Goal: Transaction & Acquisition: Book appointment/travel/reservation

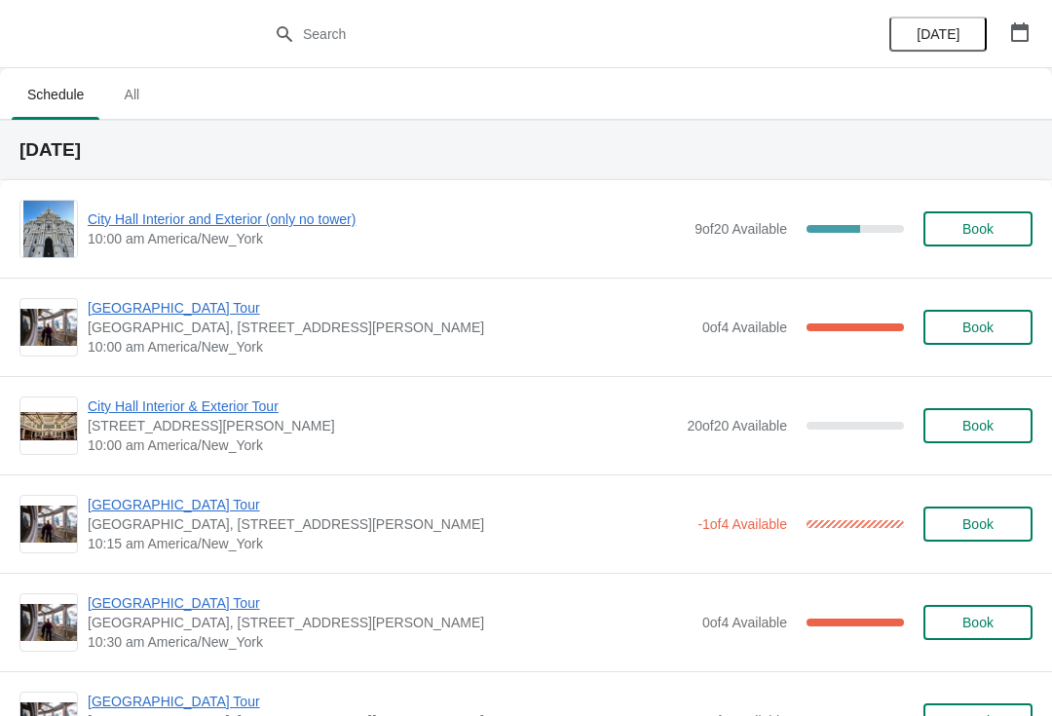
click at [294, 228] on span "City Hall Interior and Exterior (only no tower)" at bounding box center [386, 218] width 597 height 19
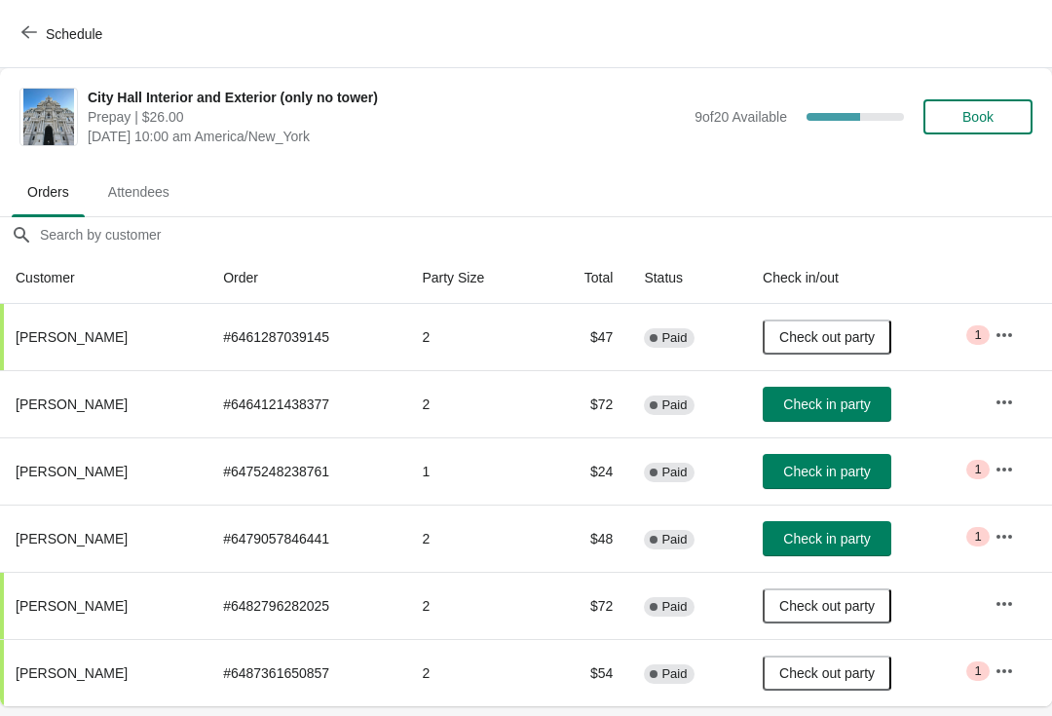
click at [840, 403] on span "Check in party" at bounding box center [826, 404] width 87 height 16
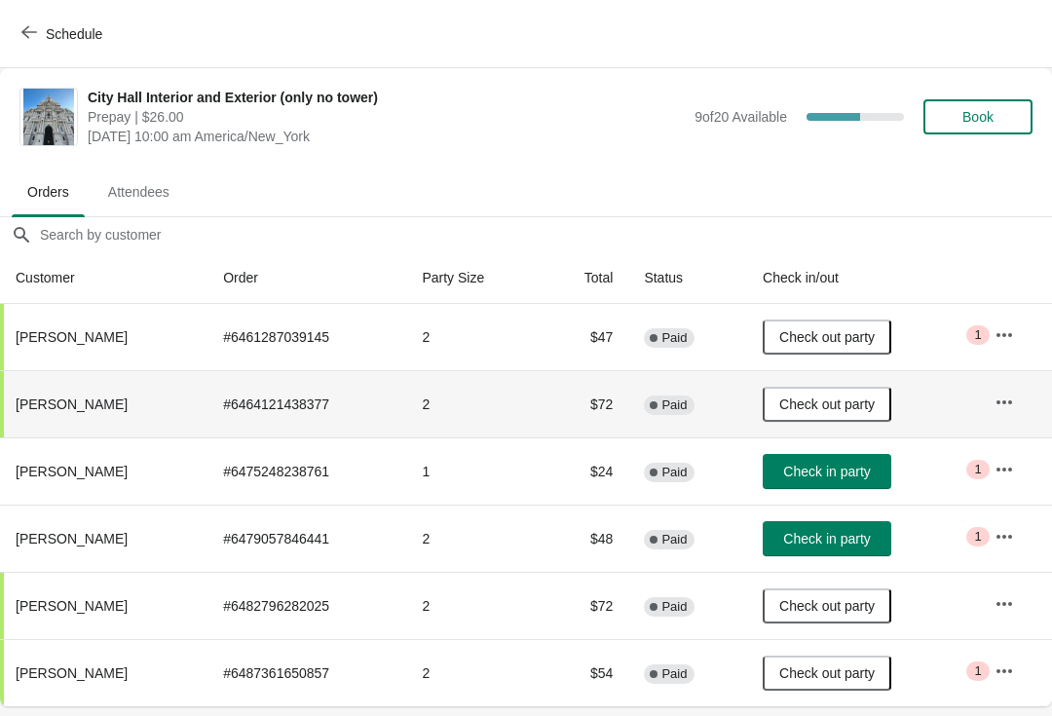
click at [45, 27] on span "Schedule" at bounding box center [63, 33] width 77 height 19
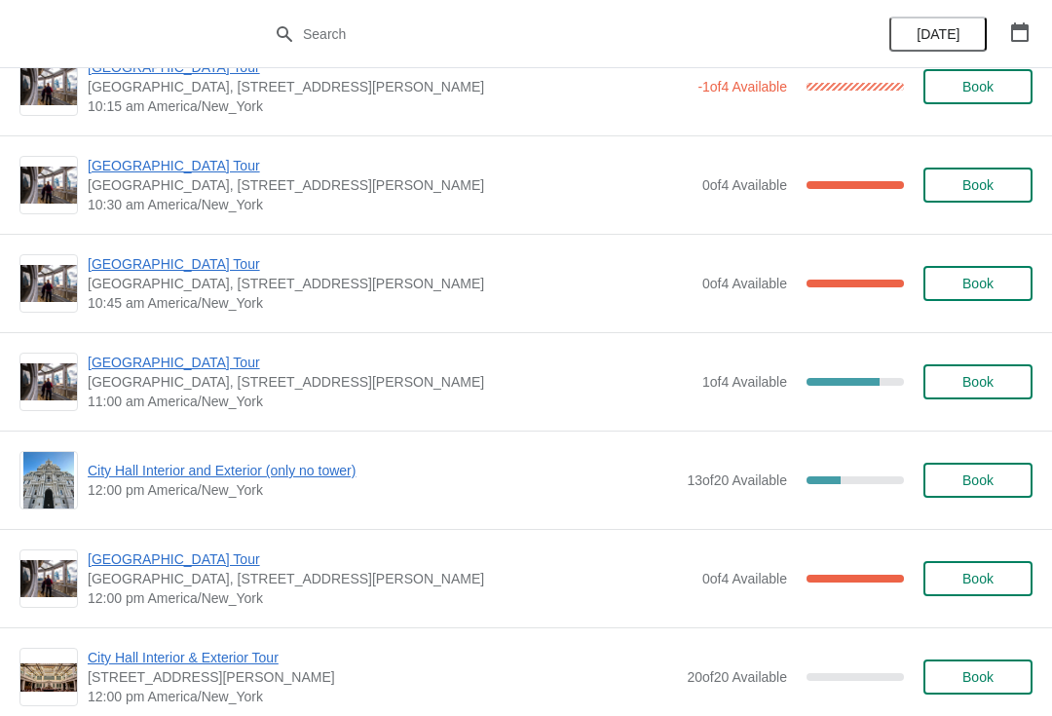
scroll to position [440, 0]
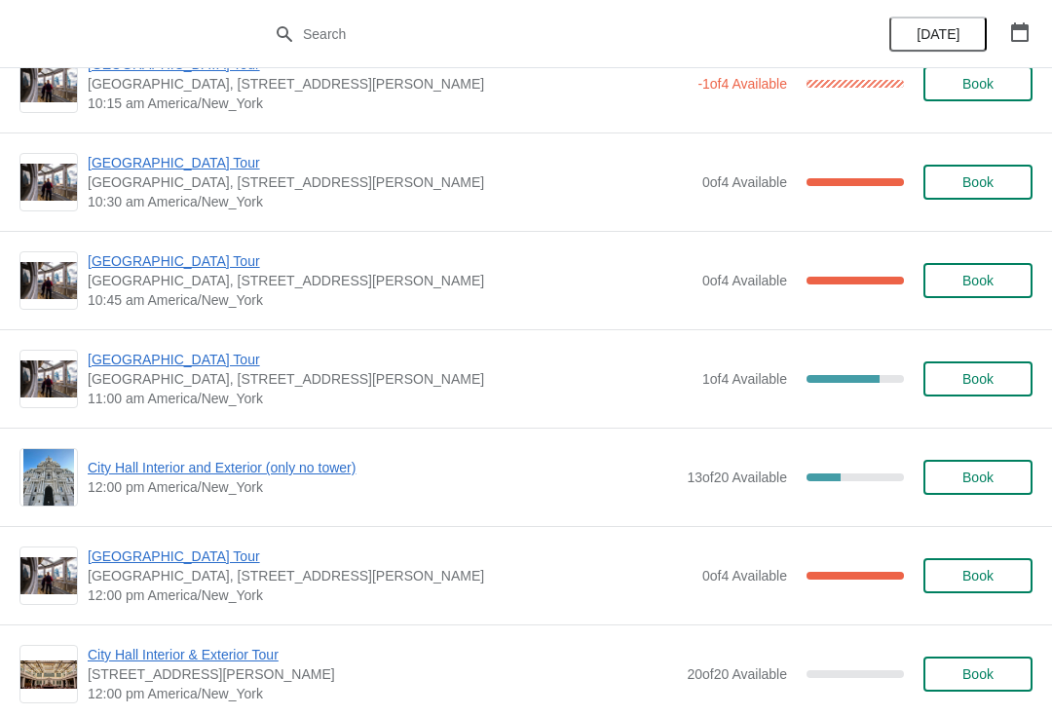
click at [185, 363] on span "[GEOGRAPHIC_DATA] Tour" at bounding box center [390, 359] width 605 height 19
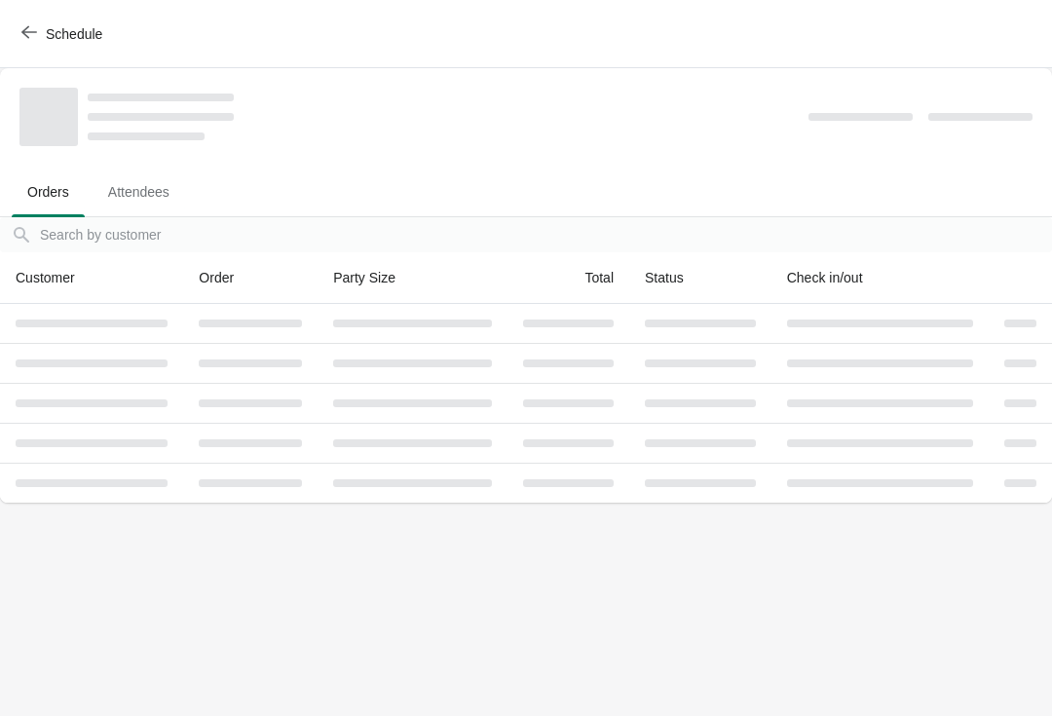
scroll to position [0, 0]
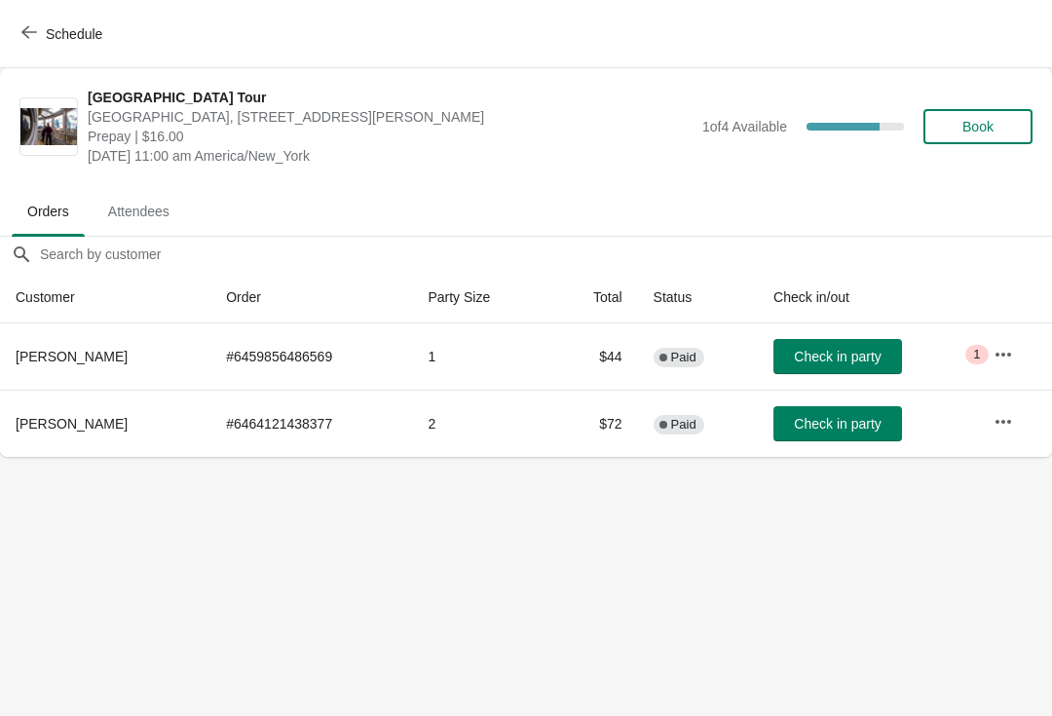
click at [805, 421] on span "Check in party" at bounding box center [837, 424] width 87 height 16
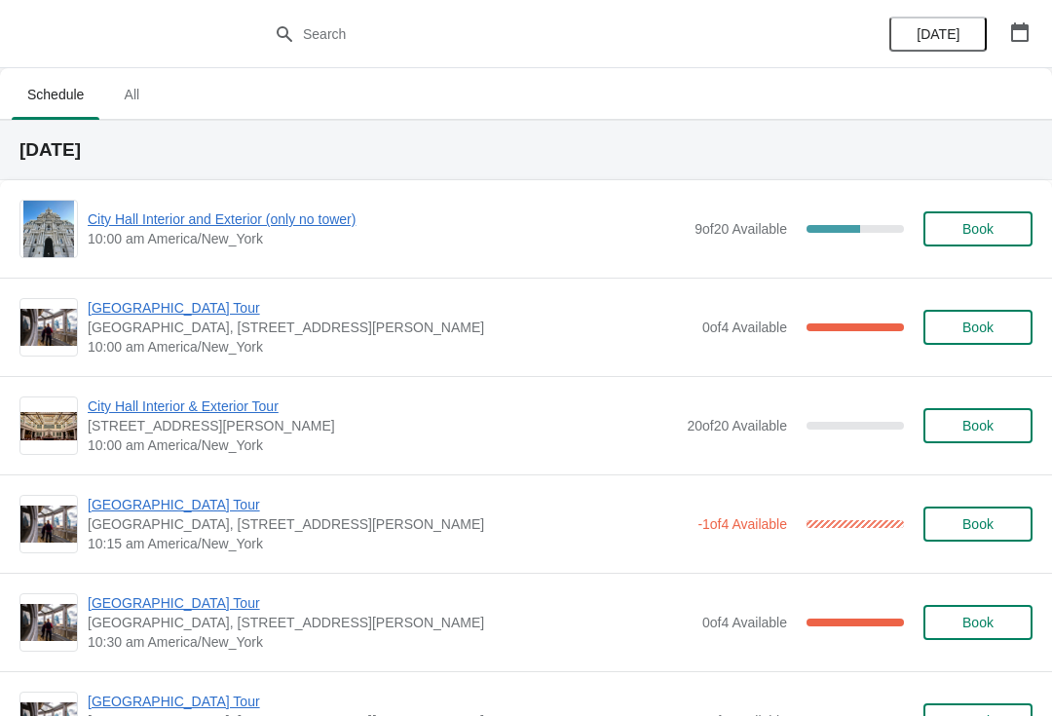
click at [166, 509] on span "[GEOGRAPHIC_DATA] Tour" at bounding box center [388, 504] width 600 height 19
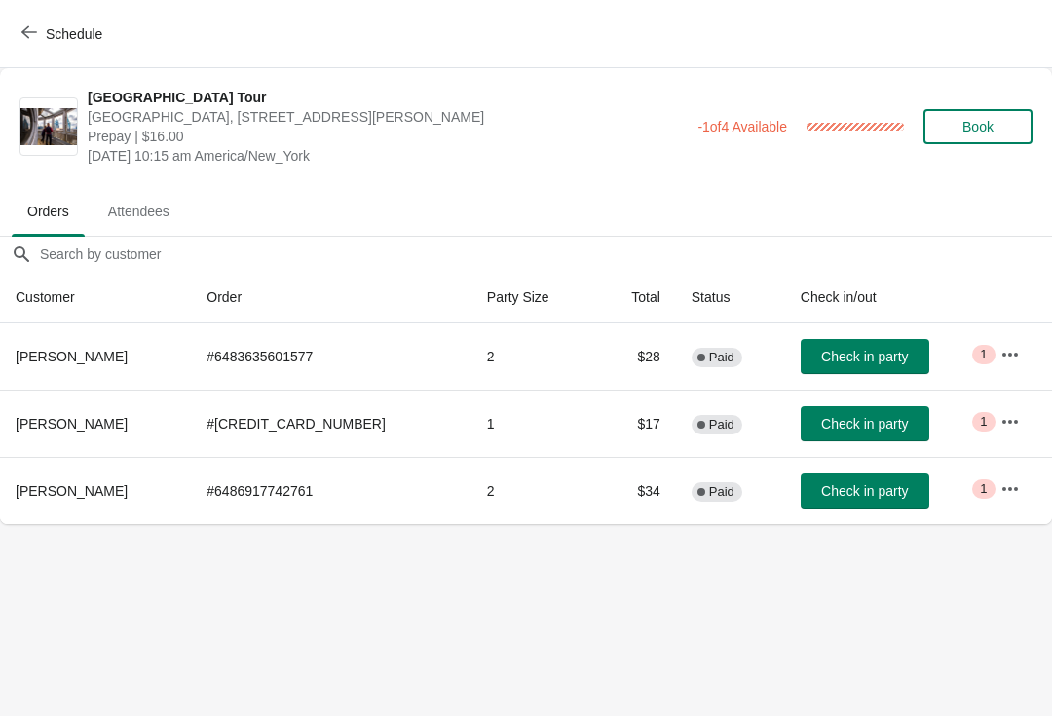
click at [840, 507] on button "Check in party" at bounding box center [865, 490] width 129 height 35
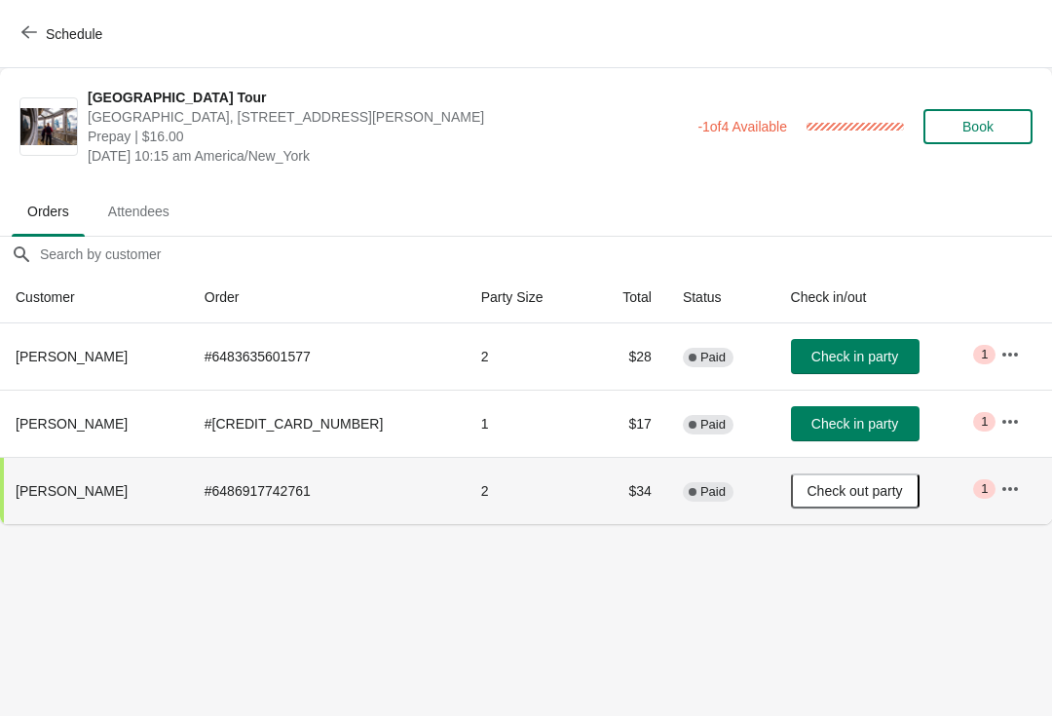
click at [811, 499] on span "Check out party" at bounding box center [855, 491] width 95 height 16
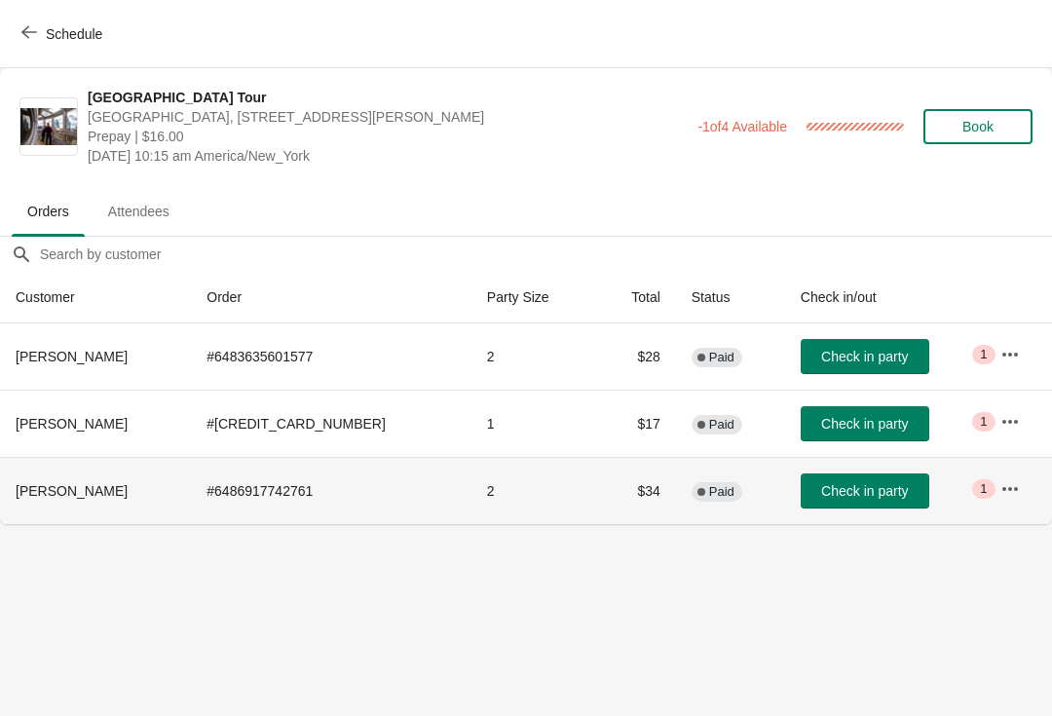
click at [847, 494] on span "Check in party" at bounding box center [864, 491] width 87 height 16
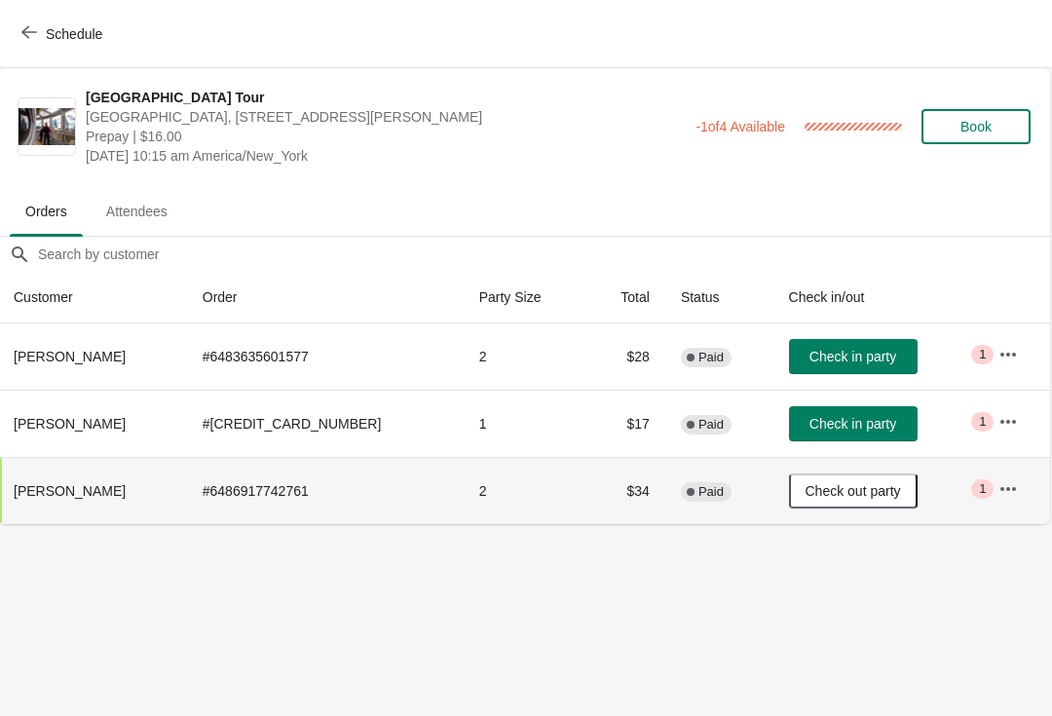
scroll to position [0, 1]
click at [33, 28] on icon "button" at bounding box center [29, 32] width 16 height 16
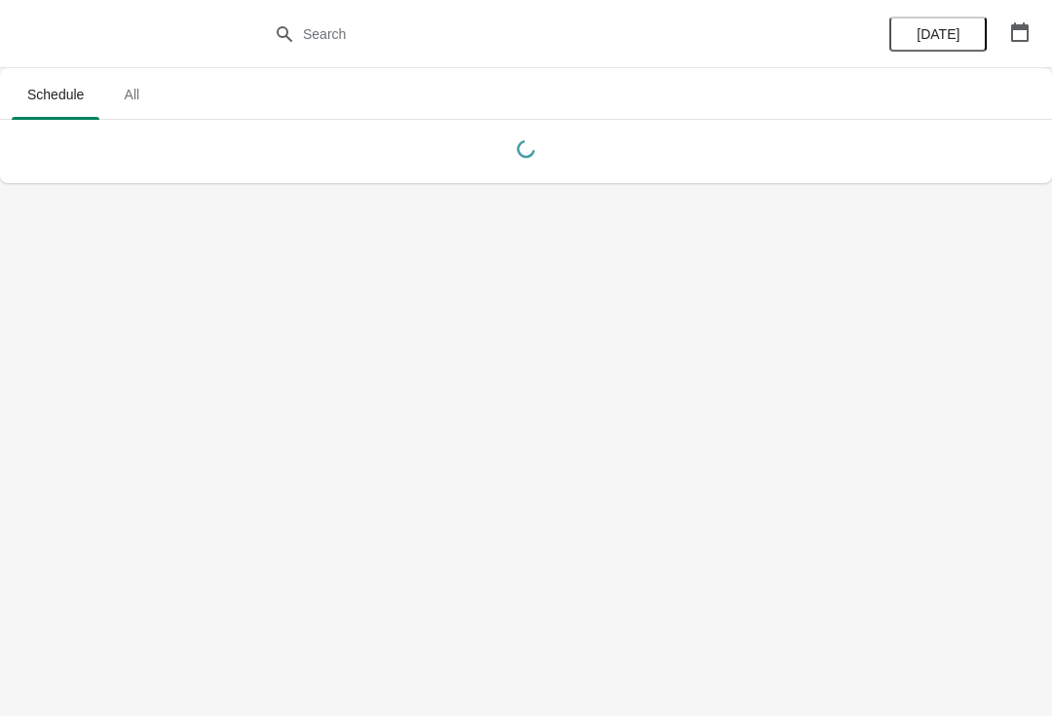
scroll to position [0, 0]
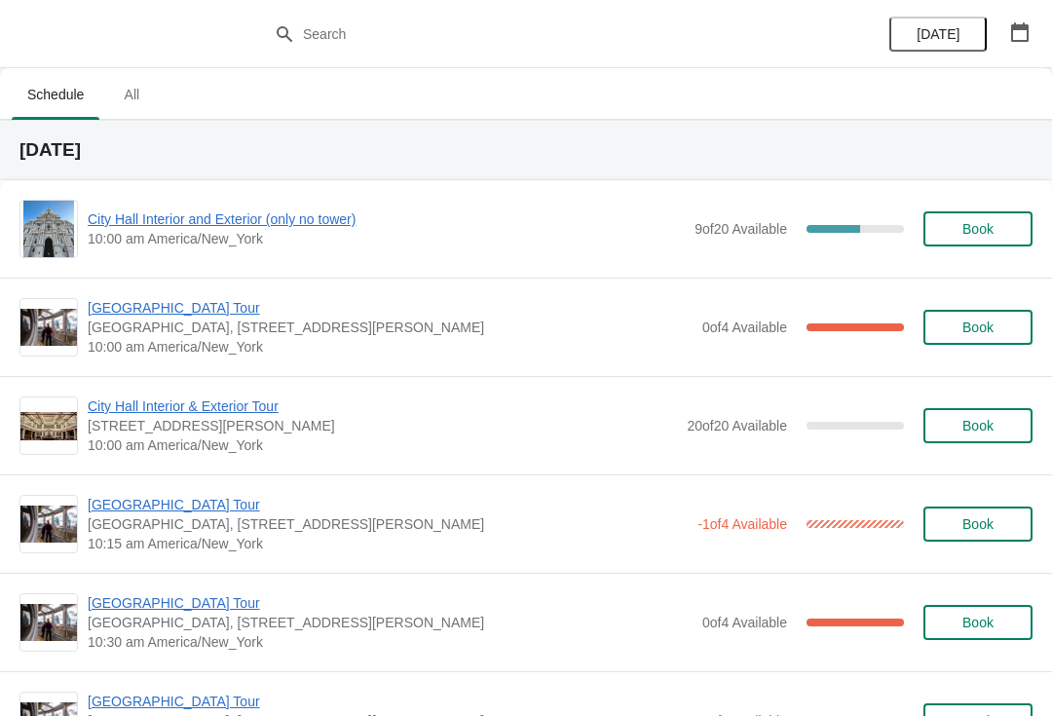
click at [272, 216] on span "City Hall Interior and Exterior (only no tower)" at bounding box center [386, 218] width 597 height 19
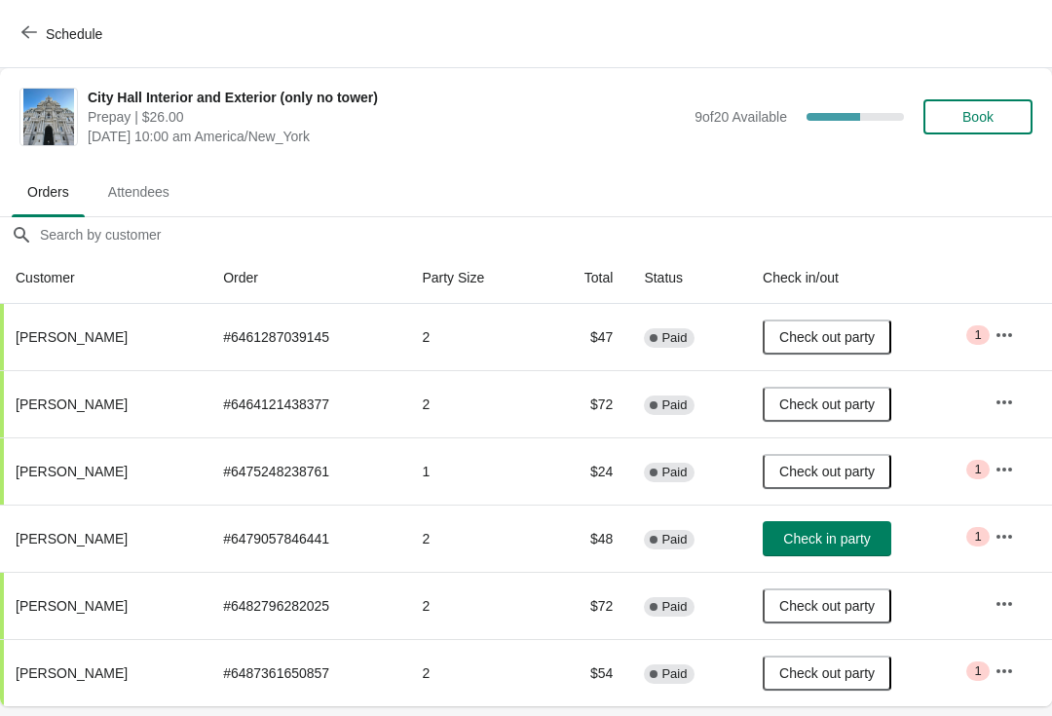
click at [16, 38] on button "Schedule" at bounding box center [64, 34] width 108 height 35
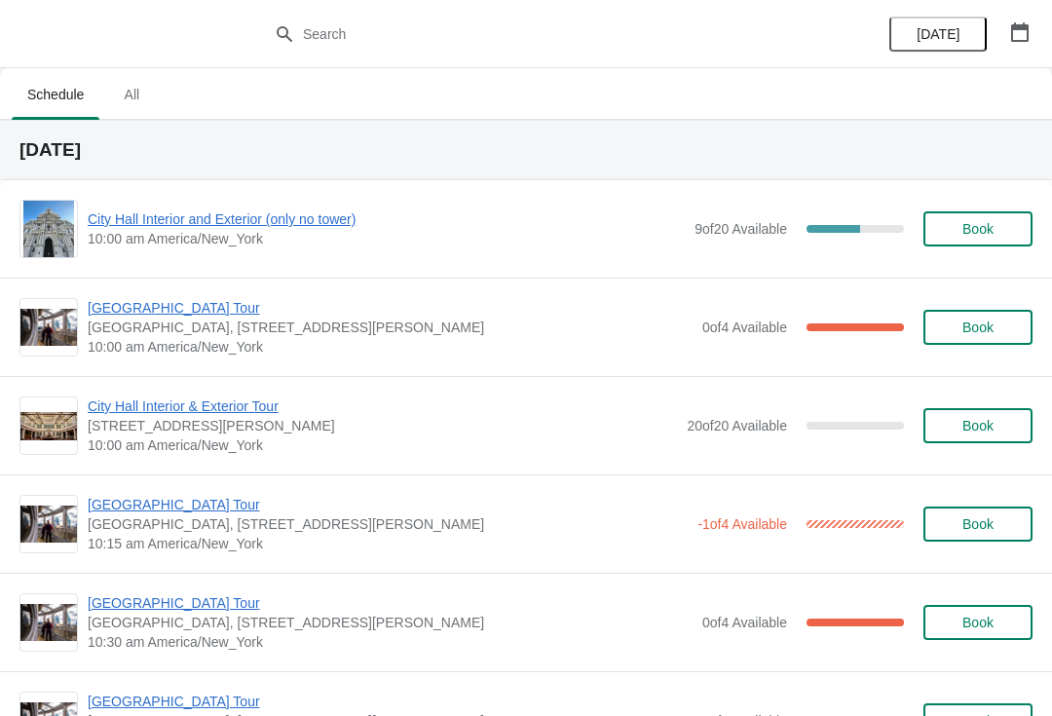
click at [144, 310] on span "[GEOGRAPHIC_DATA] Tour" at bounding box center [390, 307] width 605 height 19
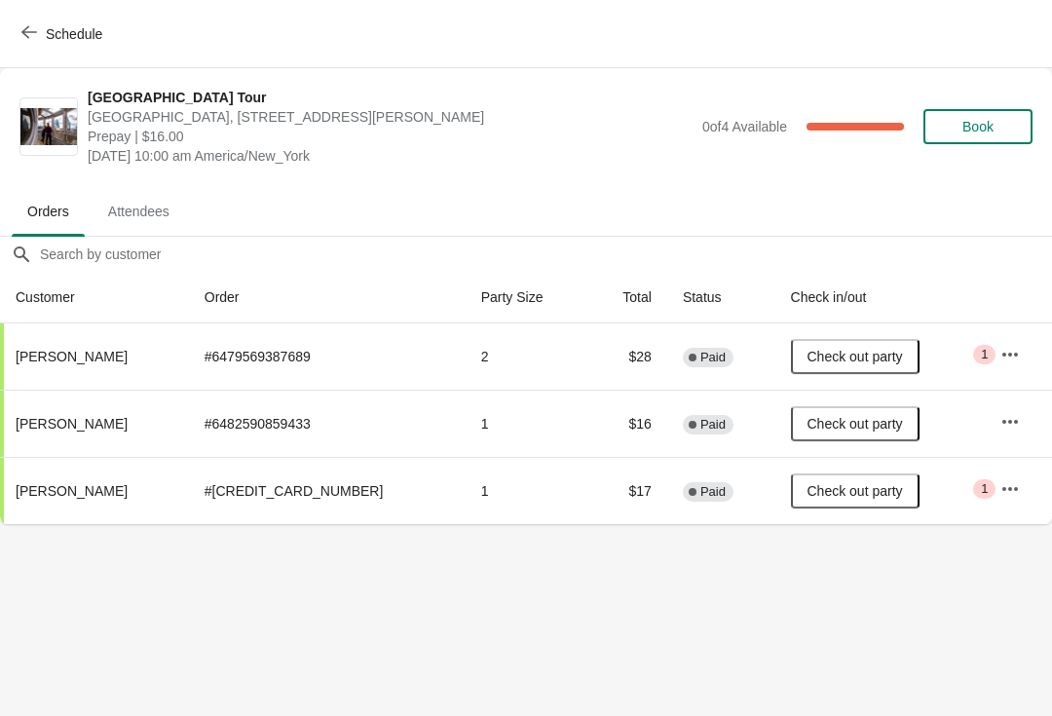
click at [32, 40] on span "button" at bounding box center [29, 33] width 16 height 19
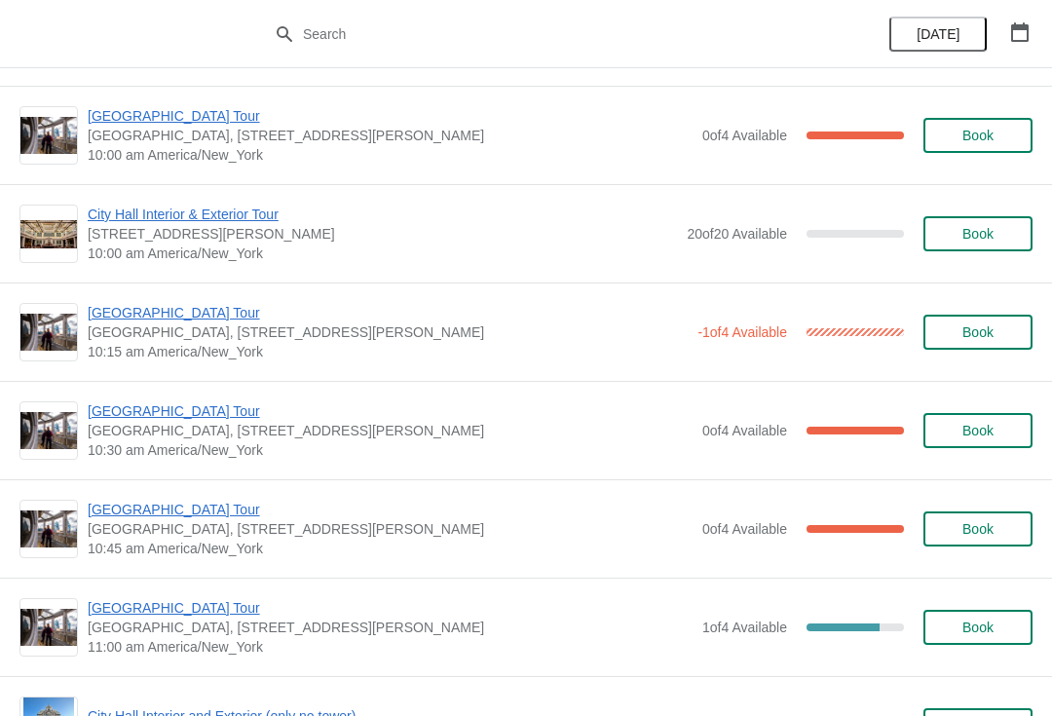
scroll to position [204, 0]
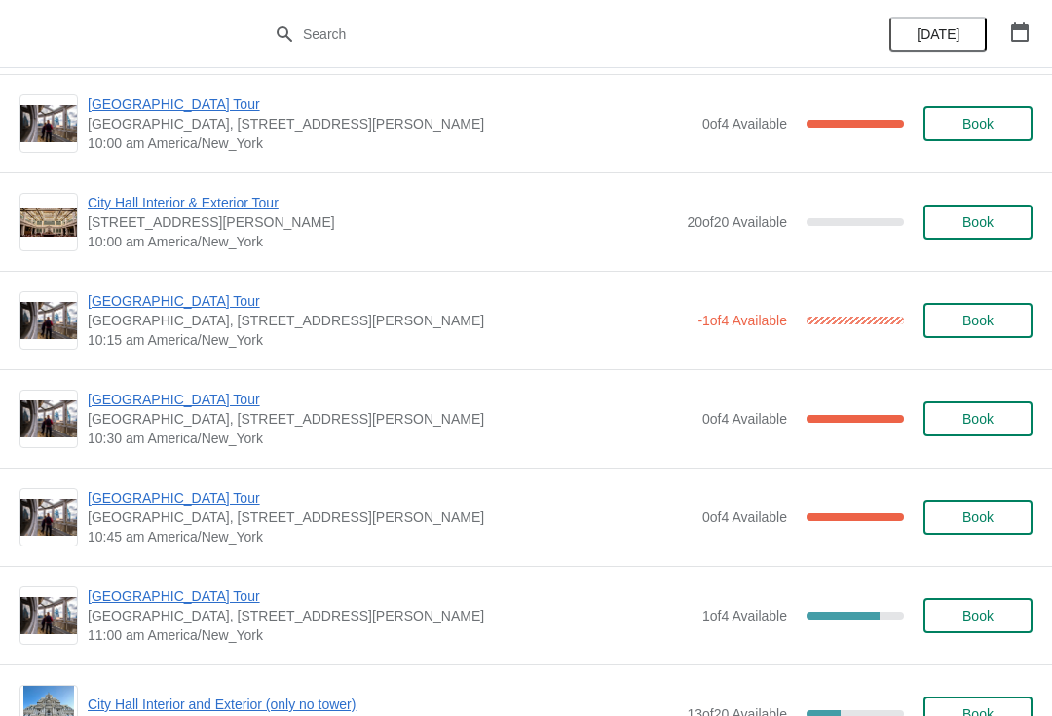
click at [181, 303] on span "[GEOGRAPHIC_DATA] Tour" at bounding box center [388, 300] width 600 height 19
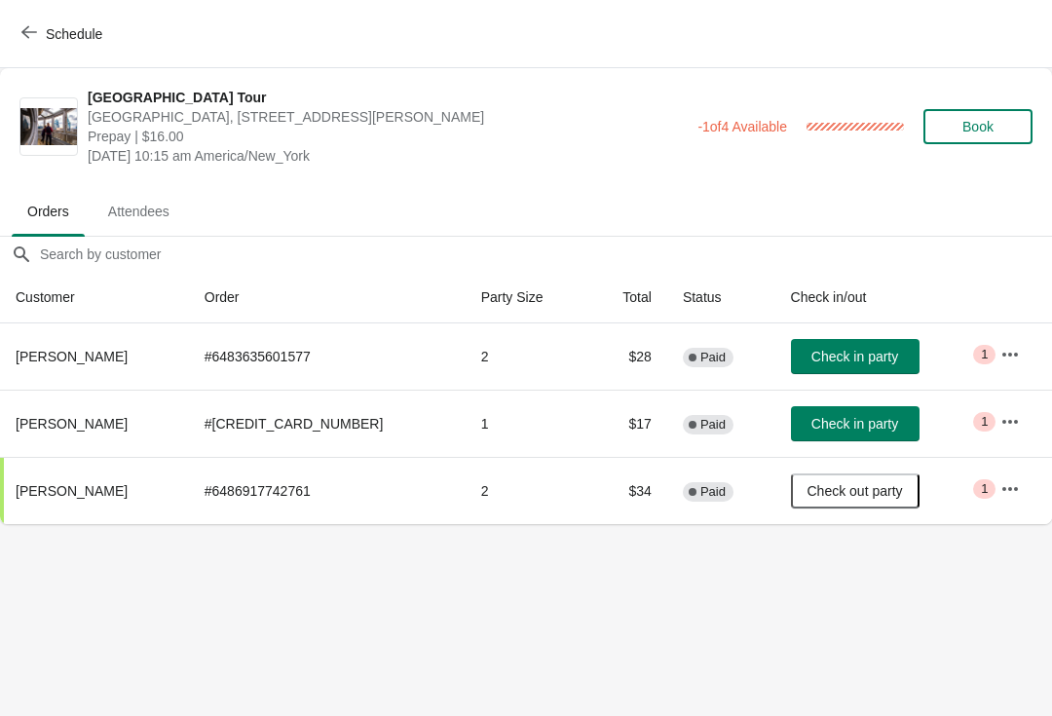
scroll to position [0, 1]
click at [41, 30] on span "Schedule" at bounding box center [63, 33] width 77 height 19
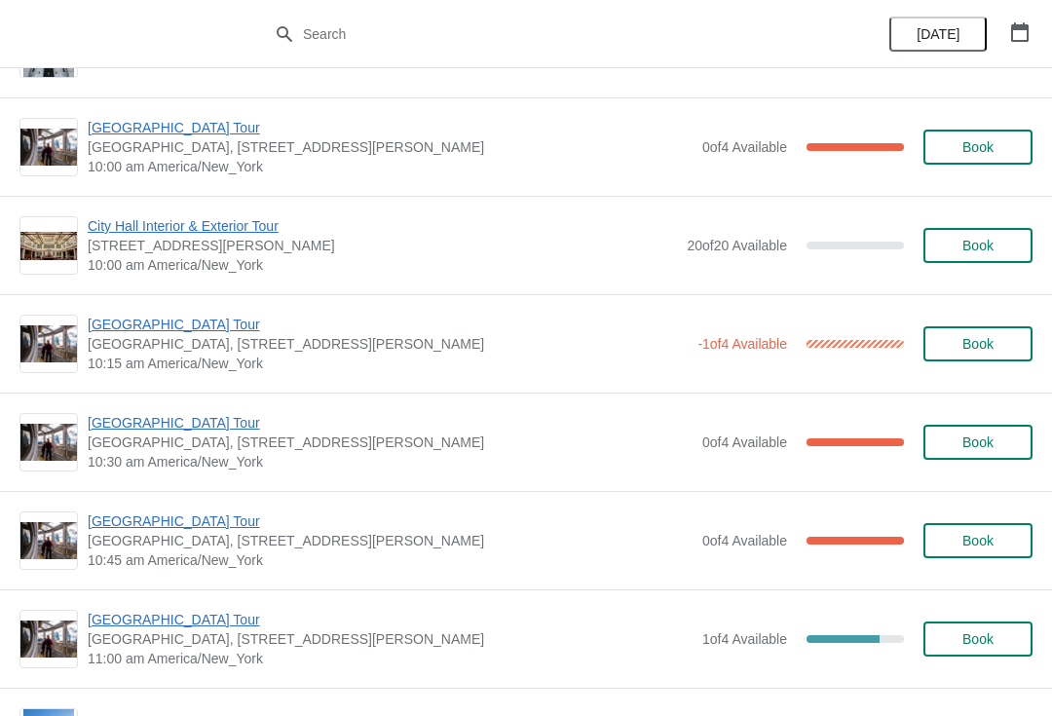
scroll to position [219, 0]
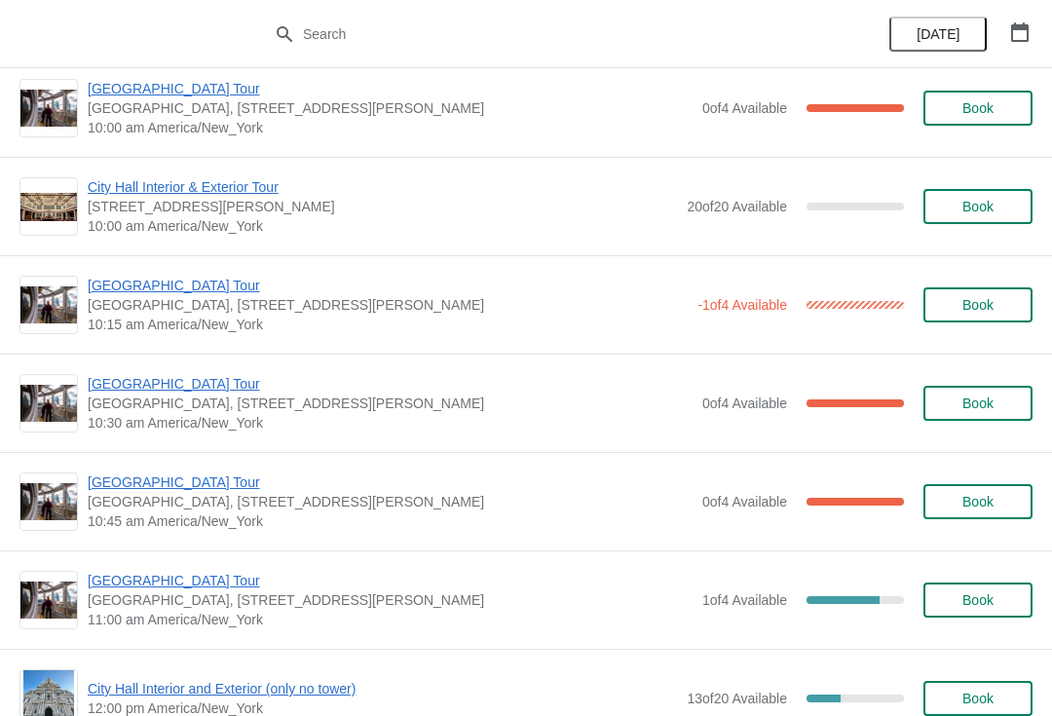
click at [189, 388] on span "[GEOGRAPHIC_DATA] Tour" at bounding box center [390, 383] width 605 height 19
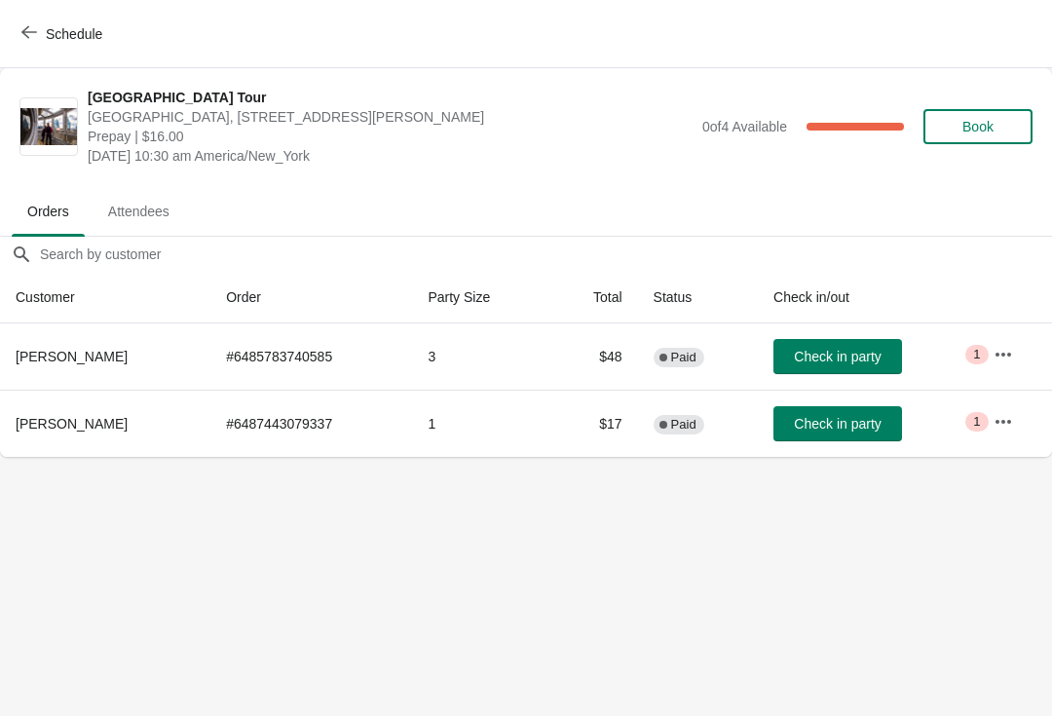
click at [849, 356] on span "Check in party" at bounding box center [837, 357] width 87 height 16
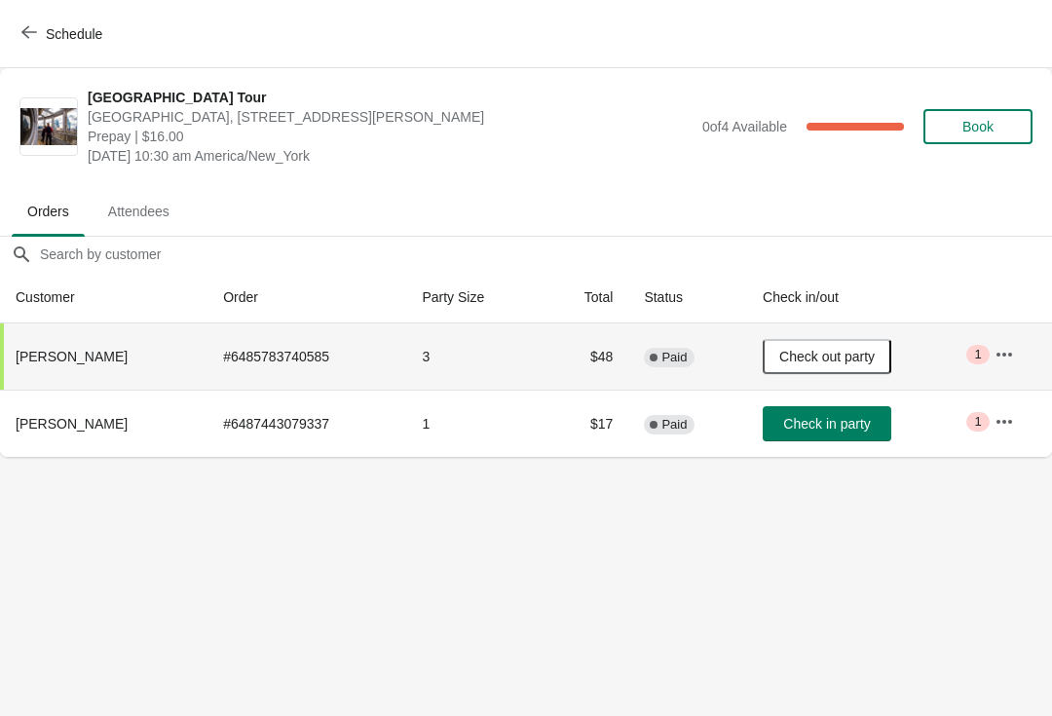
click at [54, 63] on div "Schedule" at bounding box center [526, 34] width 1052 height 68
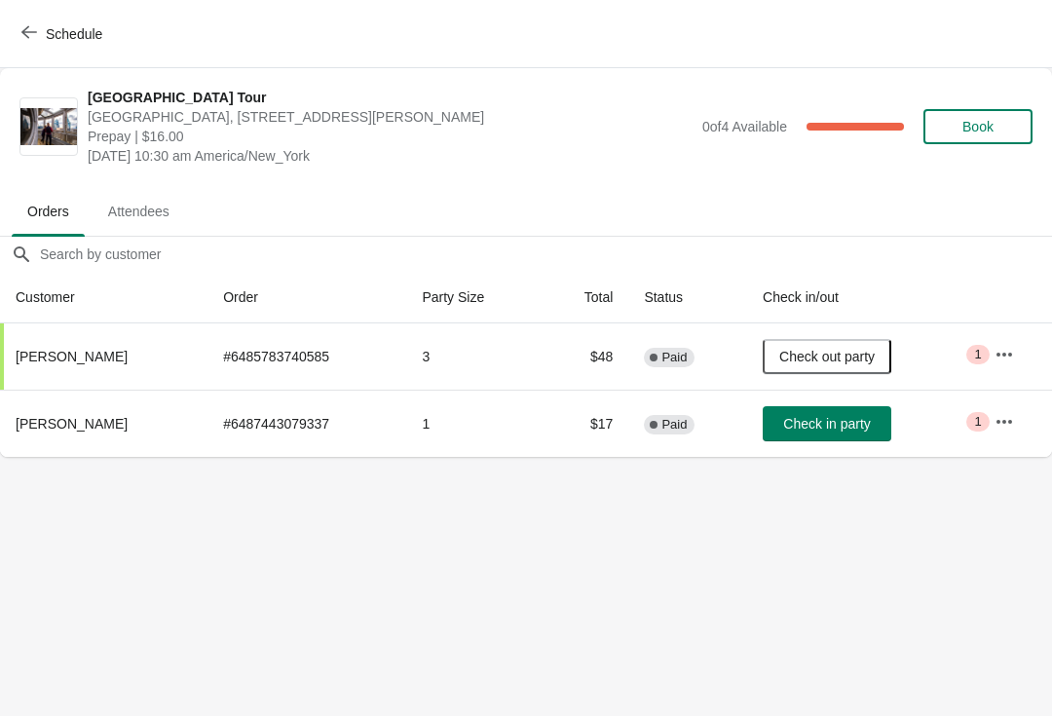
click at [28, 34] on icon "button" at bounding box center [29, 32] width 16 height 16
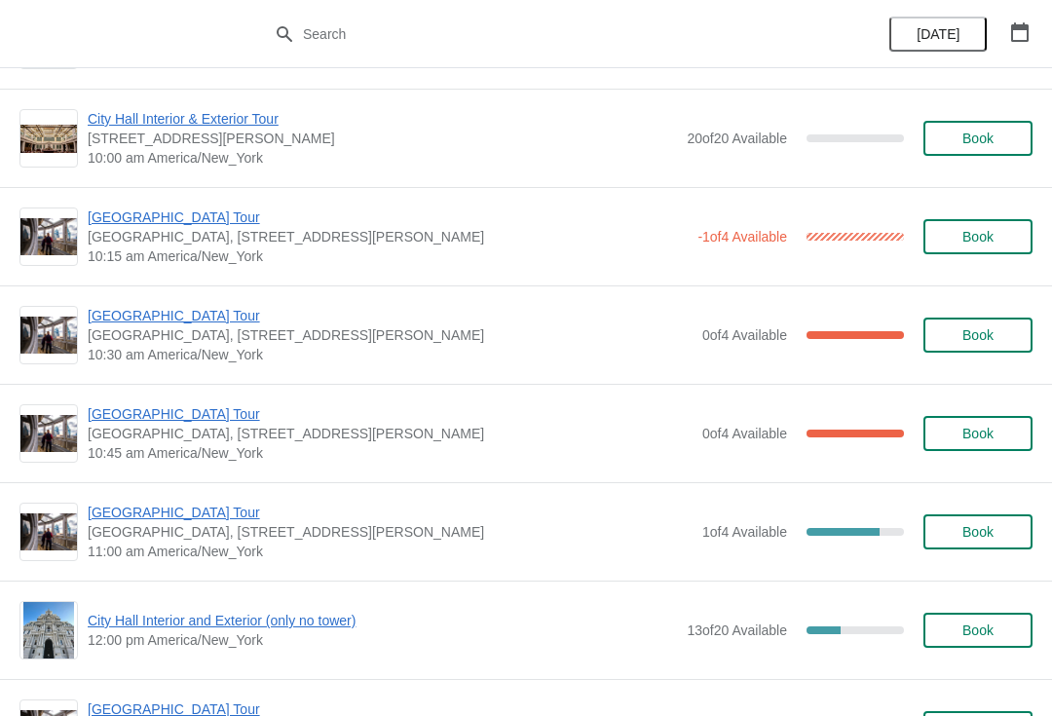
scroll to position [304, 0]
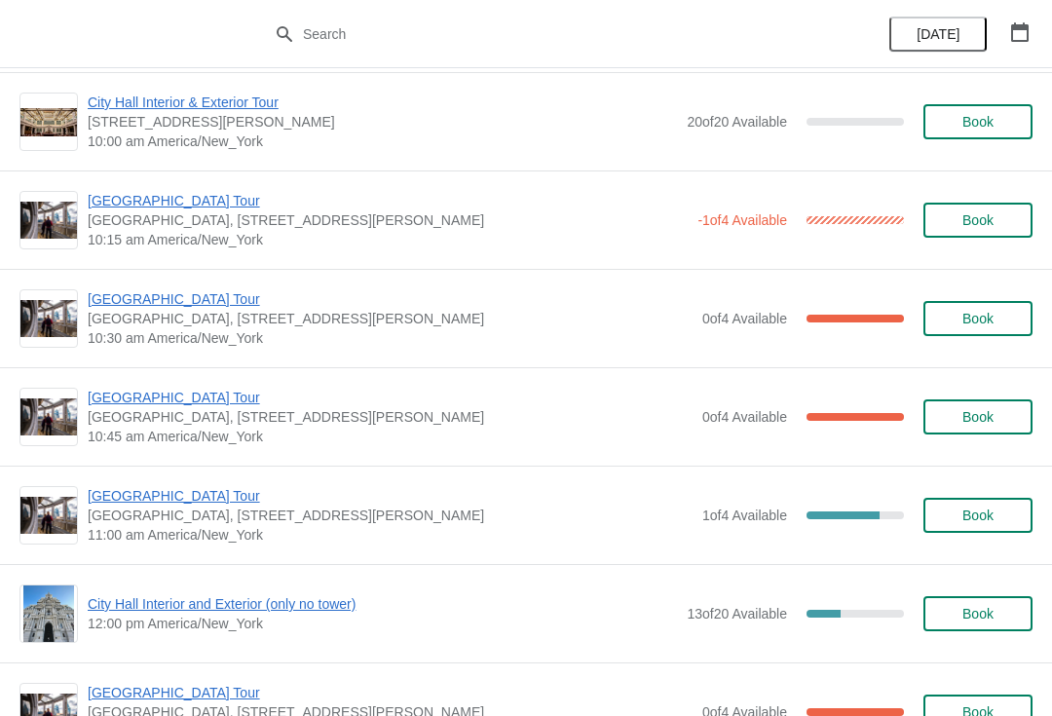
click at [197, 207] on span "[GEOGRAPHIC_DATA] Tour" at bounding box center [388, 200] width 600 height 19
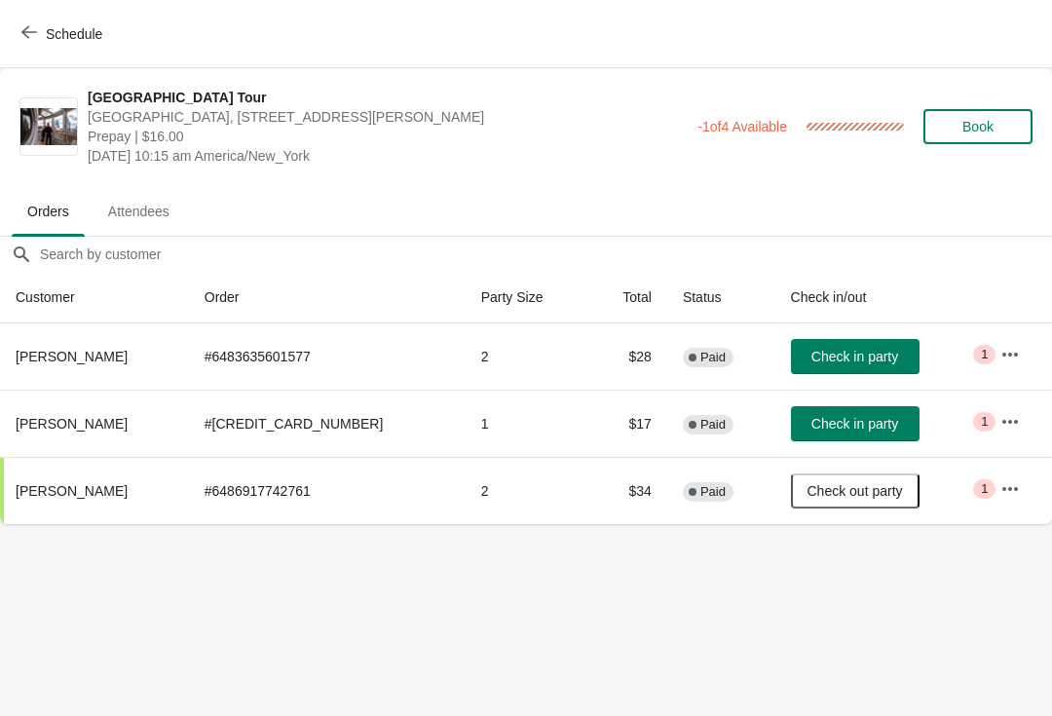
scroll to position [0, 0]
click at [819, 421] on span "Check in party" at bounding box center [854, 424] width 87 height 16
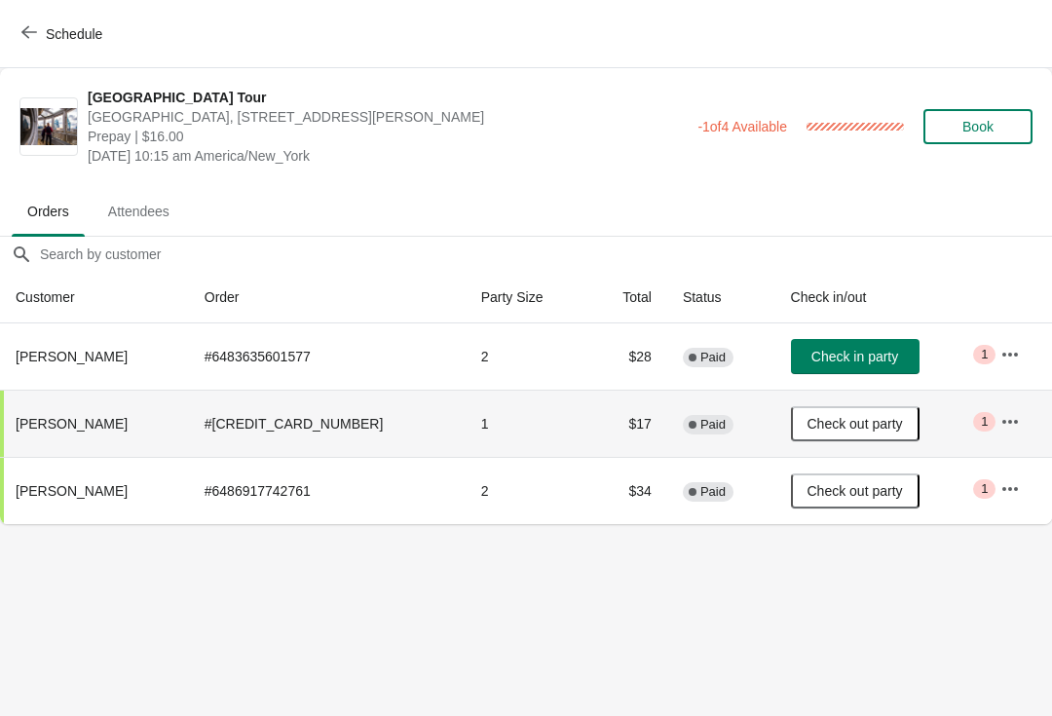
click at [33, 33] on icon "button" at bounding box center [29, 32] width 16 height 16
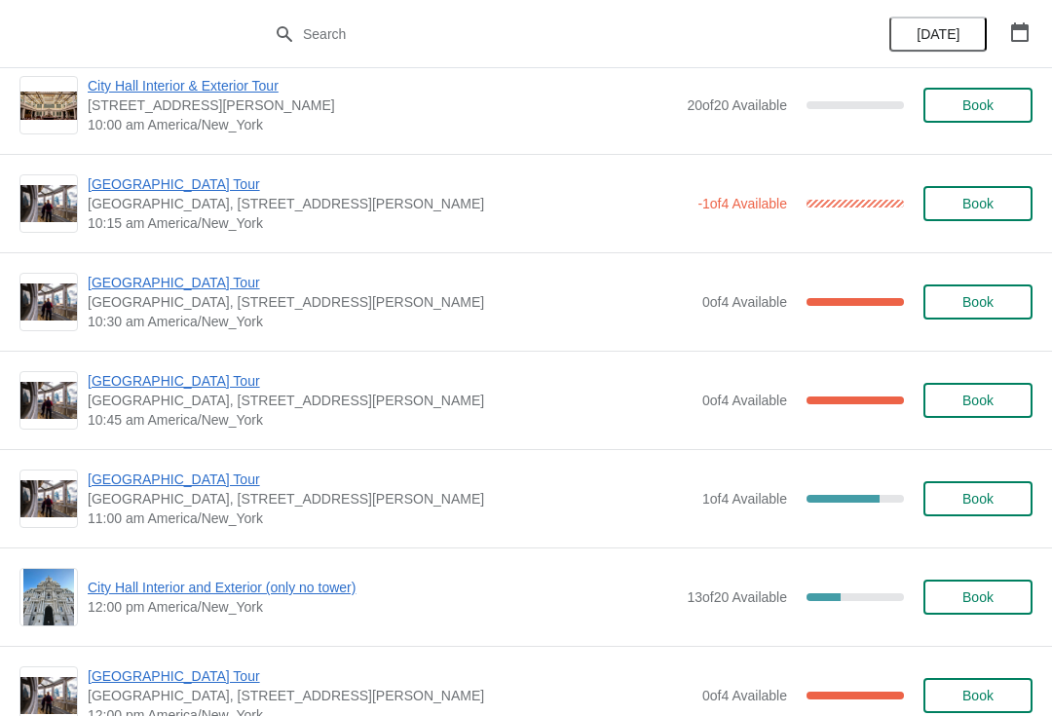
scroll to position [351, 0]
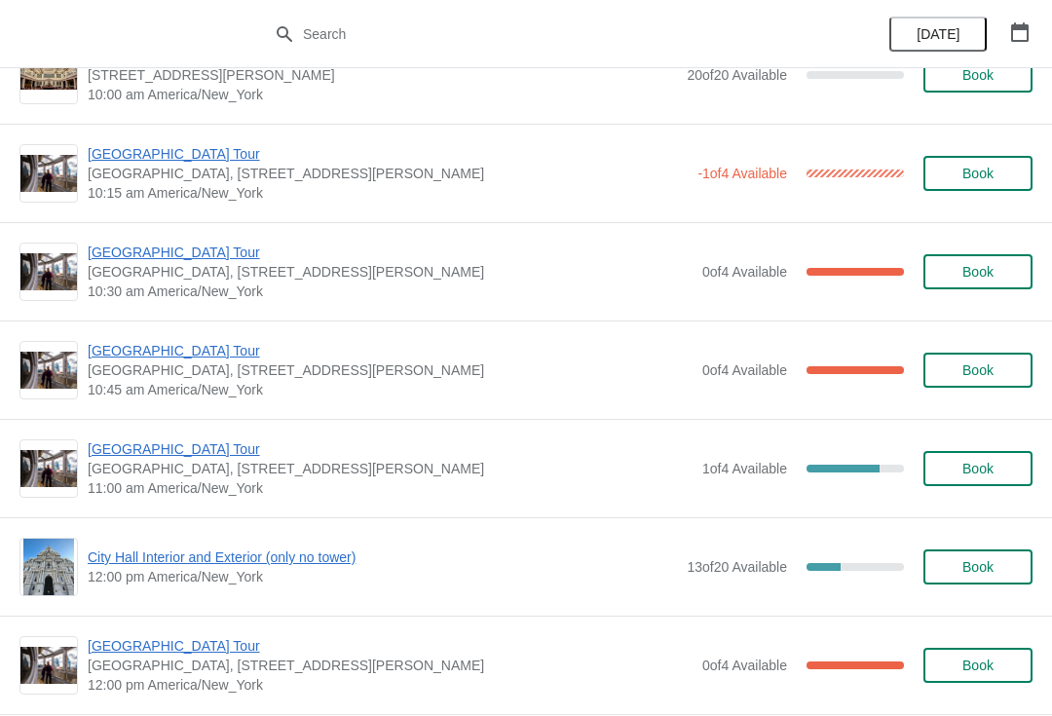
click at [164, 357] on span "[GEOGRAPHIC_DATA] Tour" at bounding box center [390, 350] width 605 height 19
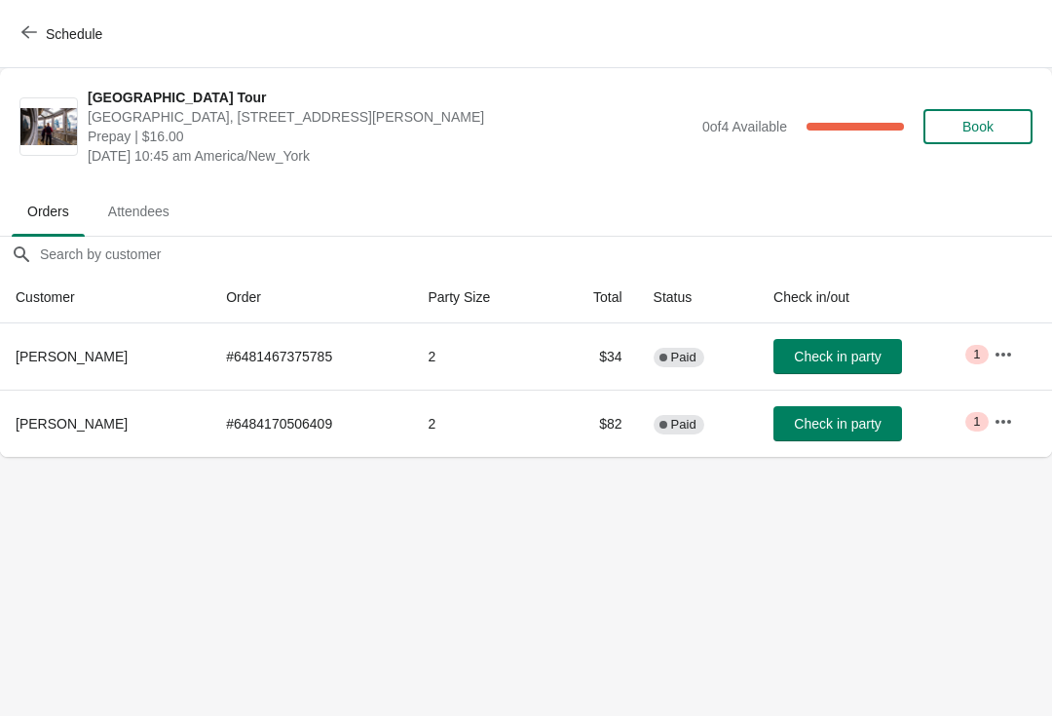
click at [794, 422] on span "Check in party" at bounding box center [837, 424] width 87 height 16
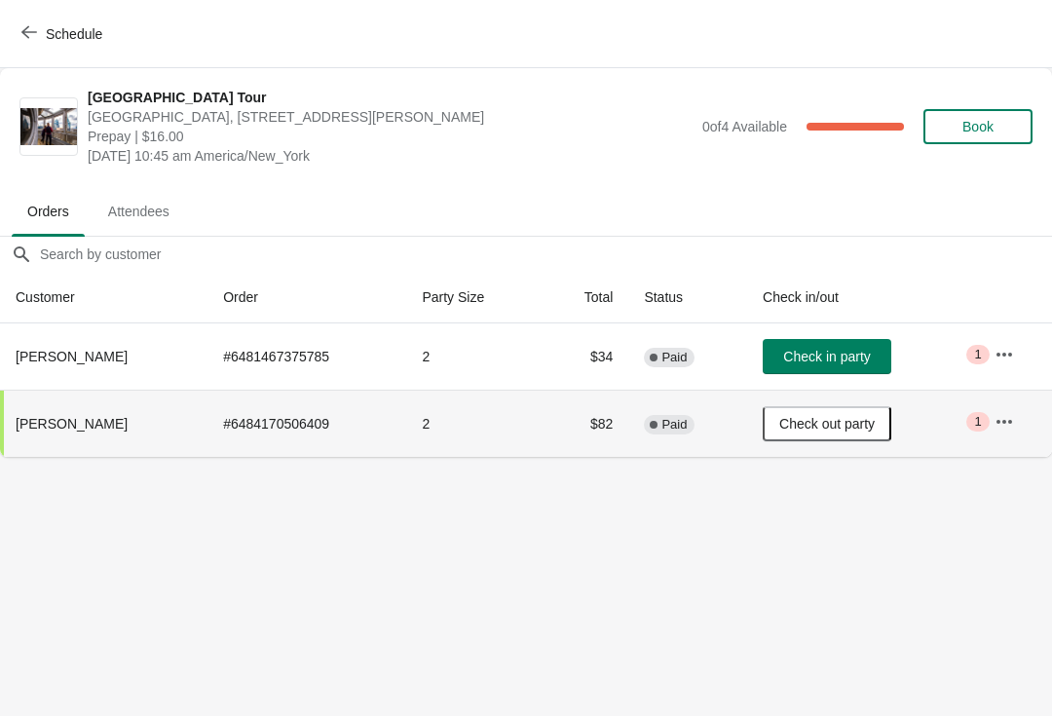
click at [39, 23] on button "Schedule" at bounding box center [64, 34] width 108 height 35
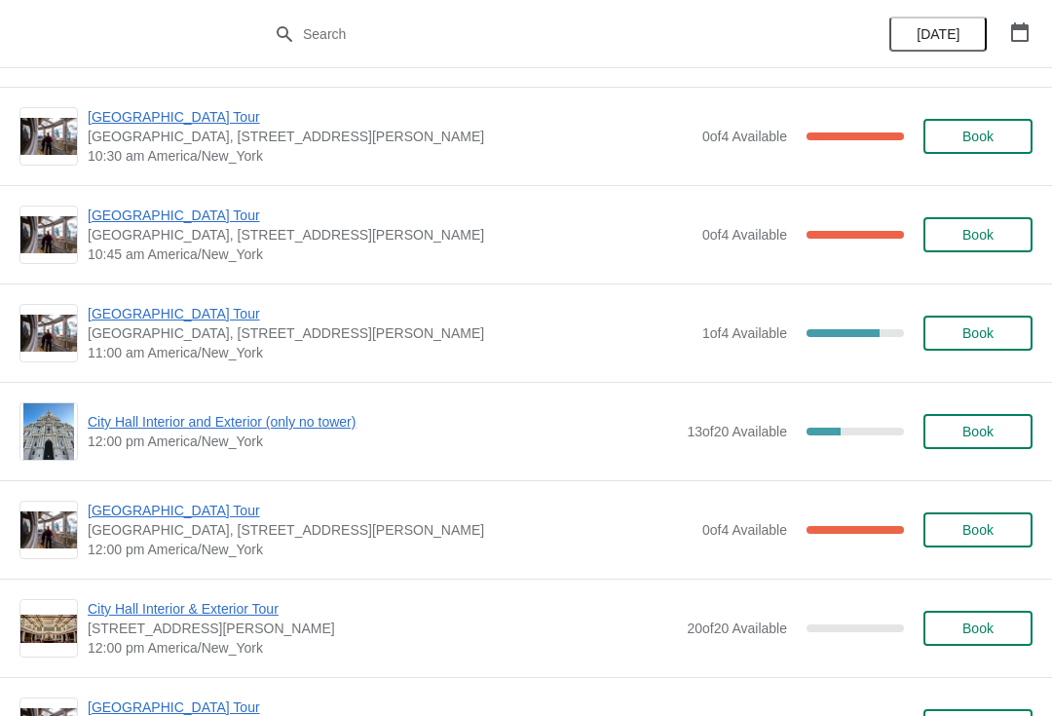
scroll to position [481, 0]
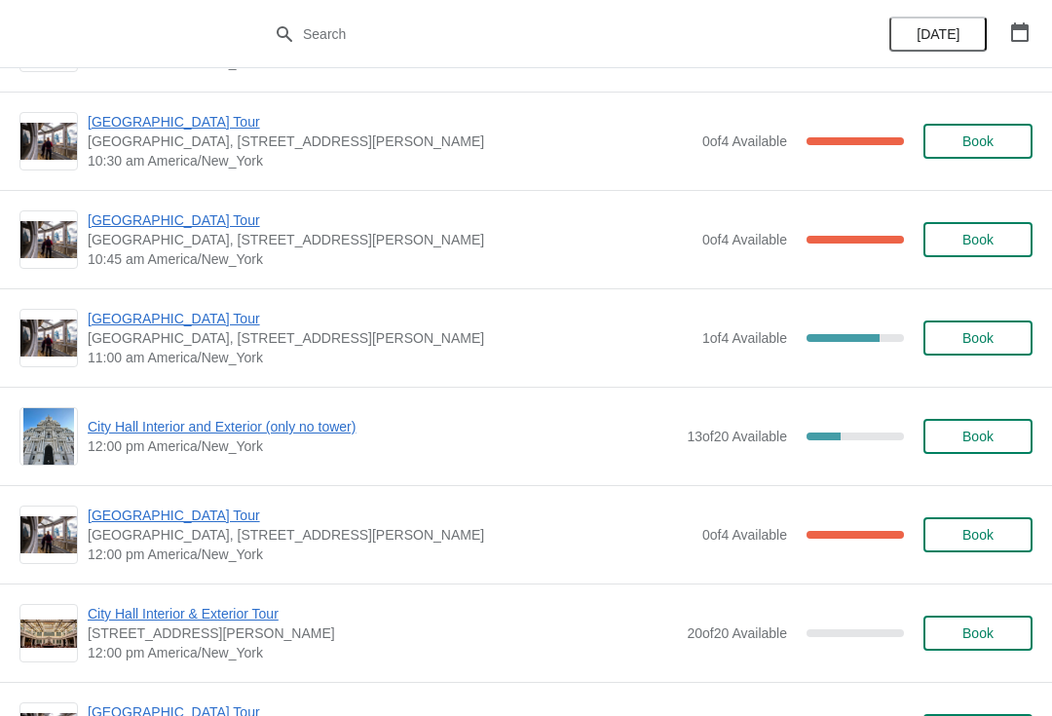
click at [280, 426] on span "City Hall Interior and Exterior (only no tower)" at bounding box center [382, 426] width 589 height 19
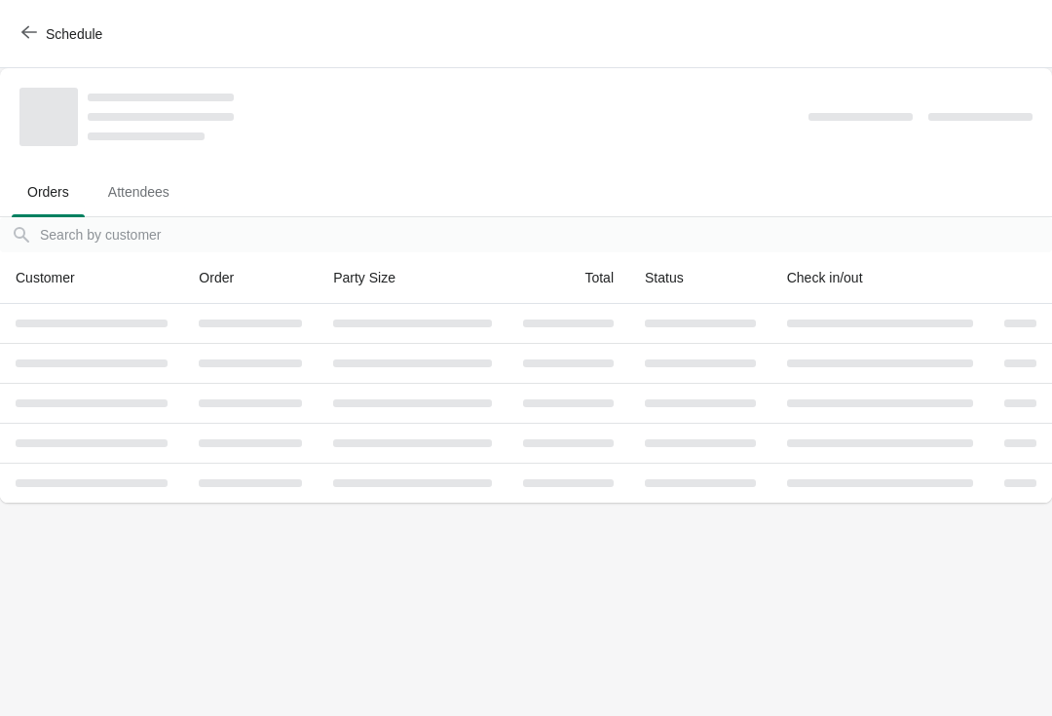
scroll to position [0, 0]
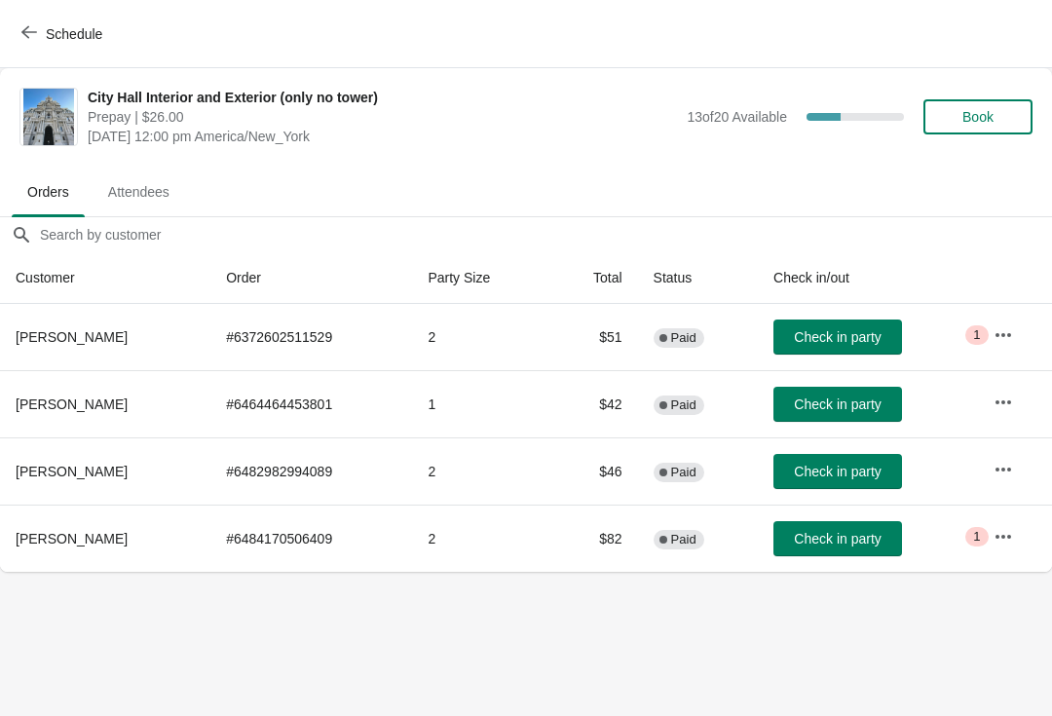
click at [830, 531] on span "Check in party" at bounding box center [837, 539] width 87 height 16
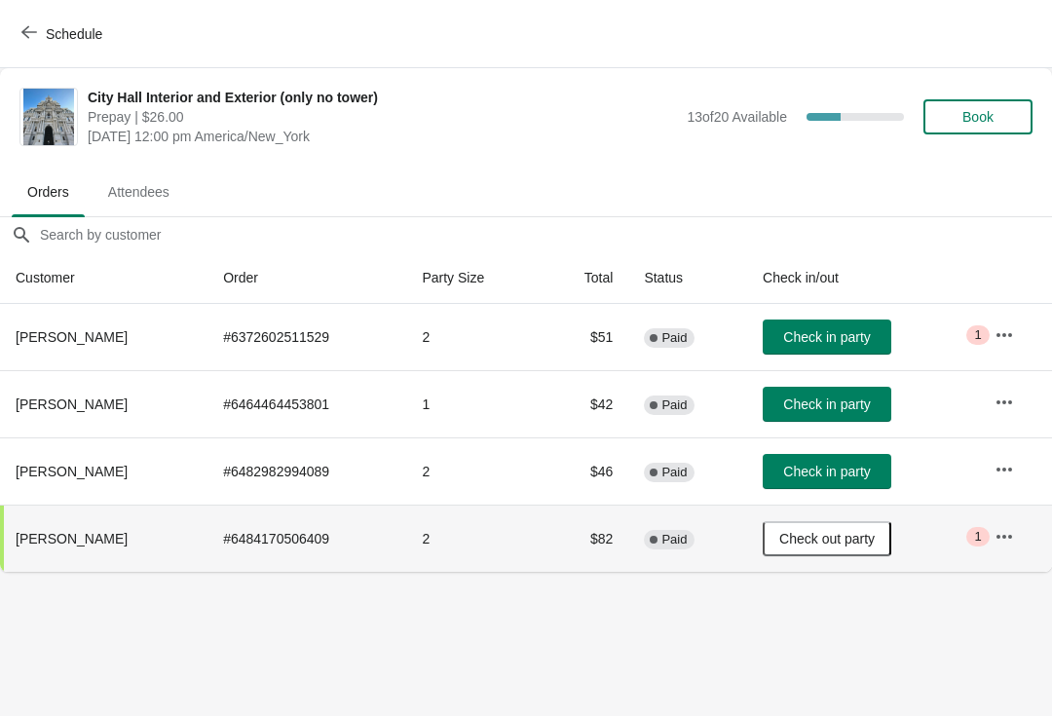
click at [44, 33] on span "Schedule" at bounding box center [63, 33] width 77 height 19
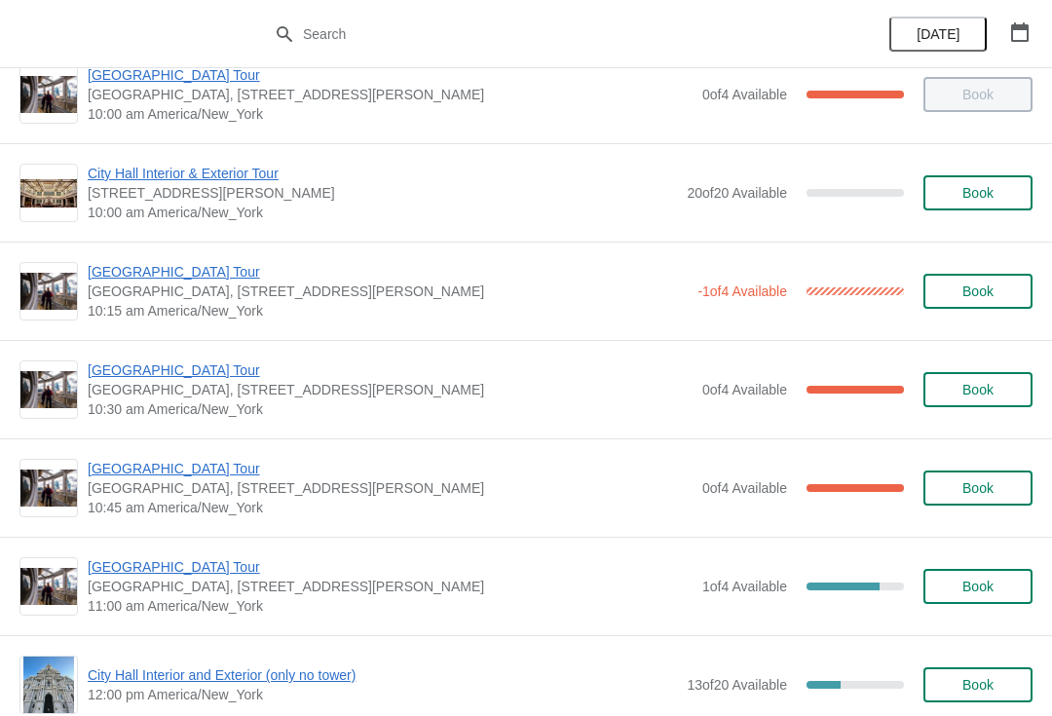
scroll to position [255, 0]
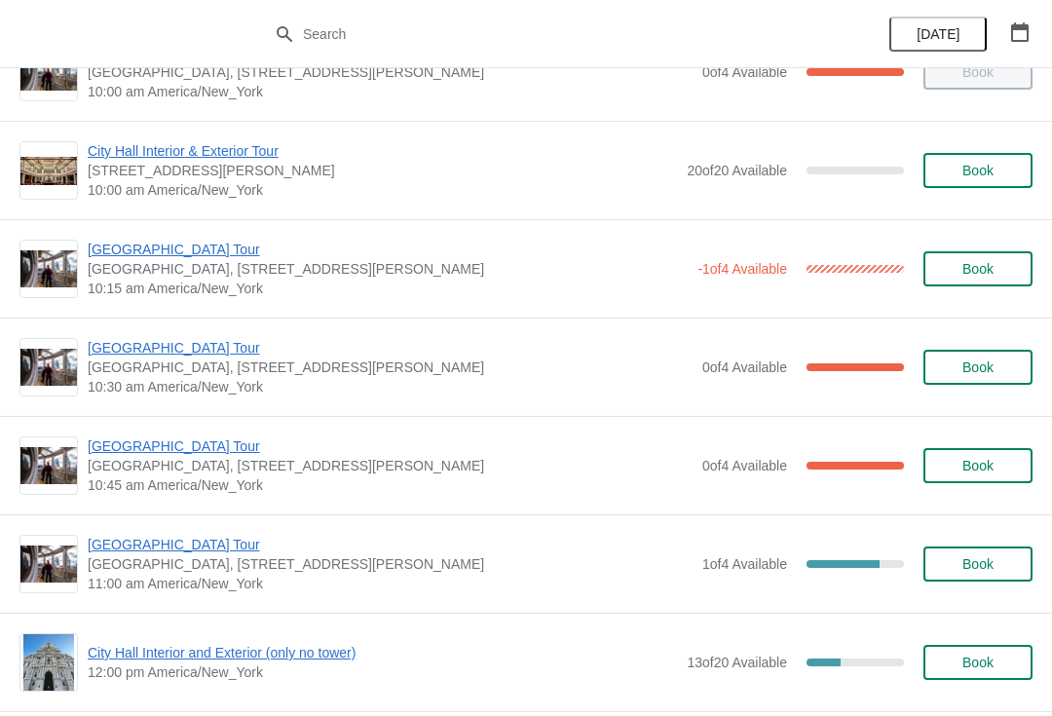
click at [213, 356] on span "[GEOGRAPHIC_DATA] Tour" at bounding box center [390, 347] width 605 height 19
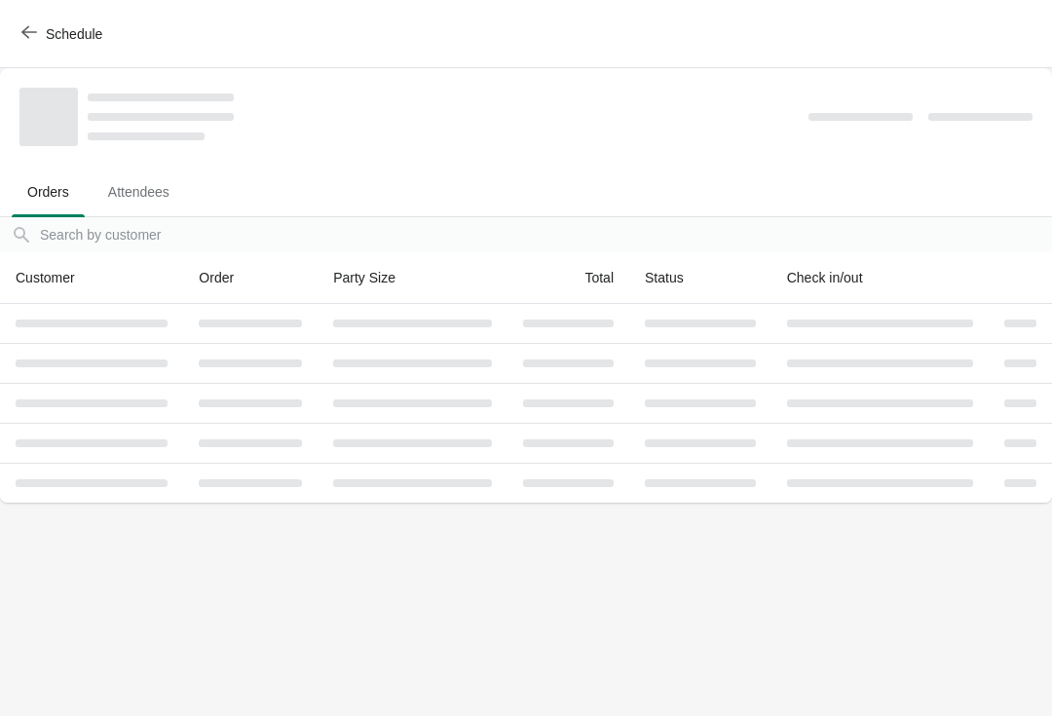
scroll to position [0, 0]
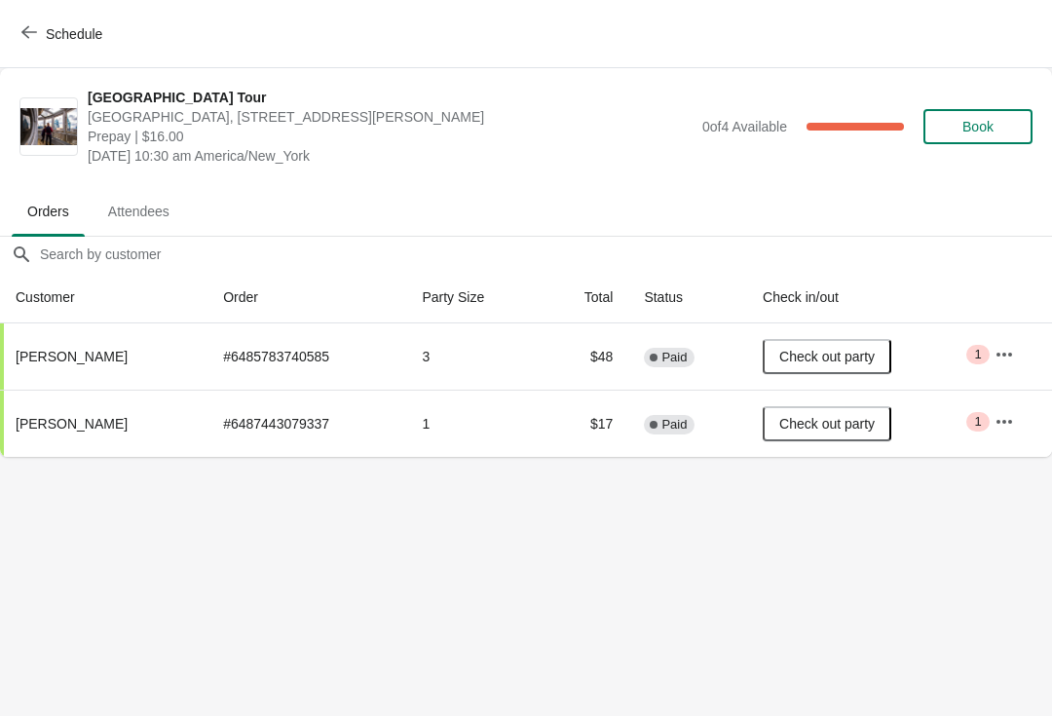
click at [32, 37] on icon "button" at bounding box center [29, 32] width 16 height 16
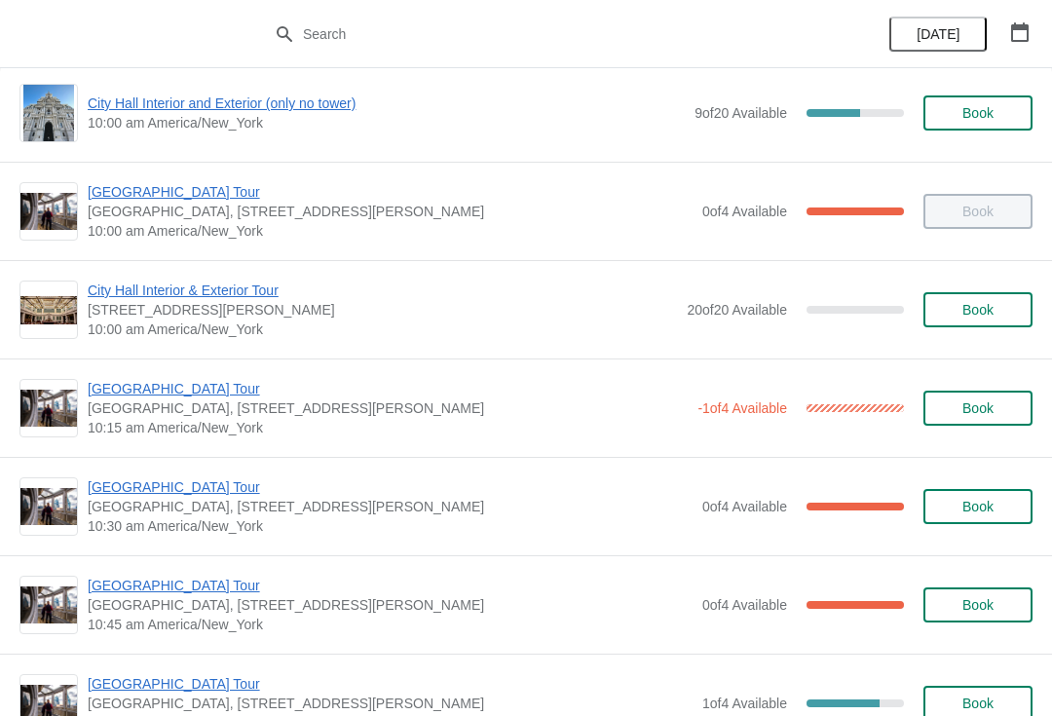
scroll to position [113, 0]
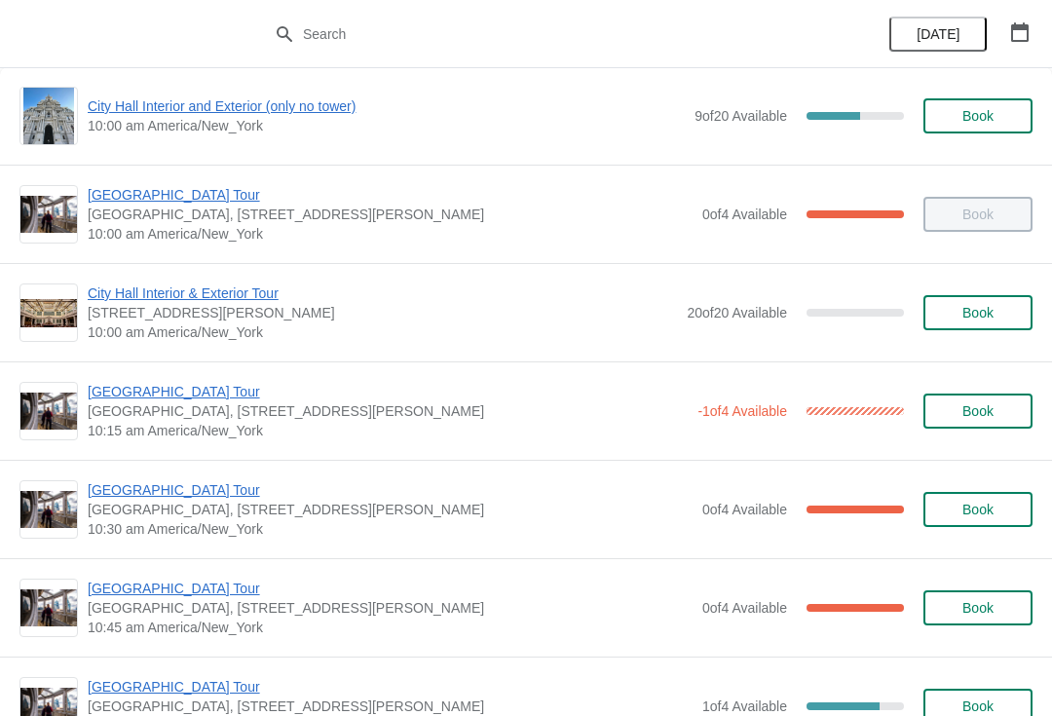
click at [216, 398] on span "[GEOGRAPHIC_DATA] Tour" at bounding box center [388, 391] width 600 height 19
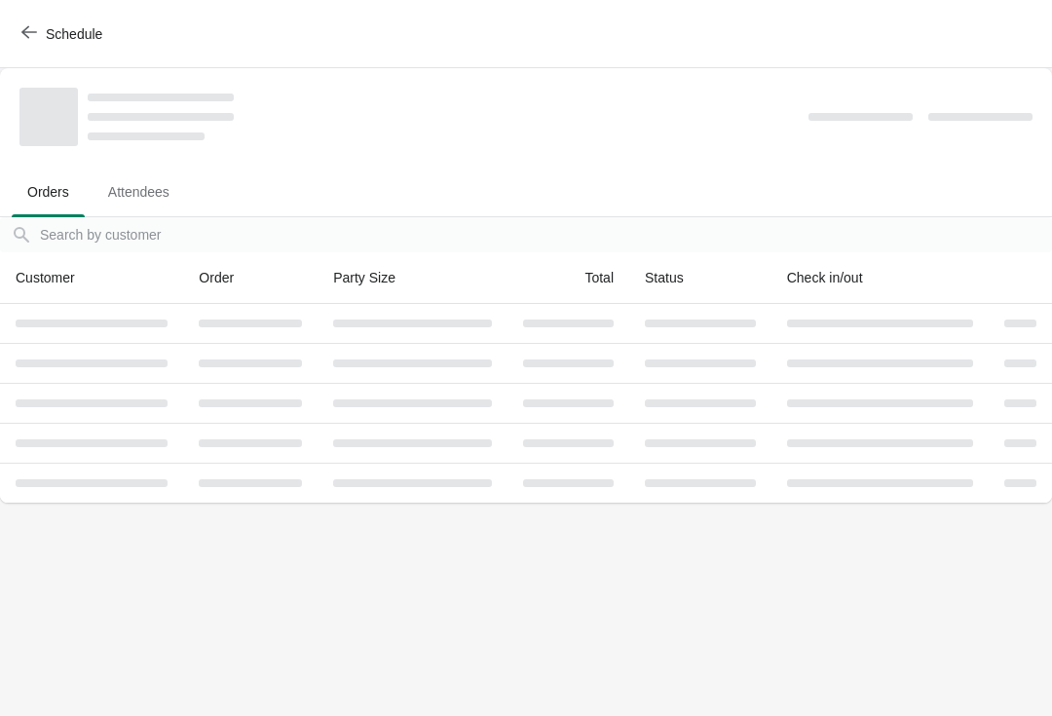
scroll to position [0, 0]
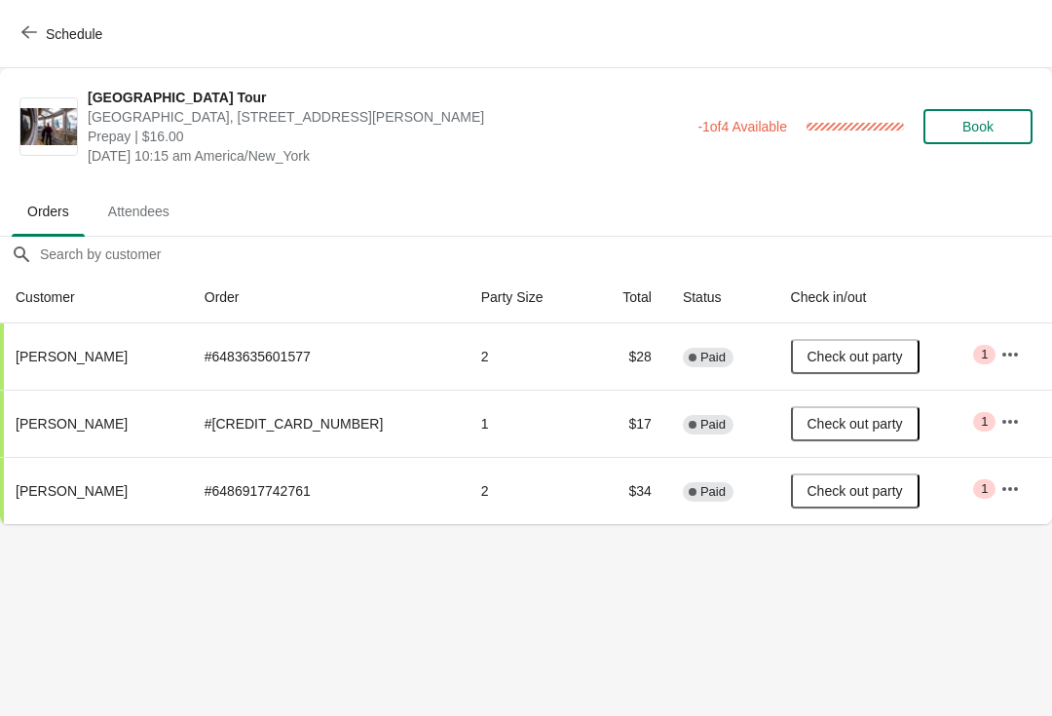
click at [46, 36] on span "Schedule" at bounding box center [74, 34] width 57 height 16
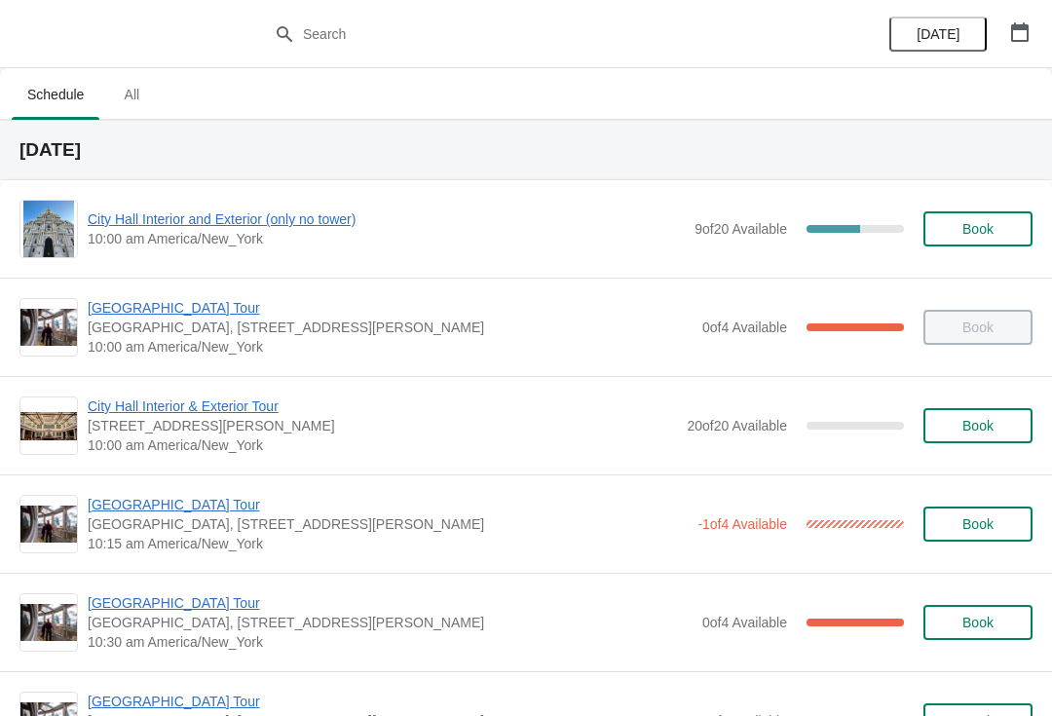
click at [308, 499] on span "[GEOGRAPHIC_DATA] Tour" at bounding box center [388, 504] width 600 height 19
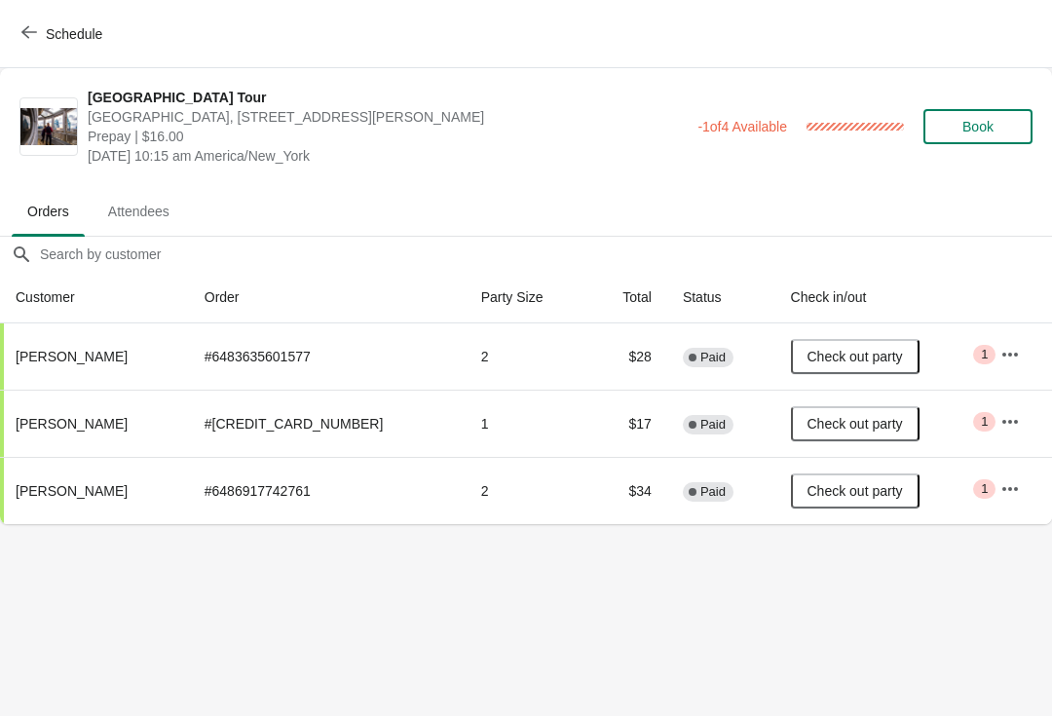
click at [57, 29] on span "Schedule" at bounding box center [74, 34] width 57 height 16
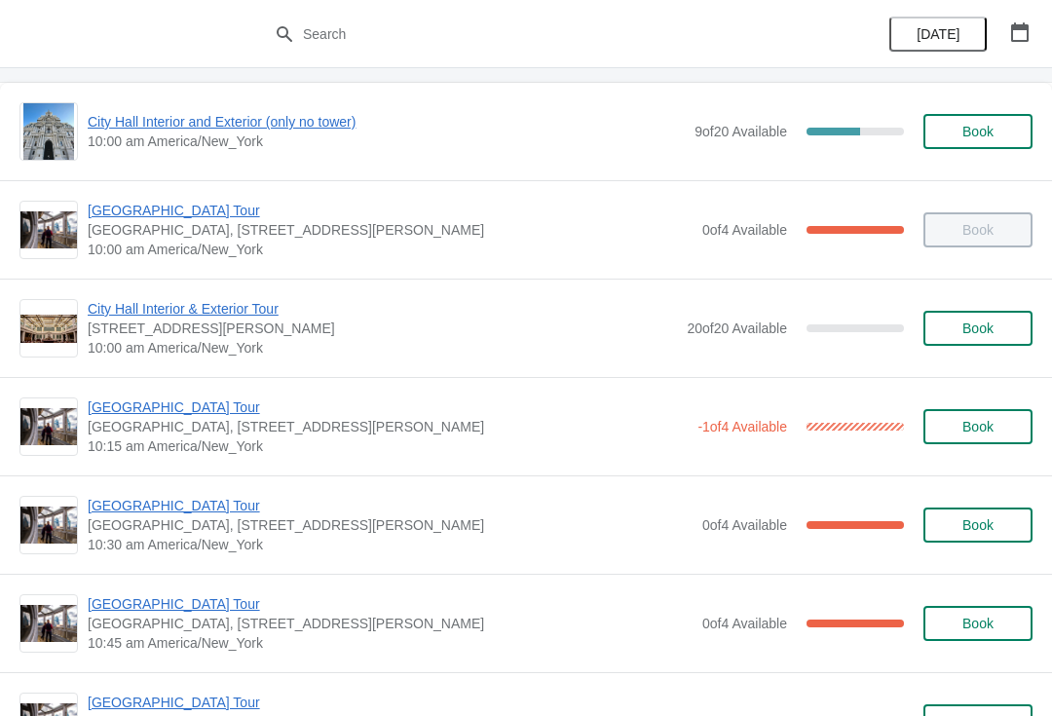
scroll to position [204, 0]
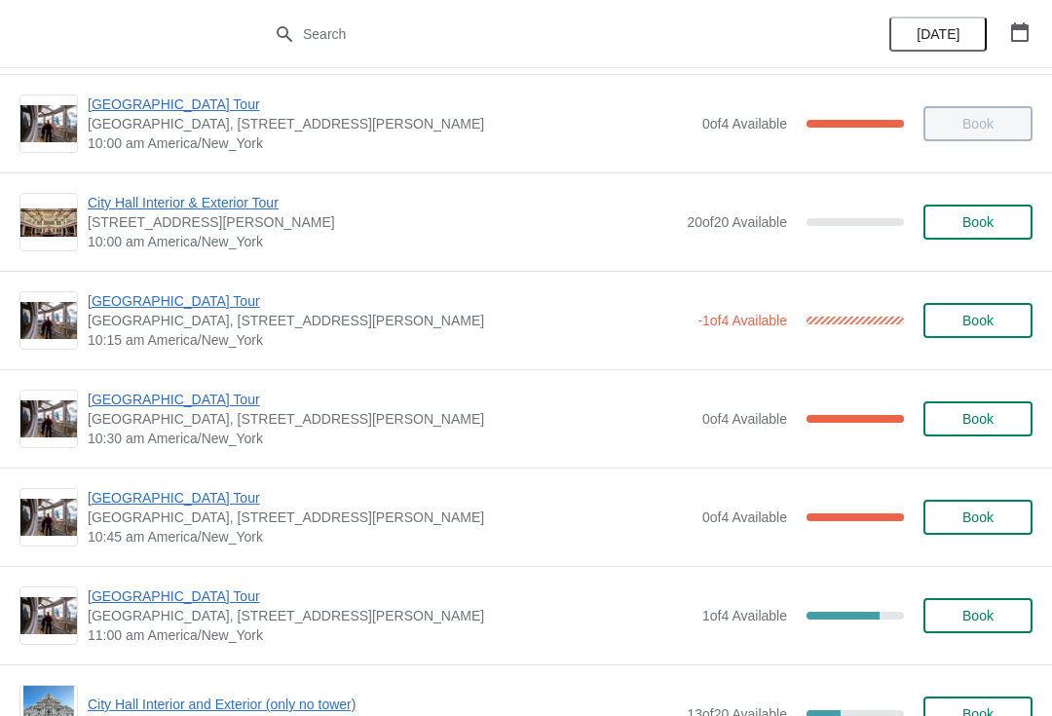
click at [335, 425] on span "[GEOGRAPHIC_DATA], [STREET_ADDRESS][PERSON_NAME]" at bounding box center [390, 418] width 605 height 19
click at [193, 404] on span "[GEOGRAPHIC_DATA] Tour" at bounding box center [390, 399] width 605 height 19
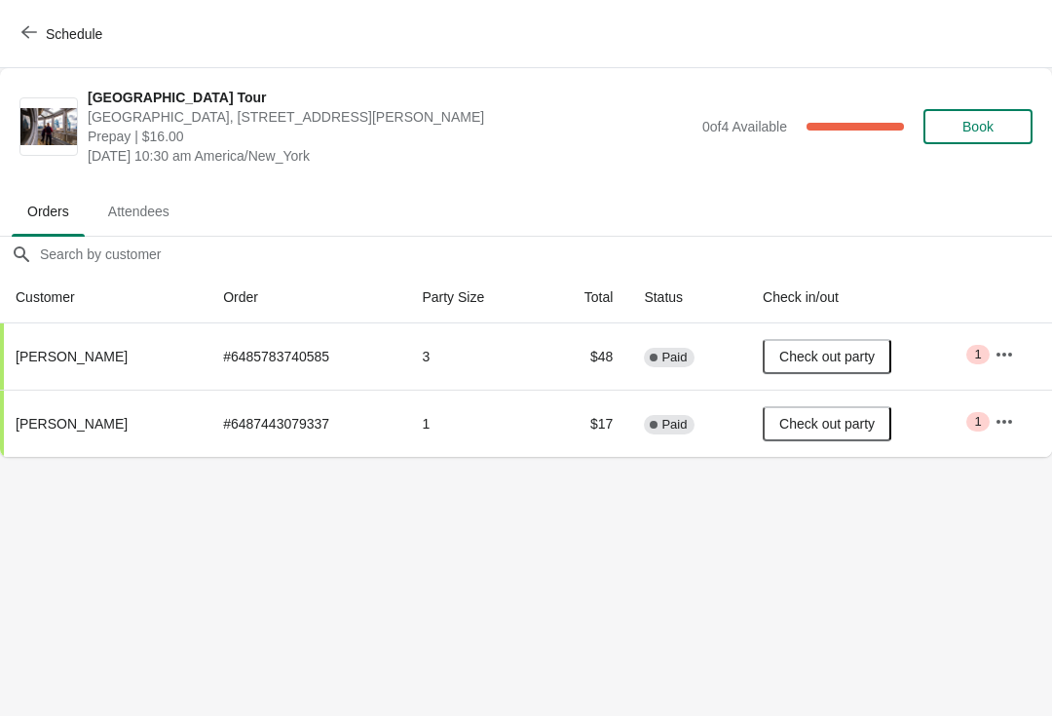
click at [75, 42] on span "Schedule" at bounding box center [74, 34] width 57 height 16
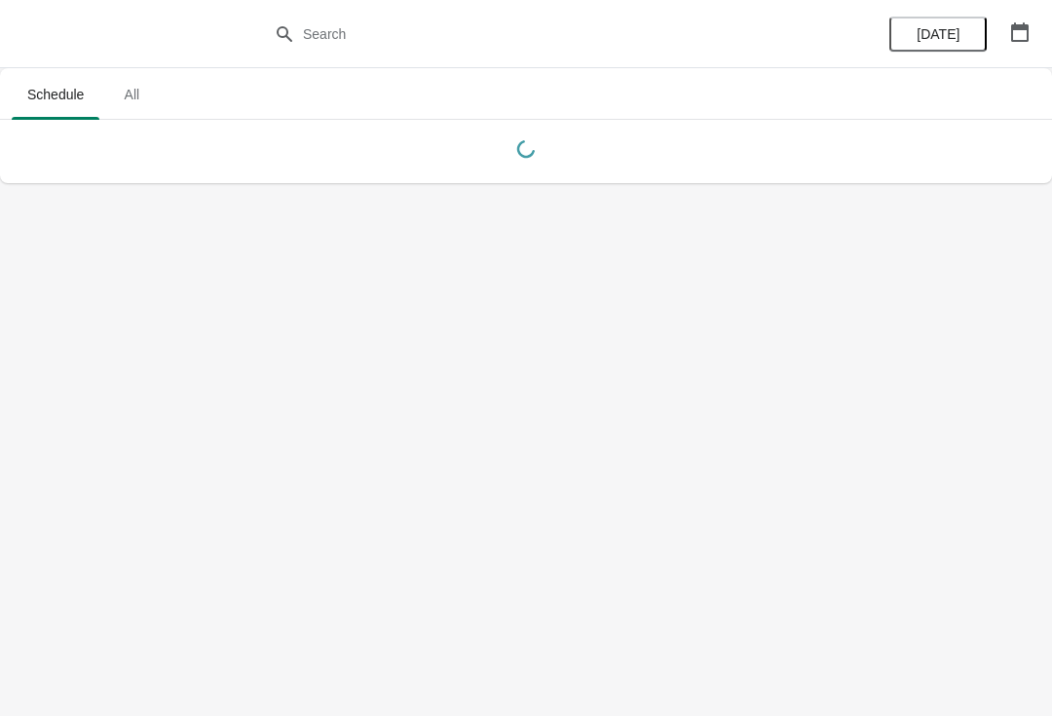
click at [309, 519] on body "Schedule All Schedule All Today" at bounding box center [526, 358] width 1052 height 716
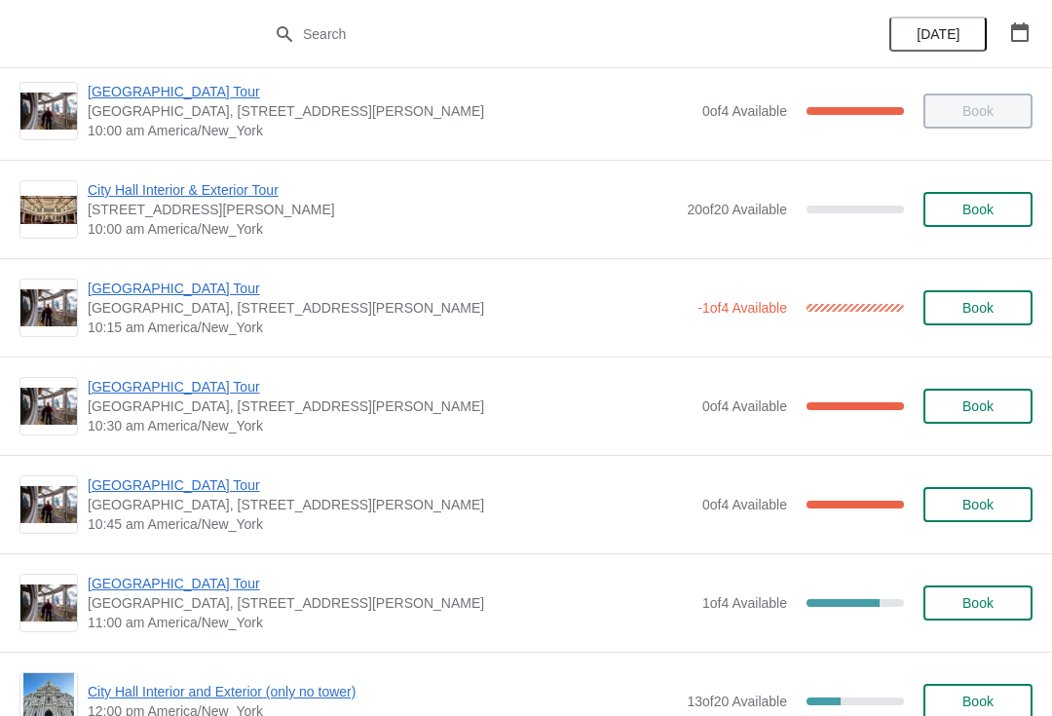
scroll to position [227, 0]
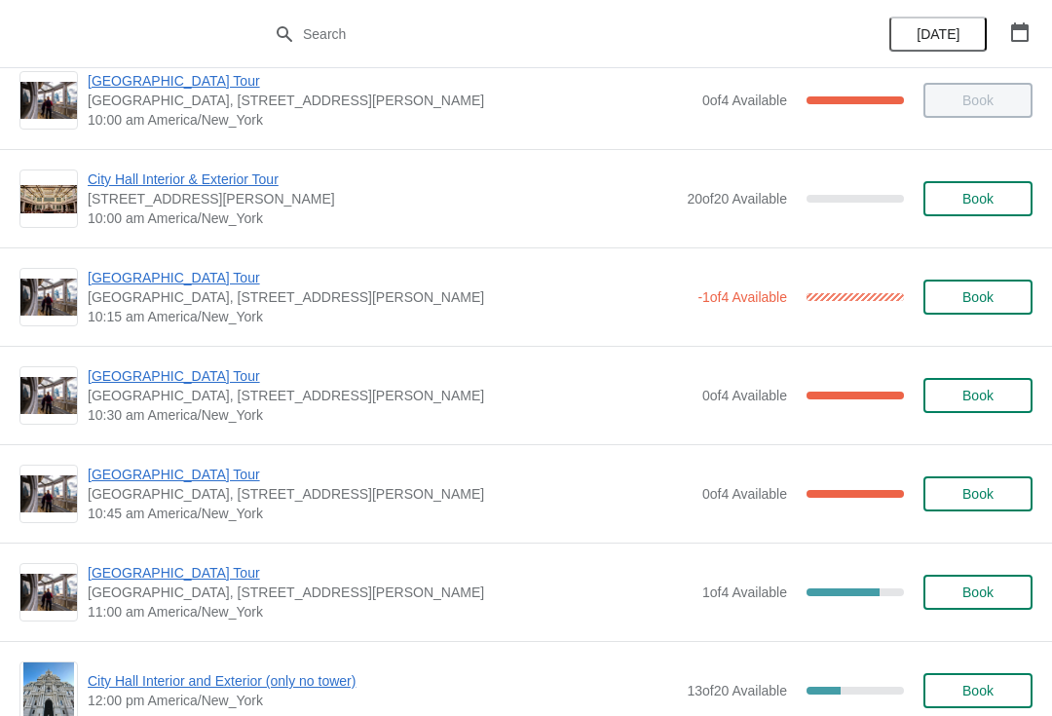
click at [199, 476] on span "[GEOGRAPHIC_DATA] Tour" at bounding box center [390, 474] width 605 height 19
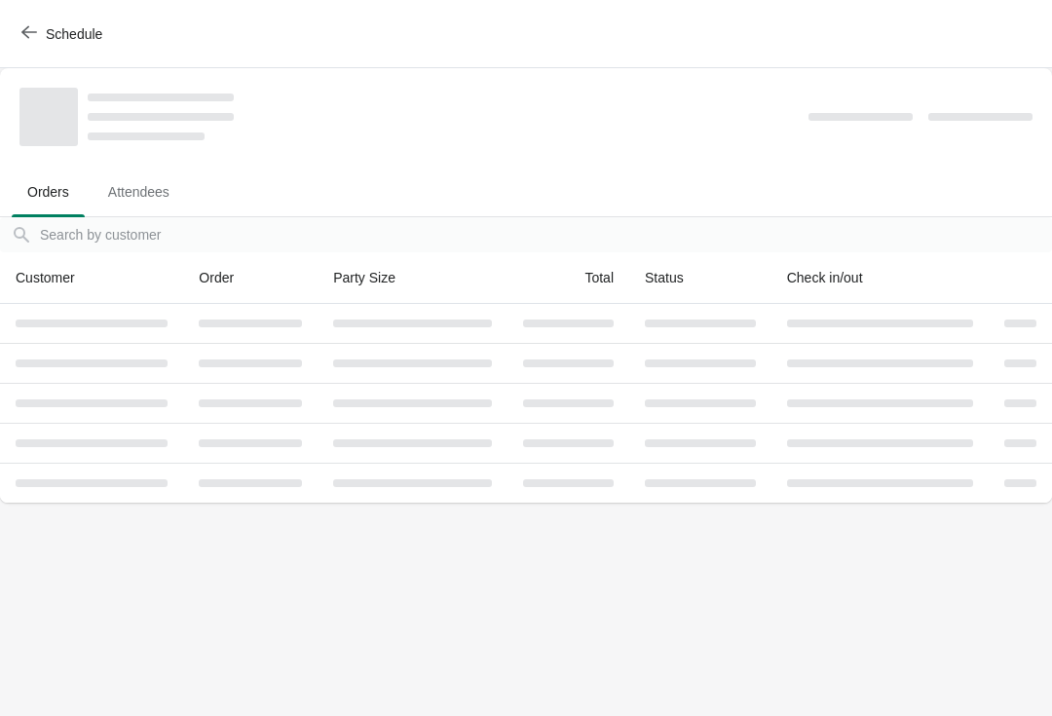
scroll to position [0, 0]
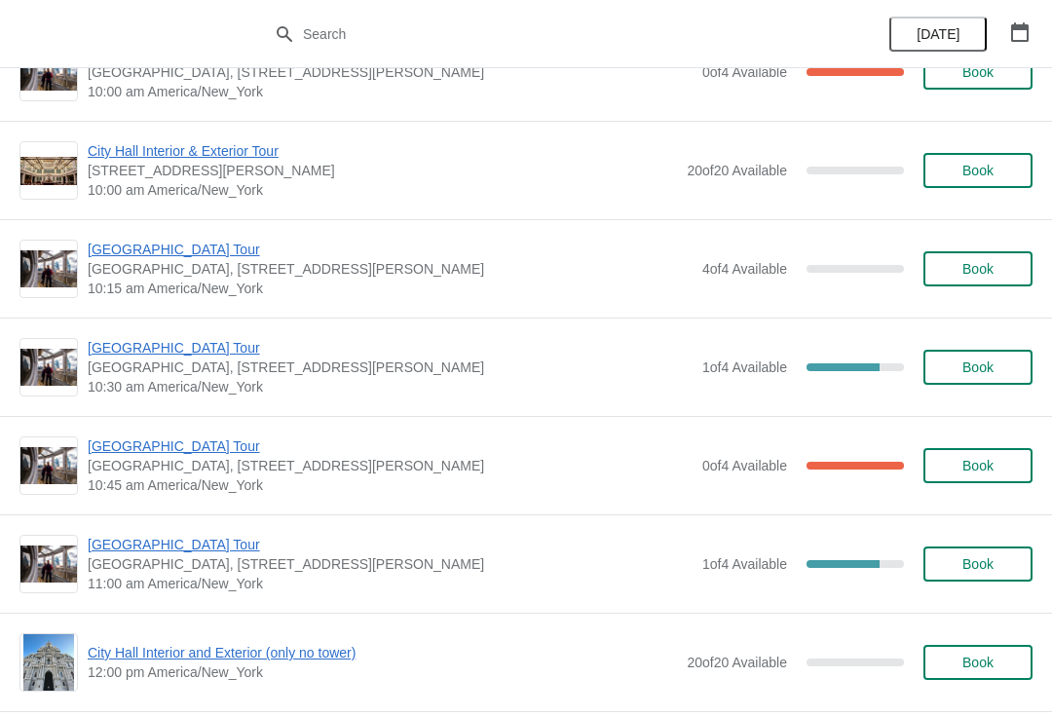
scroll to position [2220, 0]
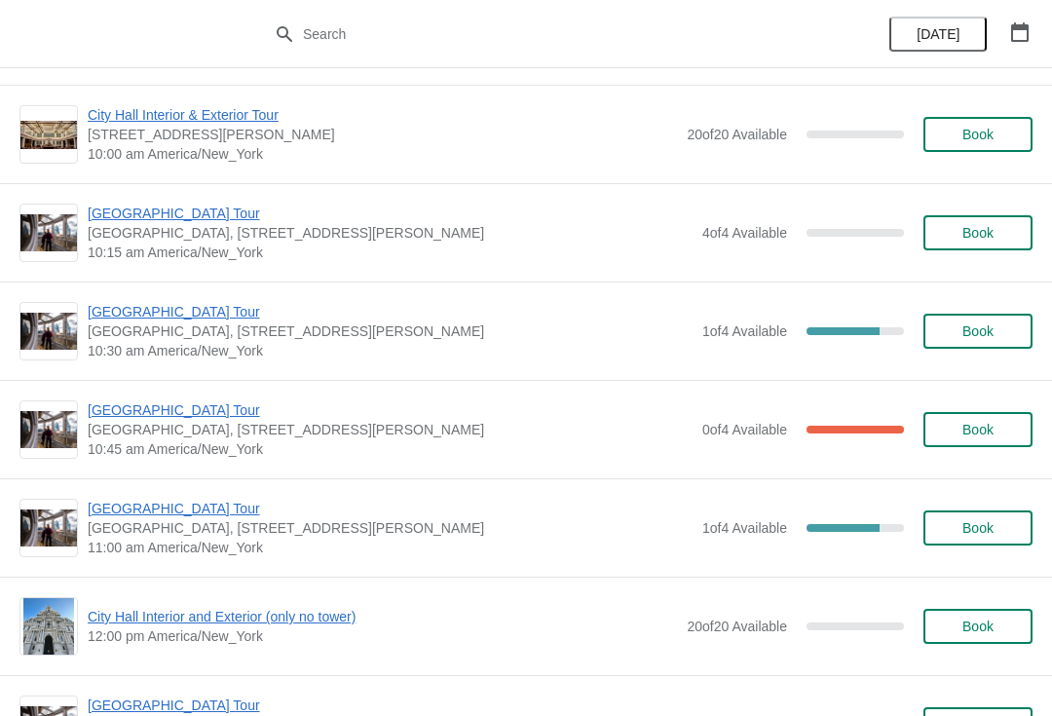
click at [197, 410] on span "[GEOGRAPHIC_DATA] Tour" at bounding box center [390, 409] width 605 height 19
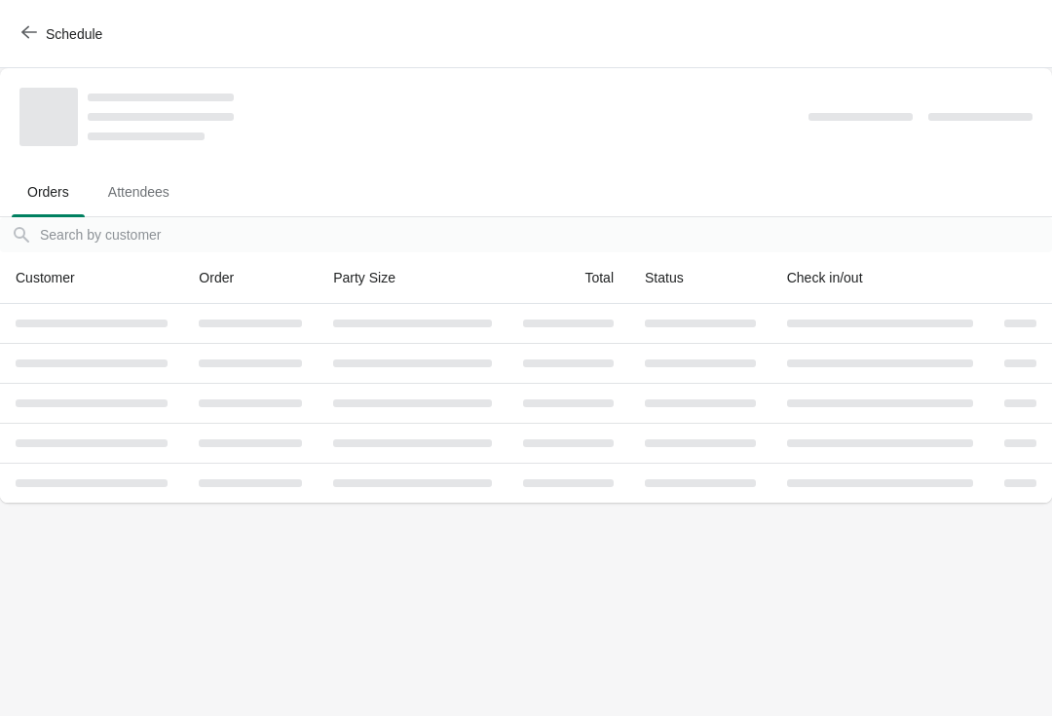
scroll to position [0, 0]
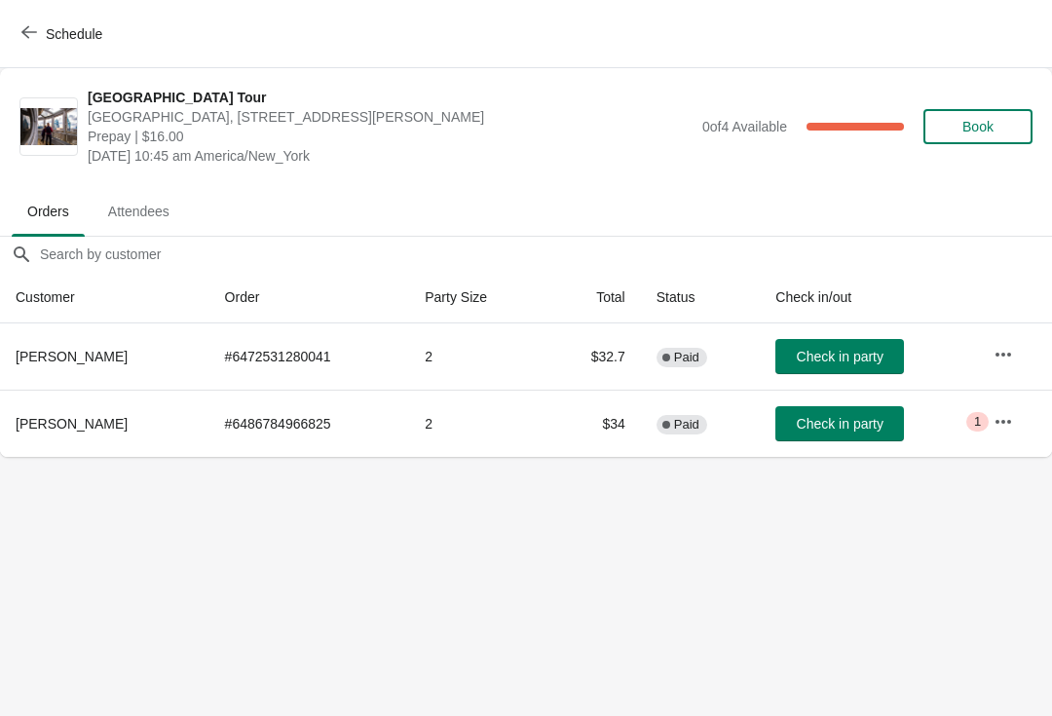
click at [38, 33] on span "Schedule" at bounding box center [63, 33] width 77 height 19
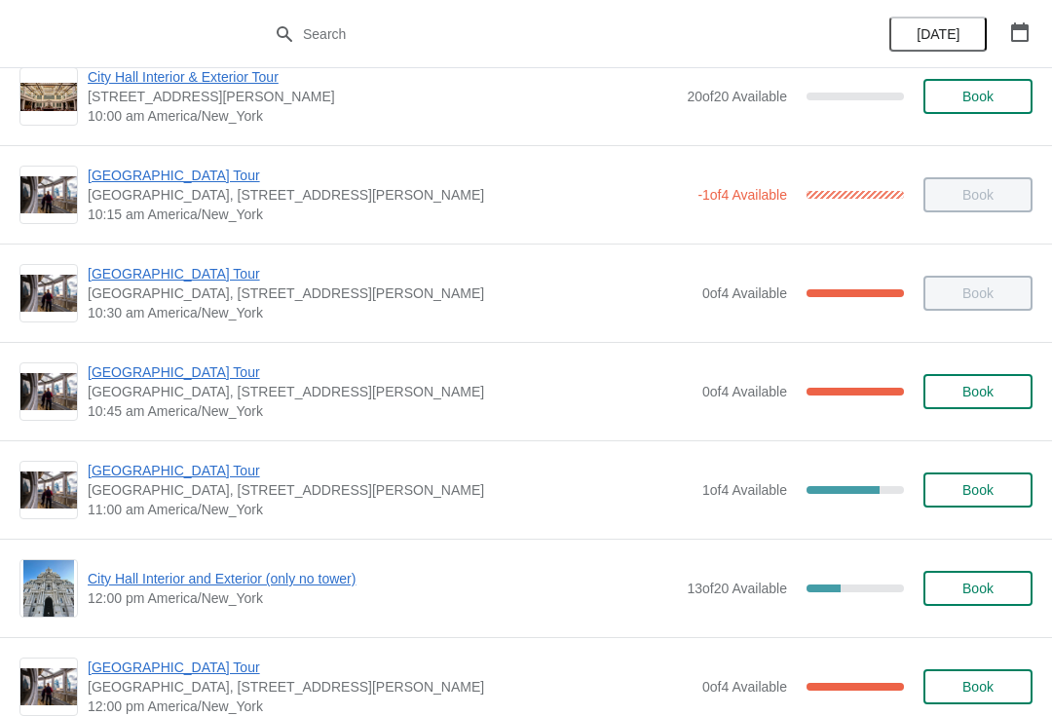
scroll to position [345, 0]
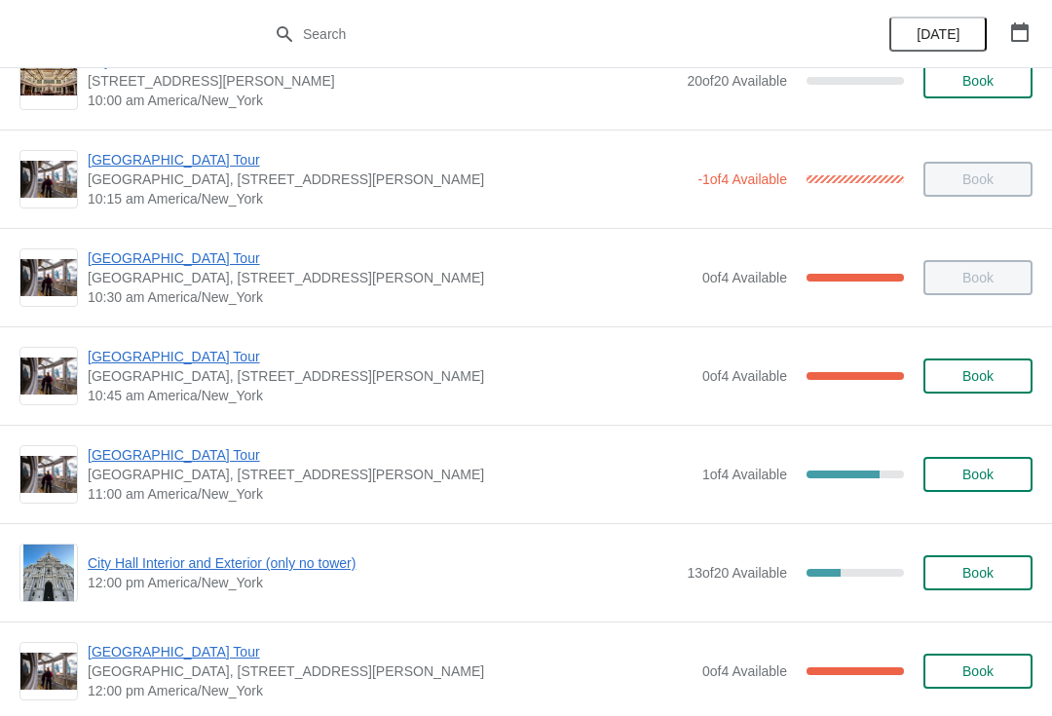
click at [389, 365] on span "[GEOGRAPHIC_DATA] Tour" at bounding box center [390, 356] width 605 height 19
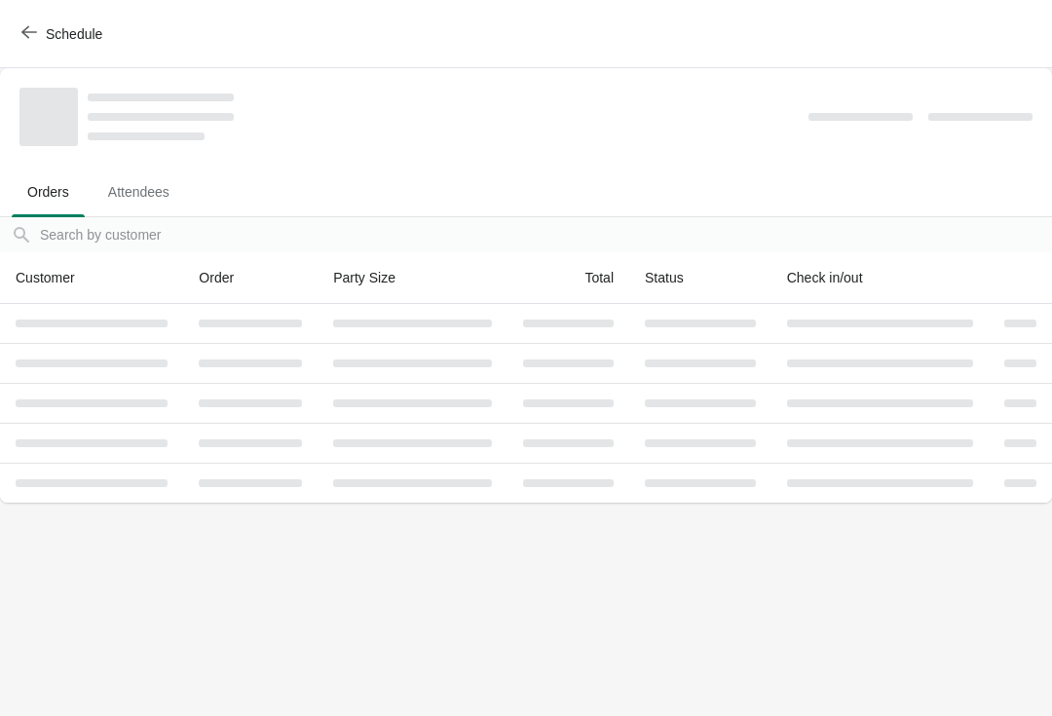
scroll to position [0, 0]
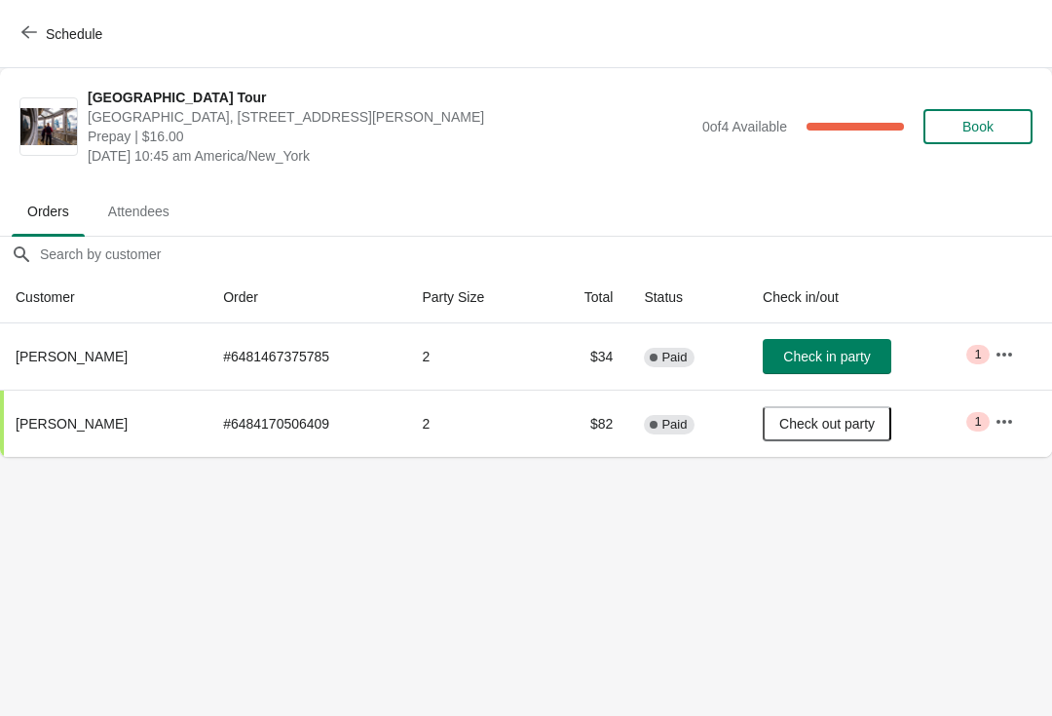
click at [814, 349] on span "Check in party" at bounding box center [826, 357] width 87 height 16
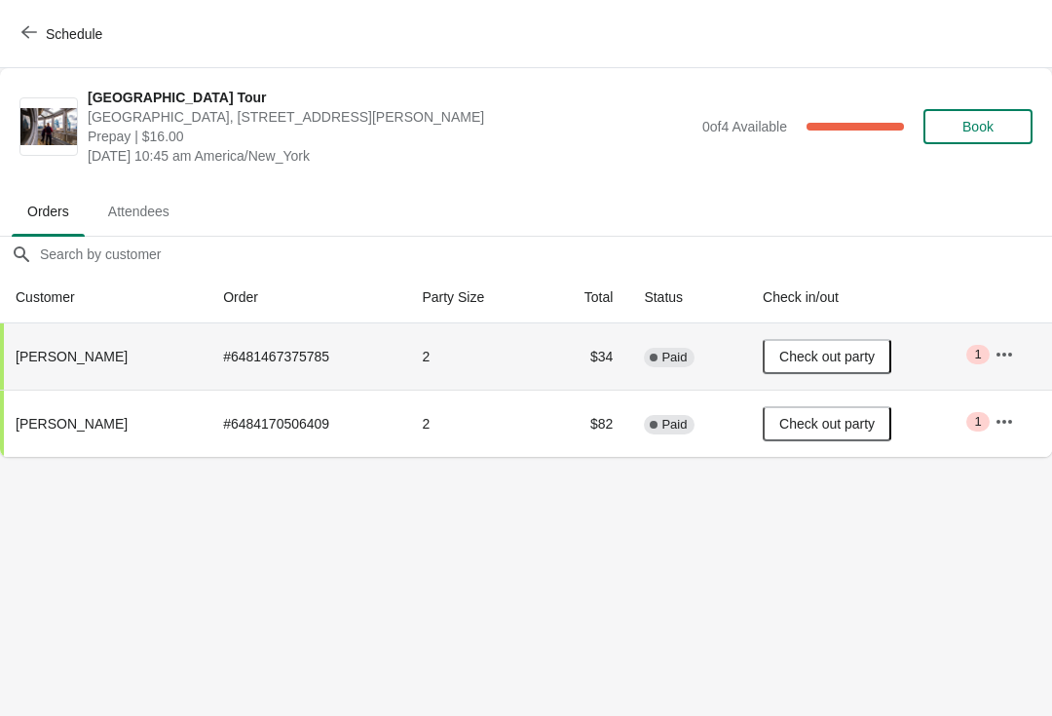
click at [815, 357] on span "Check out party" at bounding box center [826, 357] width 95 height 16
click at [808, 357] on span "Check in party" at bounding box center [826, 357] width 87 height 16
click at [37, 36] on span "Schedule" at bounding box center [63, 33] width 77 height 19
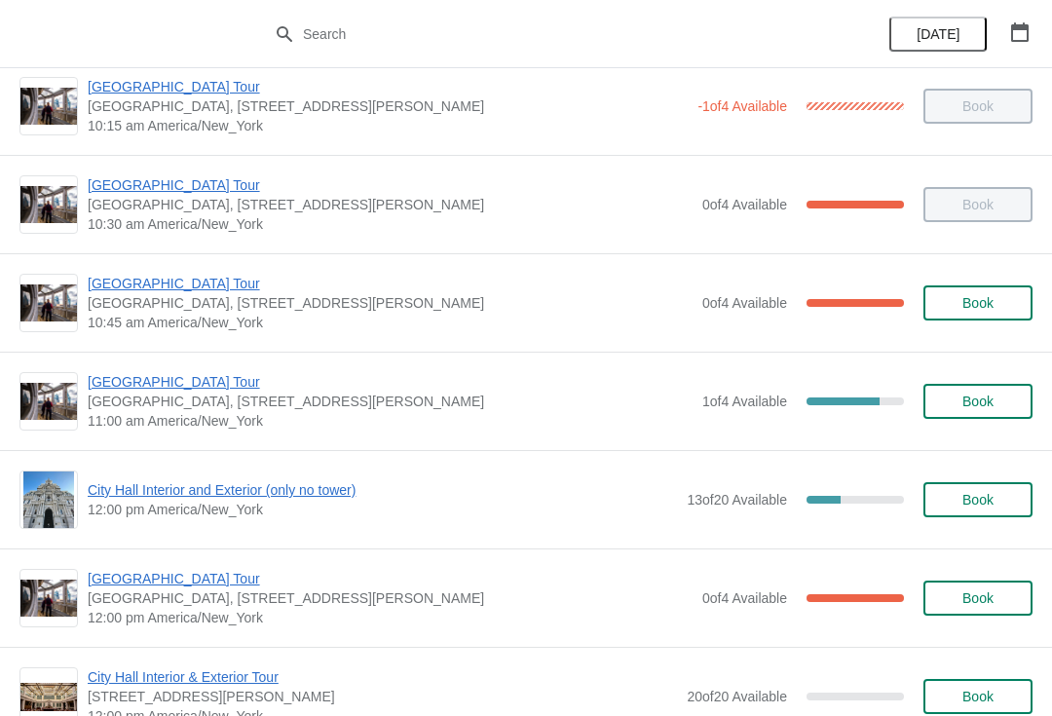
scroll to position [419, 0]
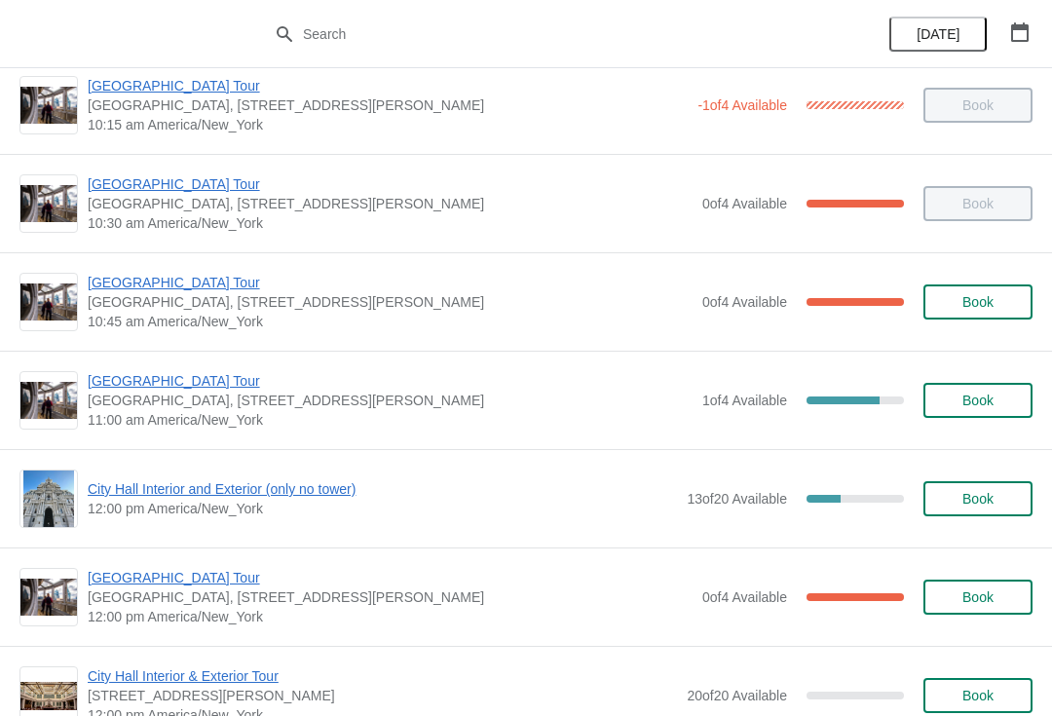
click at [181, 284] on span "[GEOGRAPHIC_DATA] Tour" at bounding box center [390, 282] width 605 height 19
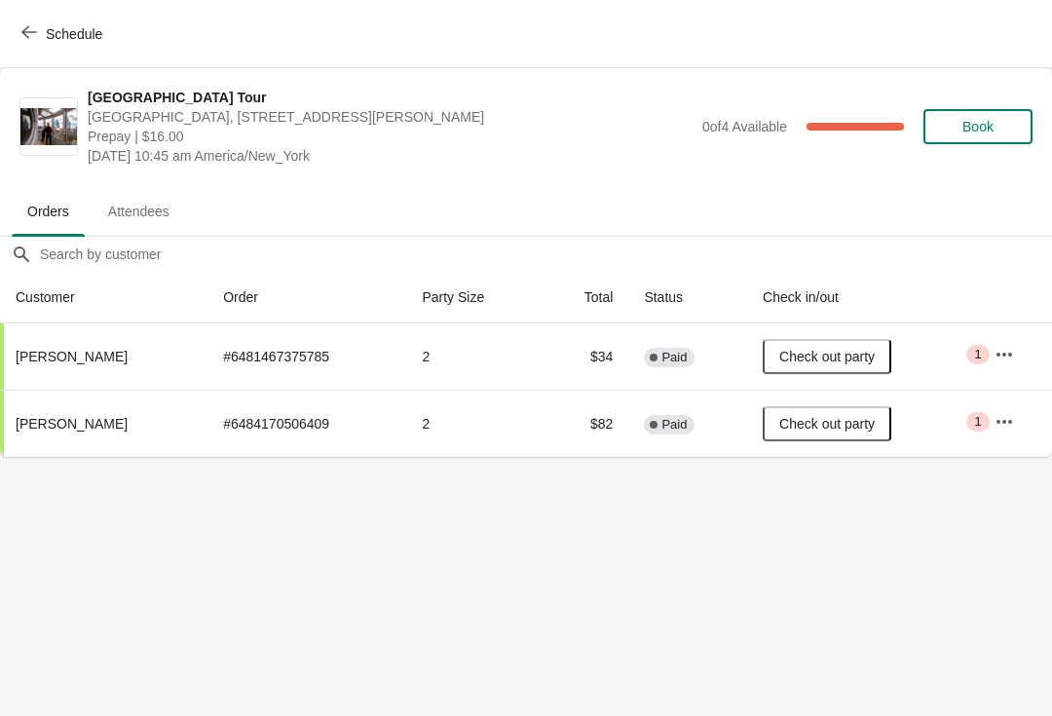
scroll to position [0, 0]
click at [318, 494] on body "Schedule City Hall Tower Tour City Hall Visitor Center, 1400 John F Kennedy Bou…" at bounding box center [526, 358] width 1052 height 716
click at [46, 35] on span "Schedule" at bounding box center [74, 34] width 57 height 16
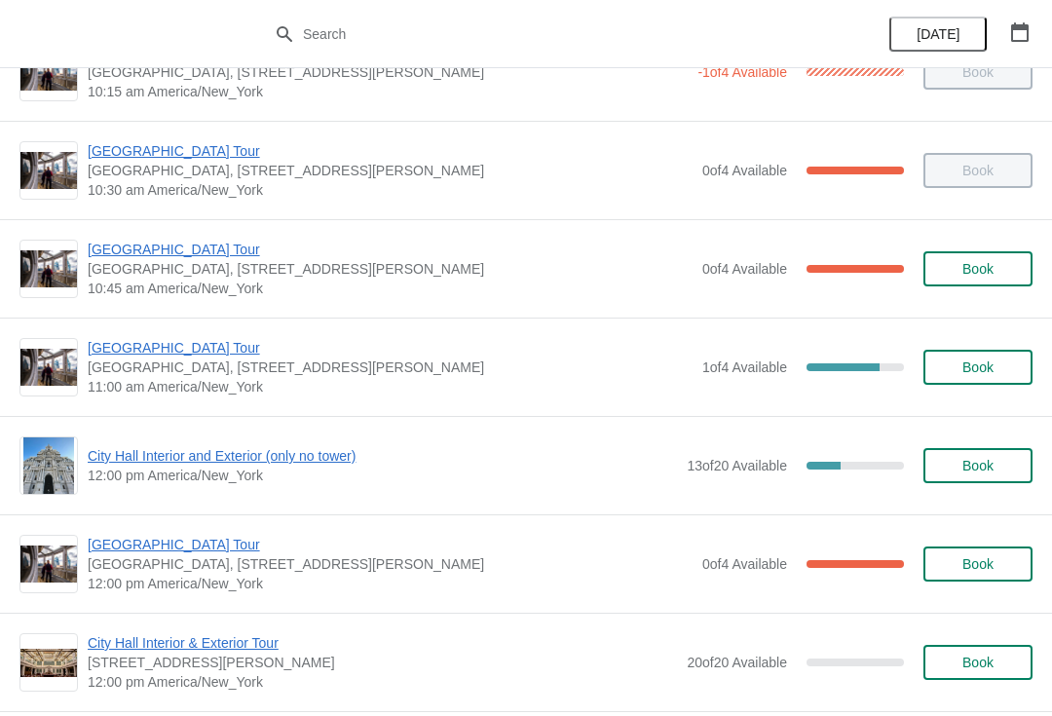
scroll to position [450, 0]
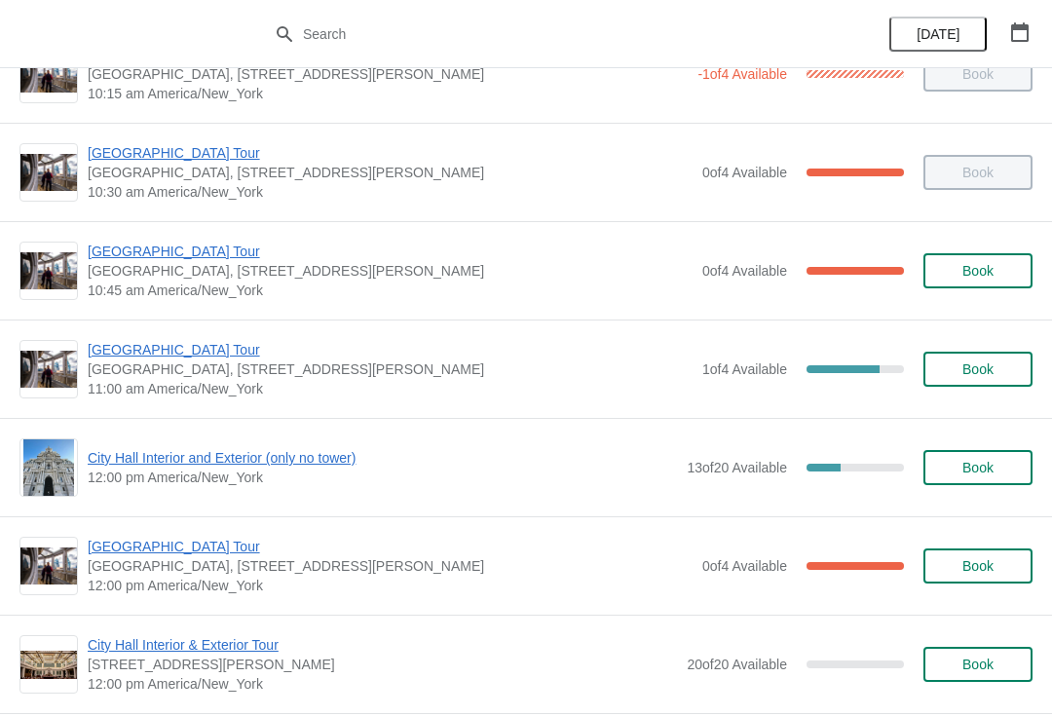
click at [187, 250] on span "[GEOGRAPHIC_DATA] Tour" at bounding box center [390, 251] width 605 height 19
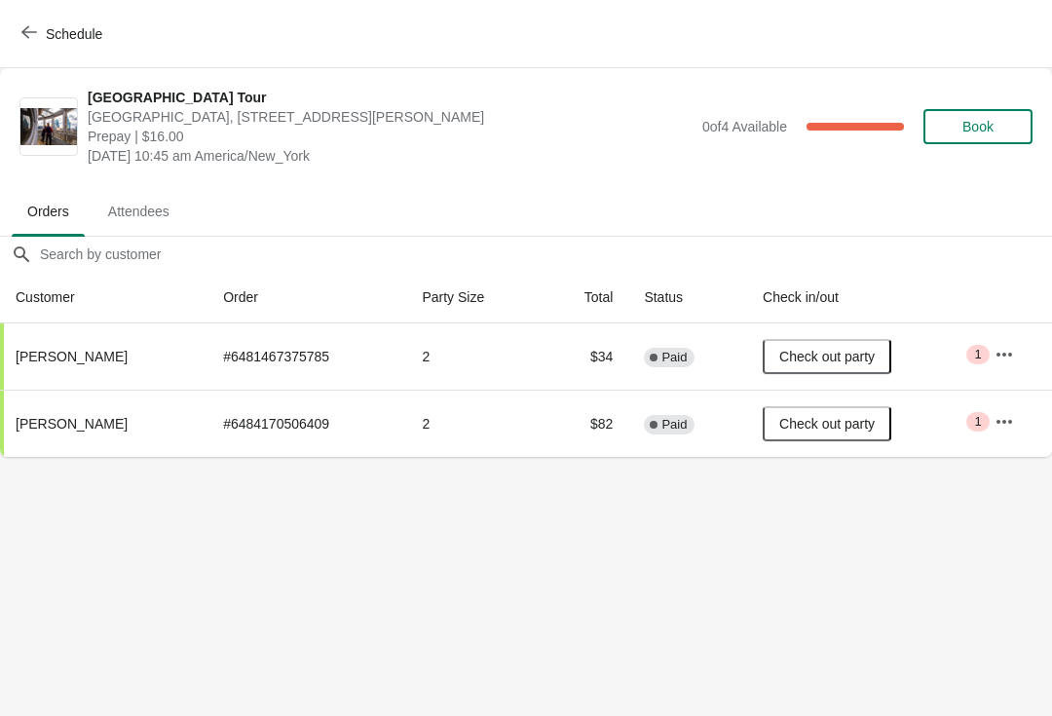
scroll to position [0, 0]
click at [33, 33] on icon "button" at bounding box center [29, 32] width 16 height 16
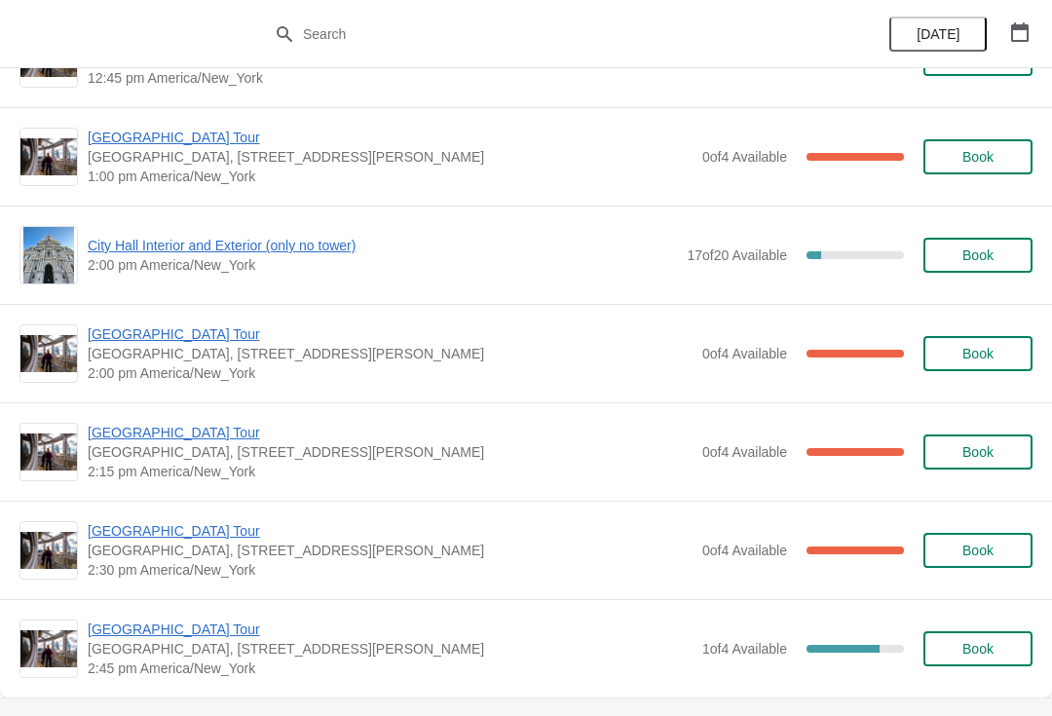
scroll to position [1353, 0]
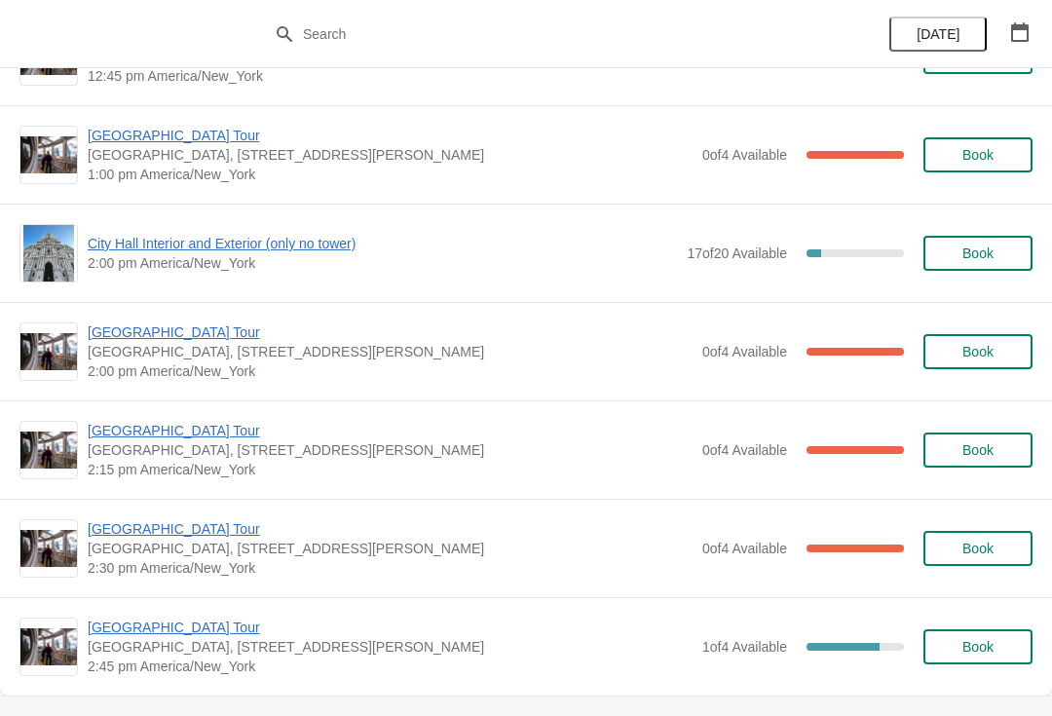
click at [289, 248] on span "City Hall Interior and Exterior (only no tower)" at bounding box center [382, 243] width 589 height 19
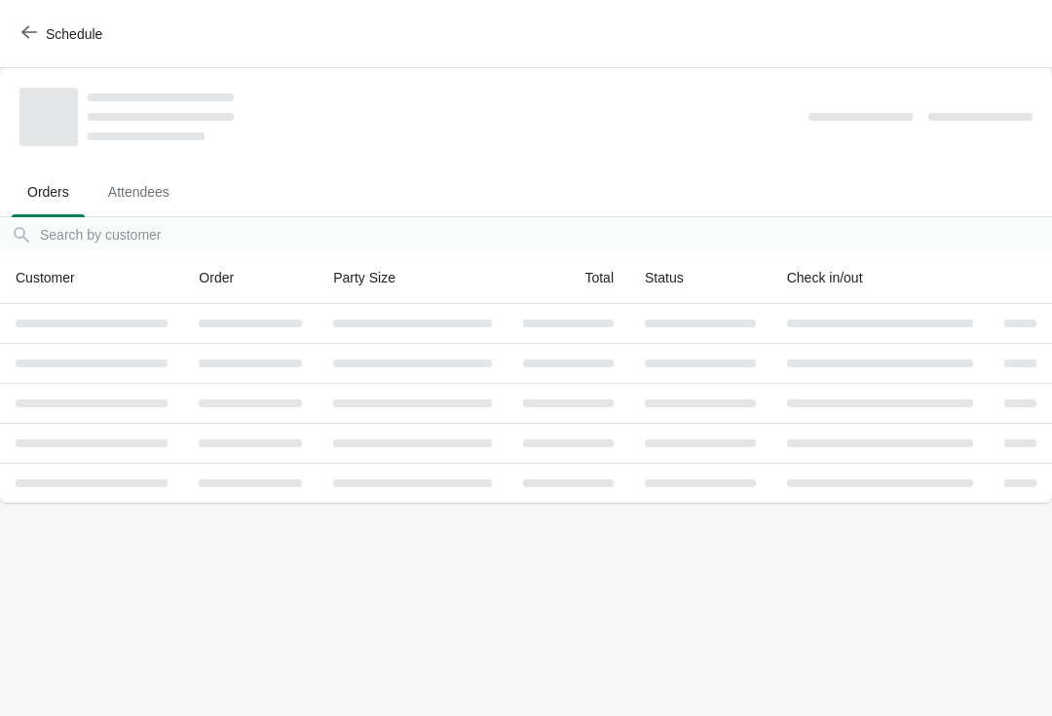
scroll to position [0, 0]
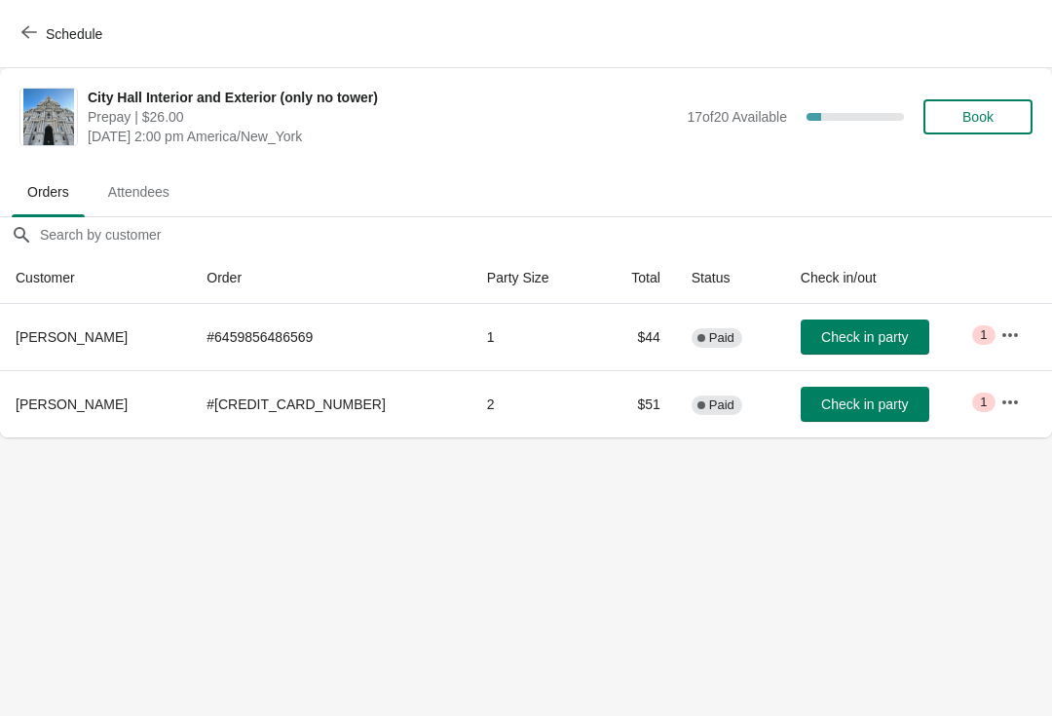
click at [973, 118] on span "Book" at bounding box center [977, 117] width 31 height 16
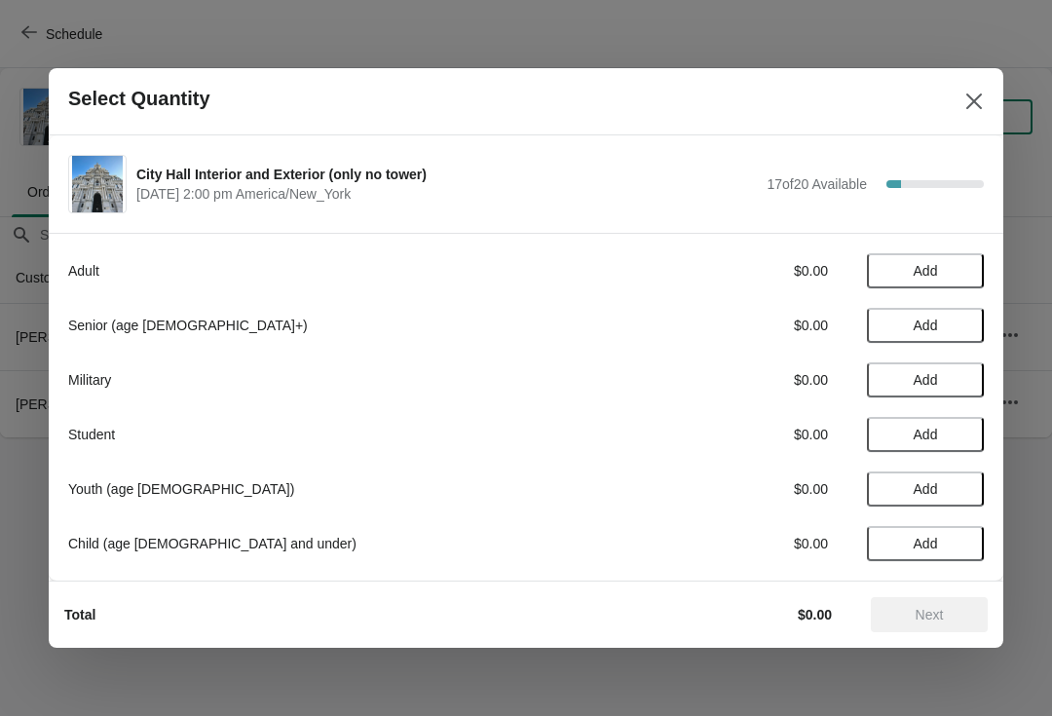
click at [926, 329] on span "Add" at bounding box center [926, 326] width 24 height 16
click at [961, 321] on icon at bounding box center [959, 326] width 20 height 20
click at [944, 614] on span "Next" at bounding box center [930, 615] width 28 height 16
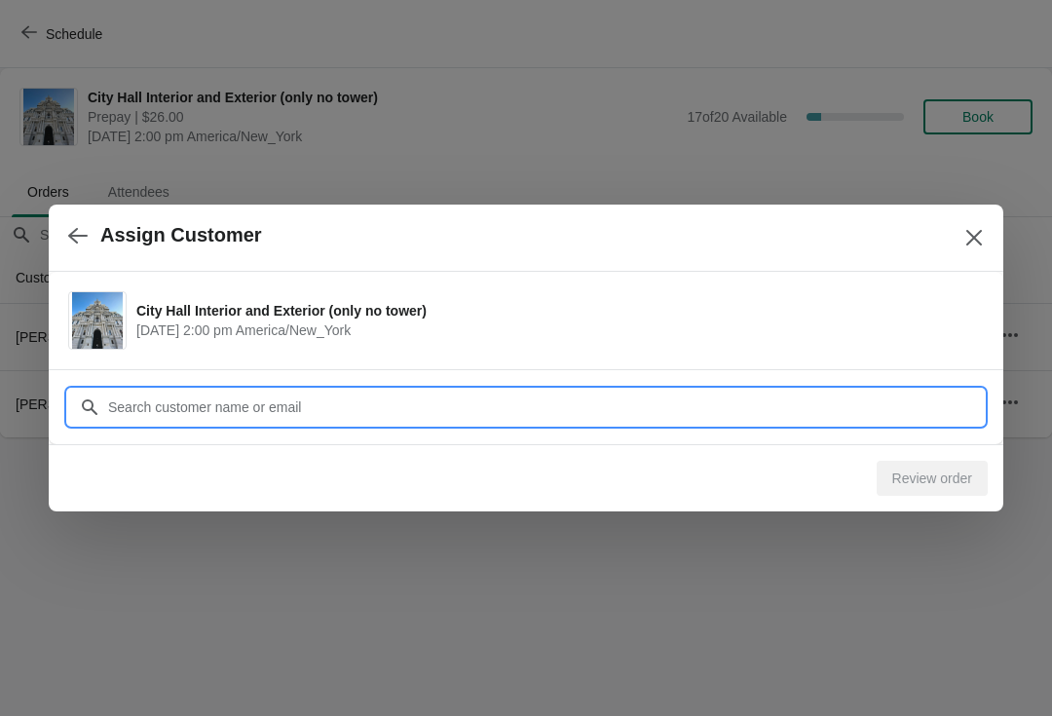
click at [283, 411] on input "Customer" at bounding box center [545, 407] width 877 height 35
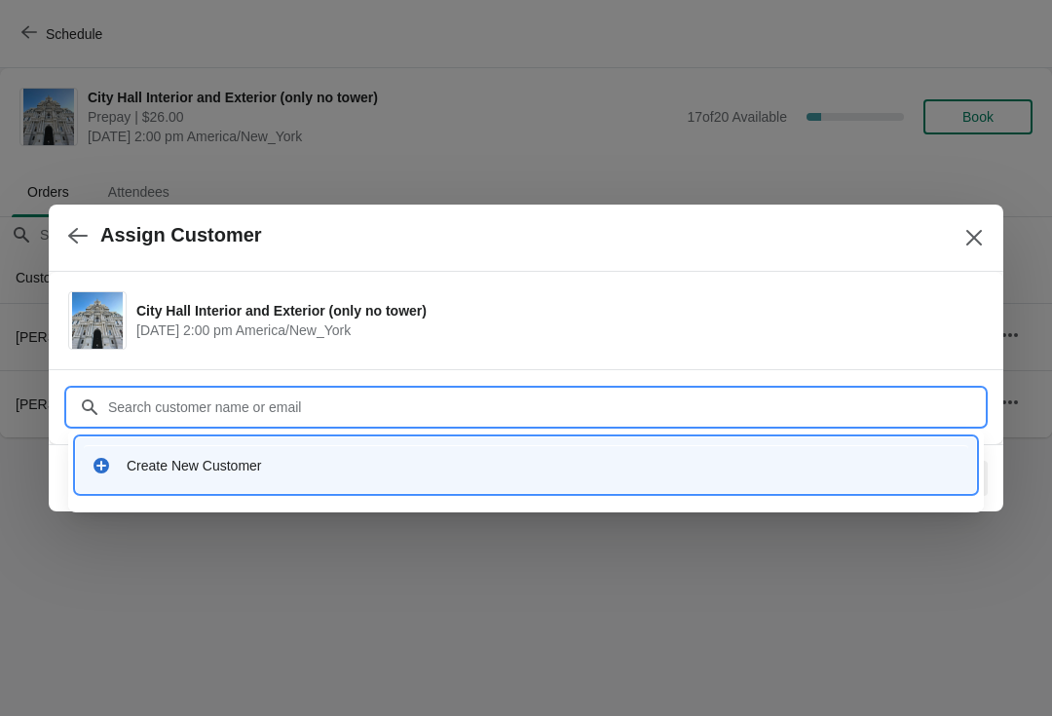
click at [229, 459] on div "Create New Customer" at bounding box center [544, 465] width 834 height 19
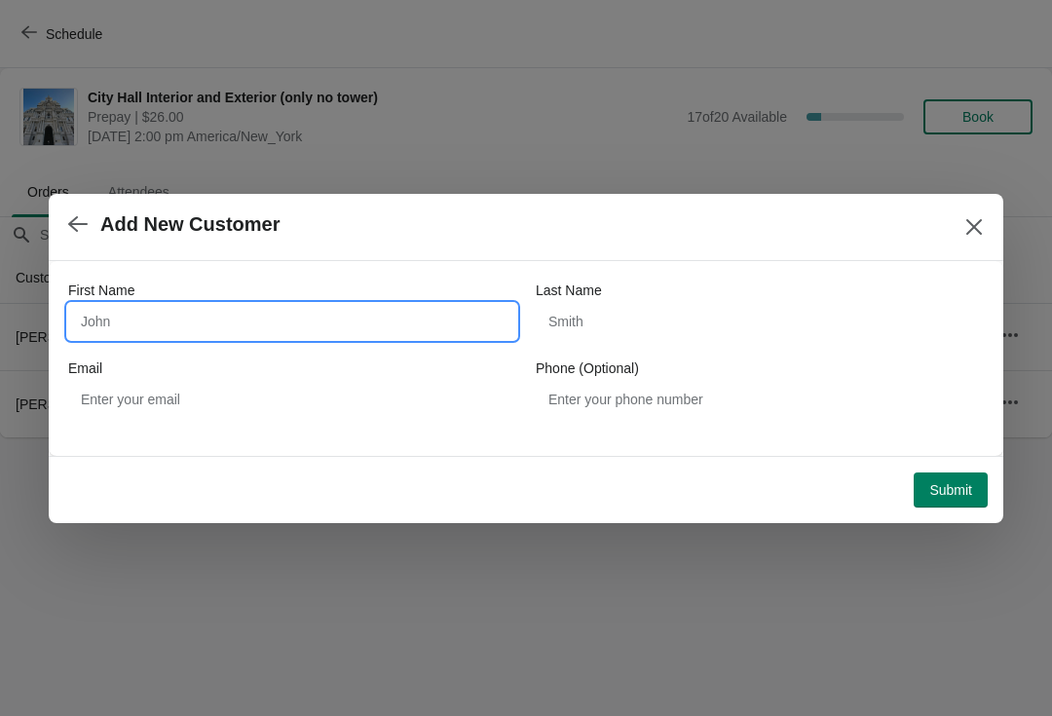
click at [297, 317] on input "First Name" at bounding box center [292, 321] width 448 height 35
type input "Valentina"
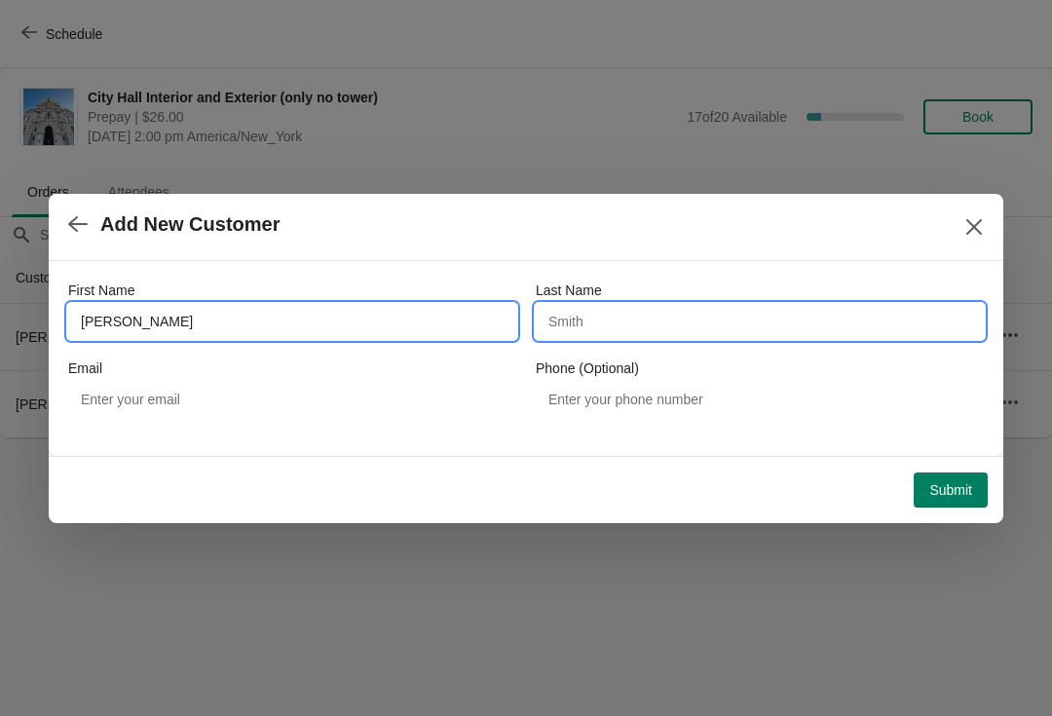
click at [584, 329] on input "Last Name" at bounding box center [760, 321] width 448 height 35
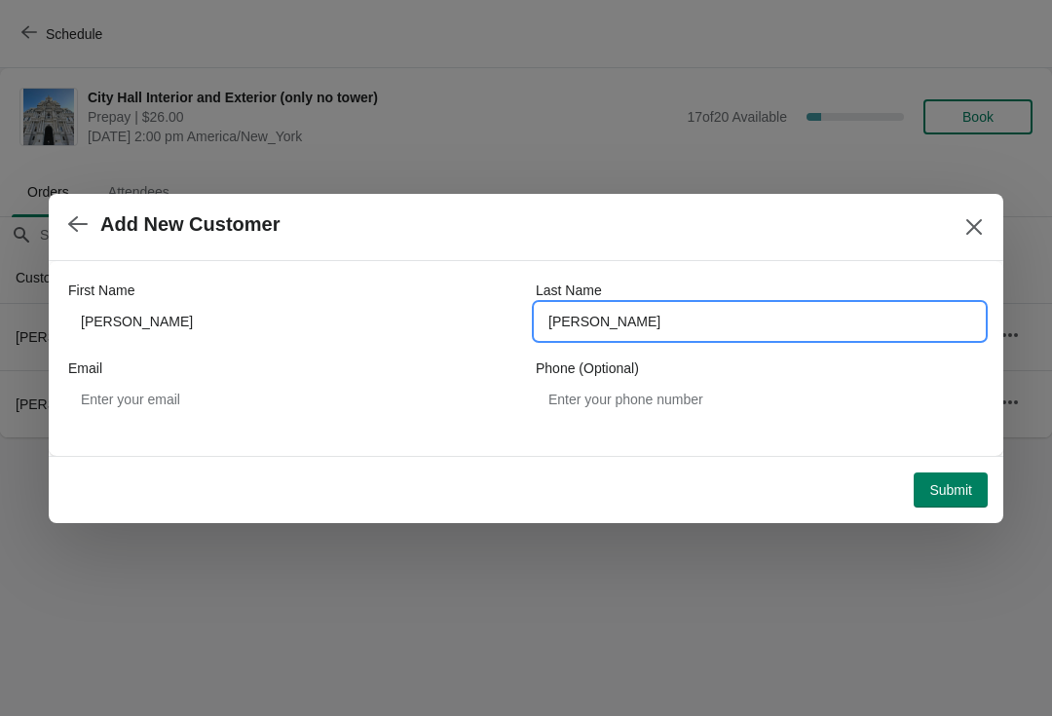
type input "krivoruchko"
click at [943, 491] on span "Submit" at bounding box center [950, 490] width 43 height 16
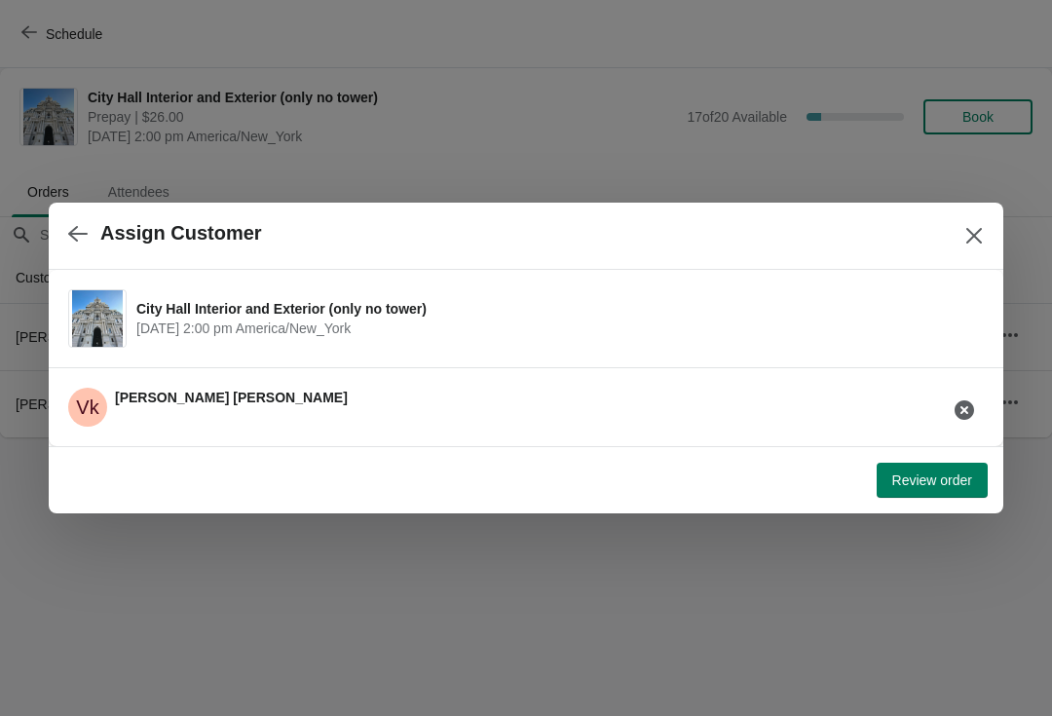
click at [923, 476] on span "Review order" at bounding box center [932, 480] width 80 height 16
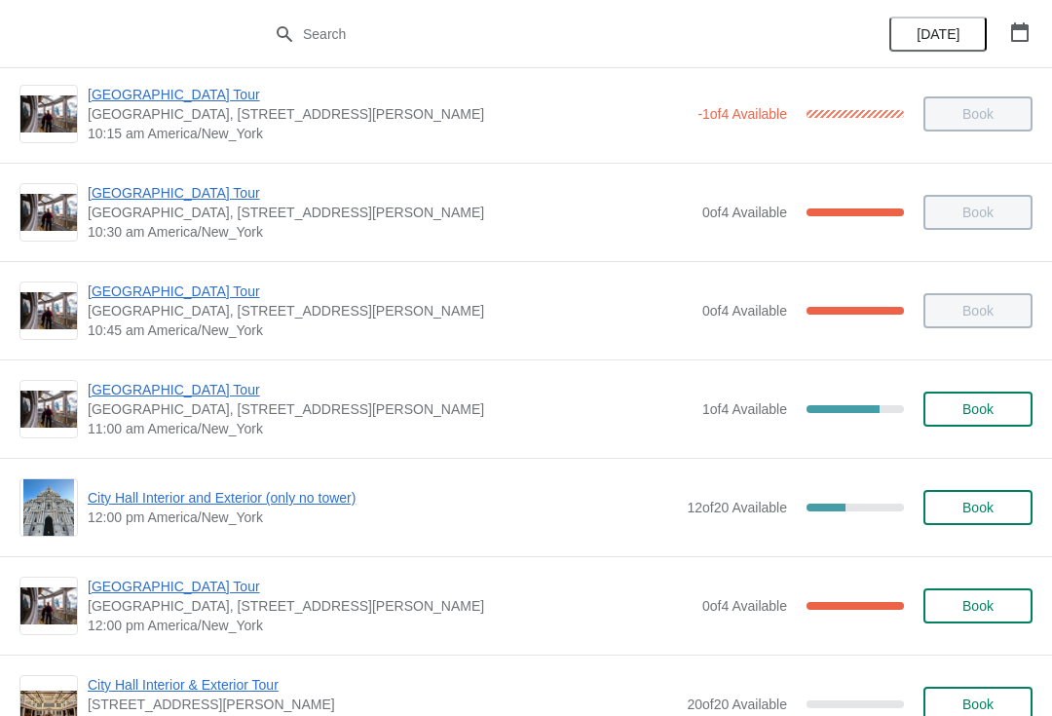
scroll to position [456, 0]
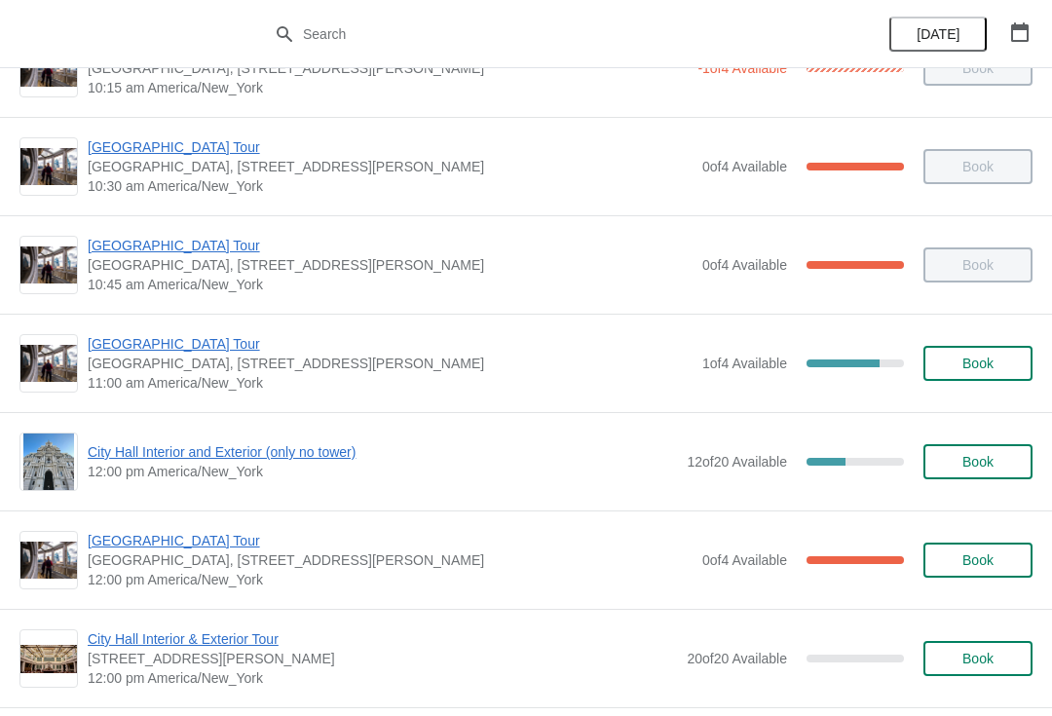
click at [192, 340] on span "[GEOGRAPHIC_DATA] Tour" at bounding box center [390, 343] width 605 height 19
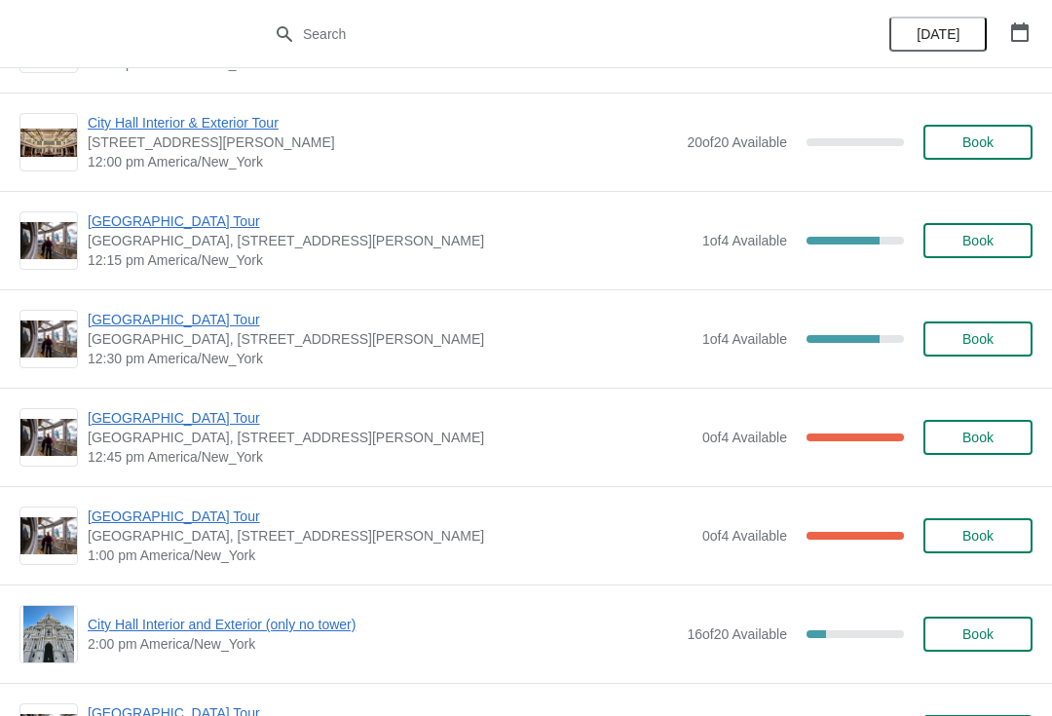
scroll to position [971, 0]
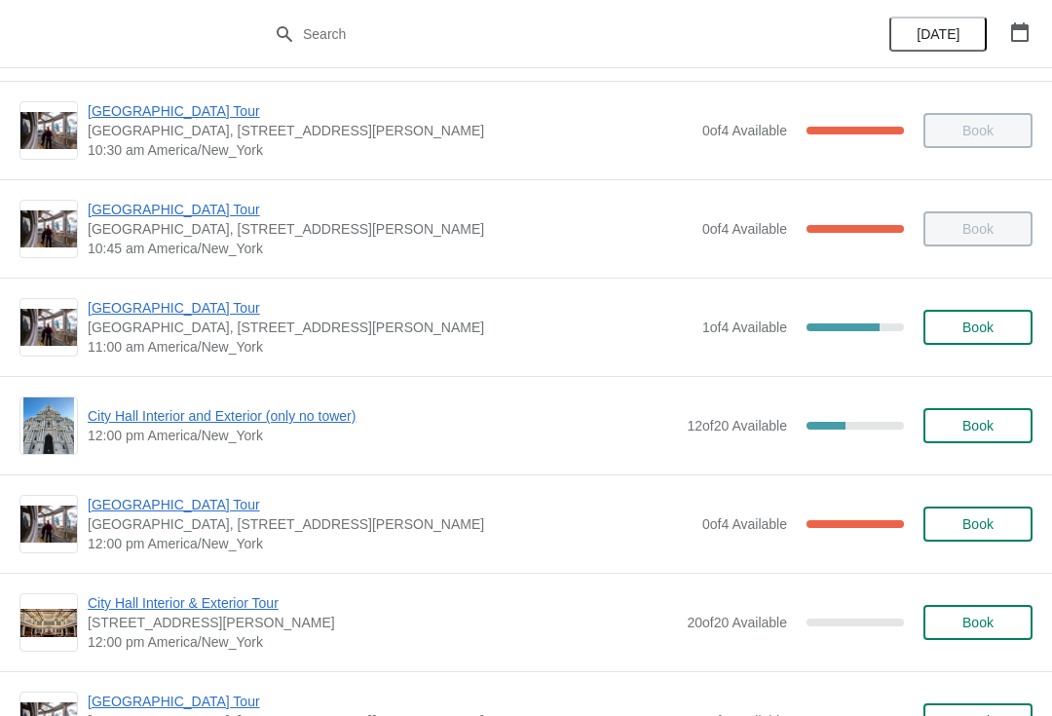
click at [433, 534] on span "12:00 pm America/New_York" at bounding box center [390, 543] width 605 height 19
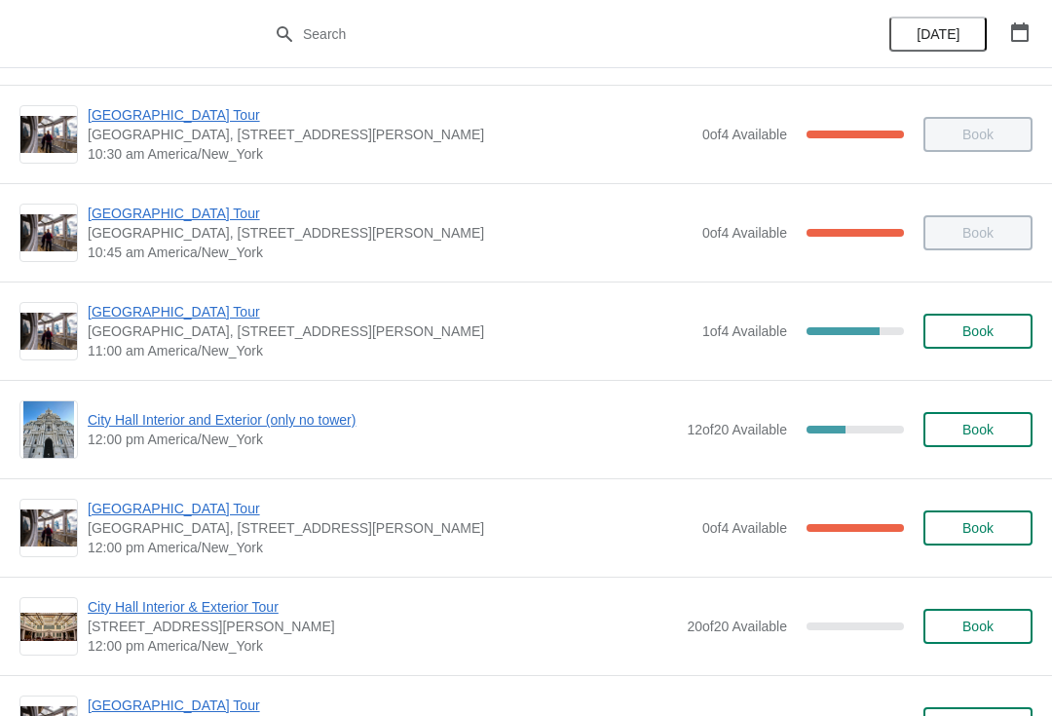
scroll to position [484, 0]
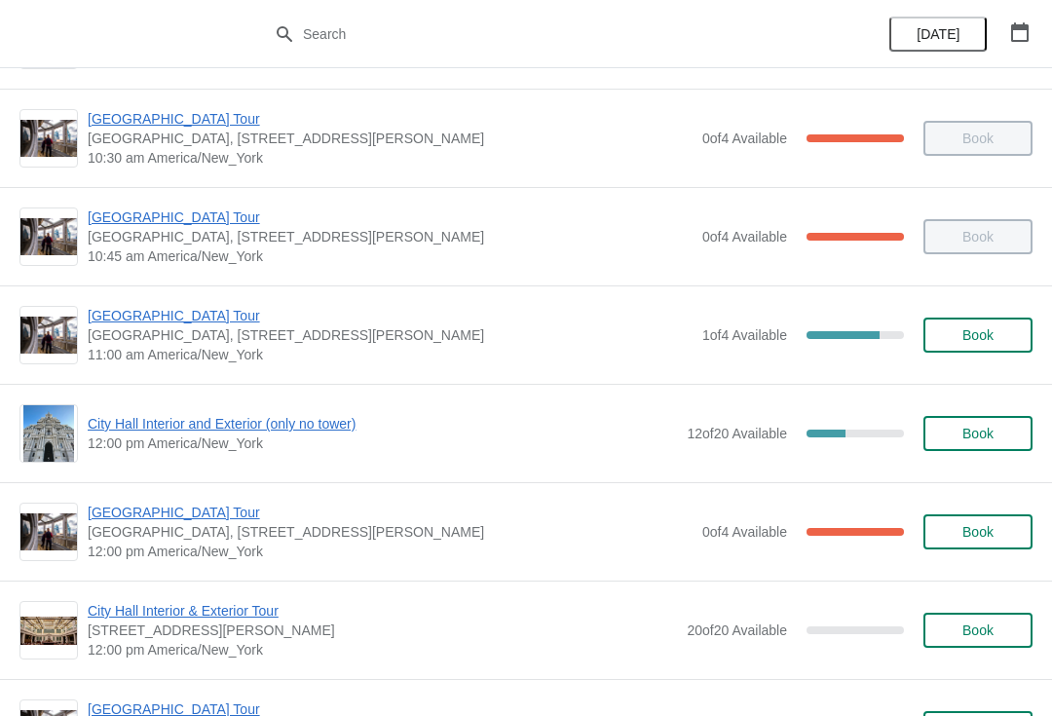
click at [292, 432] on span "City Hall Interior and Exterior (only no tower)" at bounding box center [382, 423] width 589 height 19
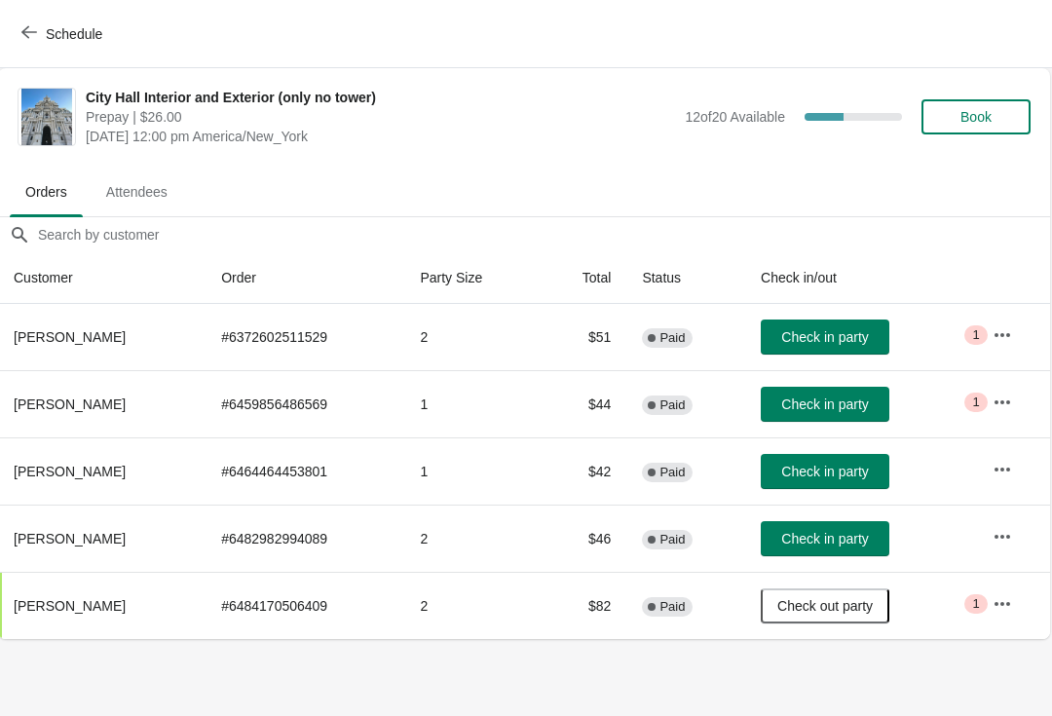
scroll to position [0, 1]
click at [44, 32] on span "Schedule" at bounding box center [63, 33] width 77 height 19
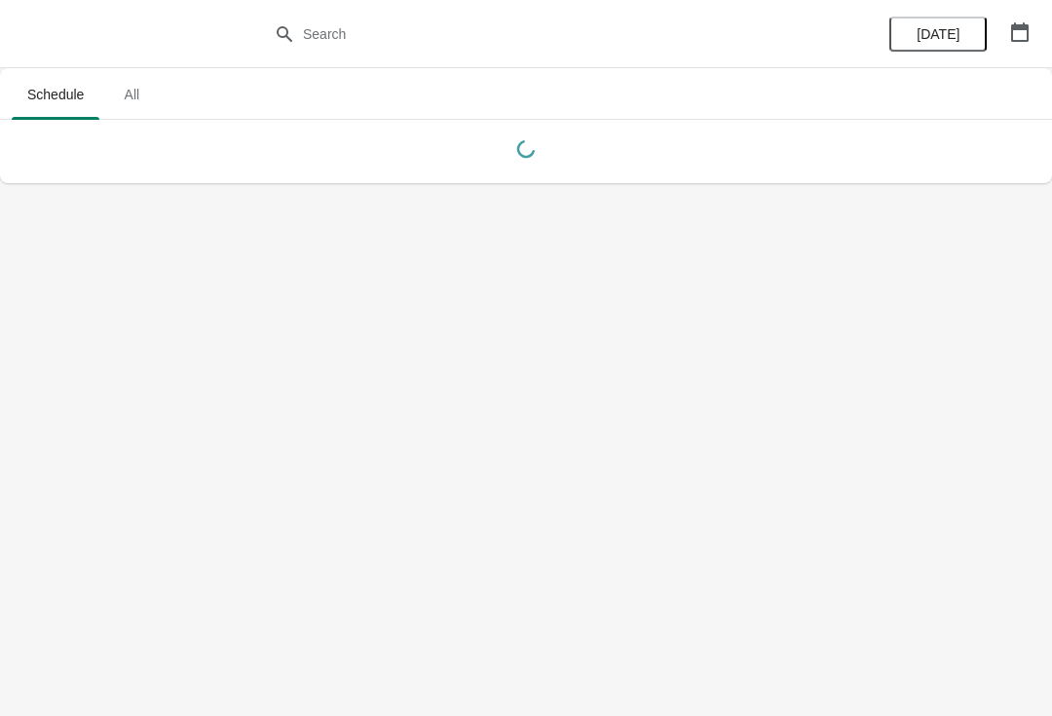
scroll to position [0, 0]
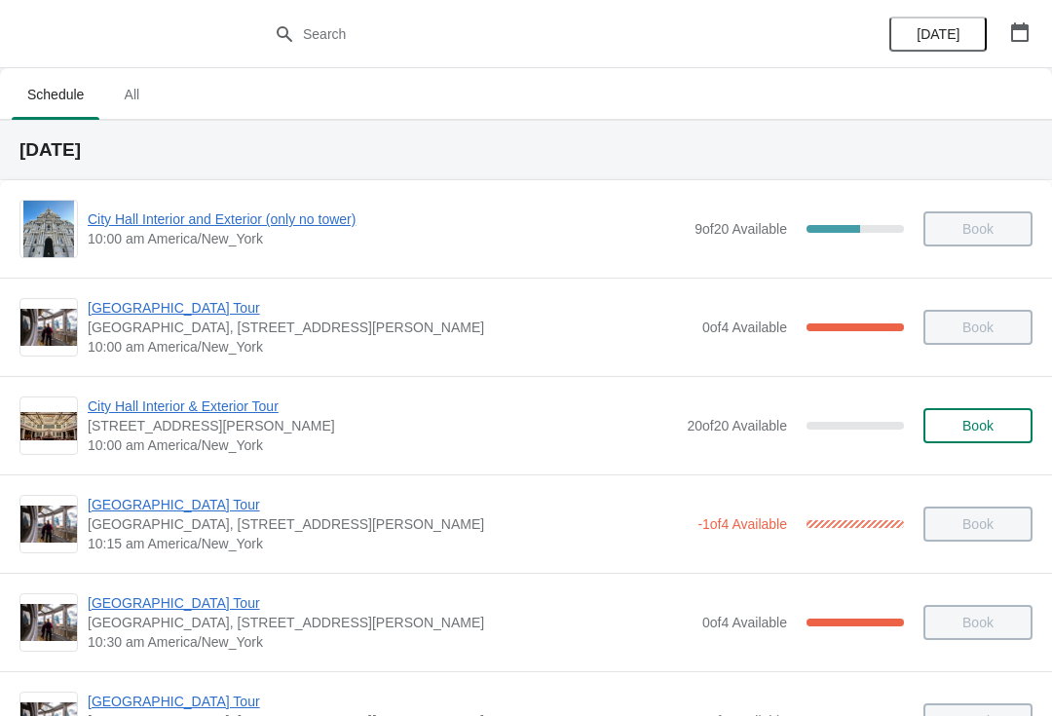
click at [207, 223] on span "City Hall Interior and Exterior (only no tower)" at bounding box center [386, 218] width 597 height 19
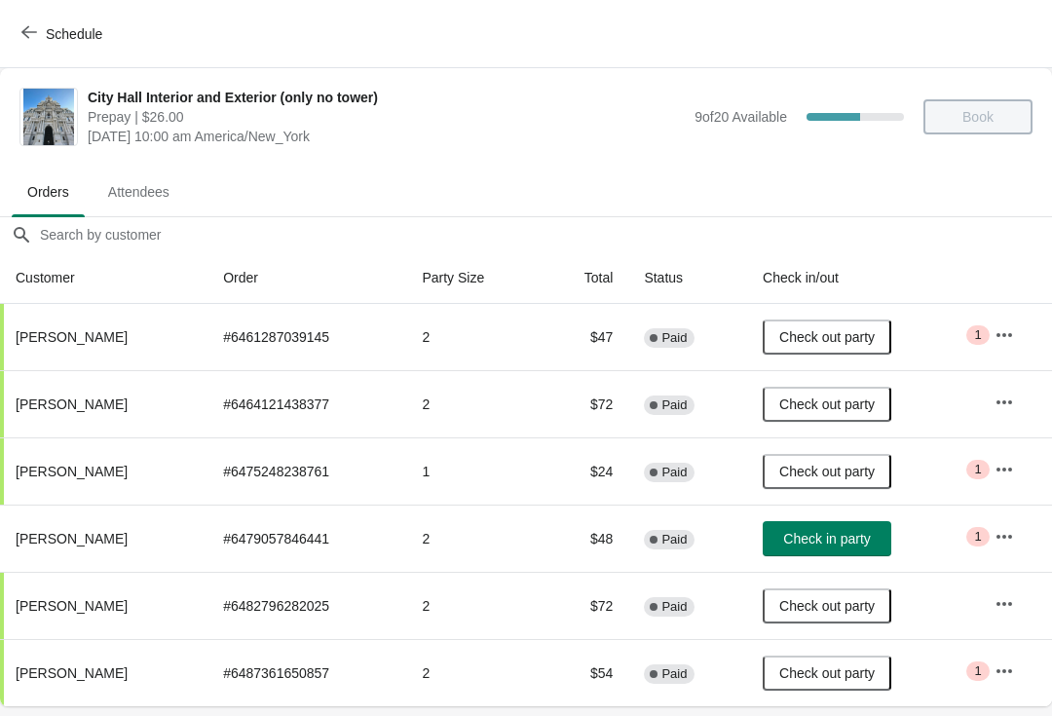
click at [1007, 540] on icon "button" at bounding box center [1004, 536] width 19 height 19
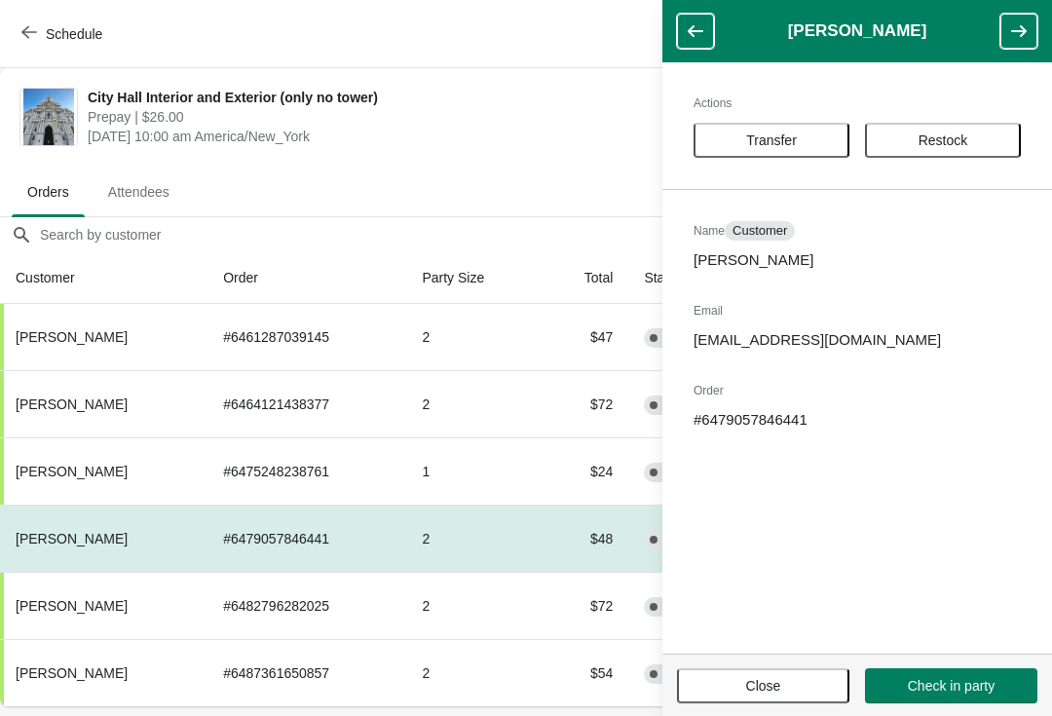
click at [787, 144] on span "Transfer" at bounding box center [771, 140] width 51 height 16
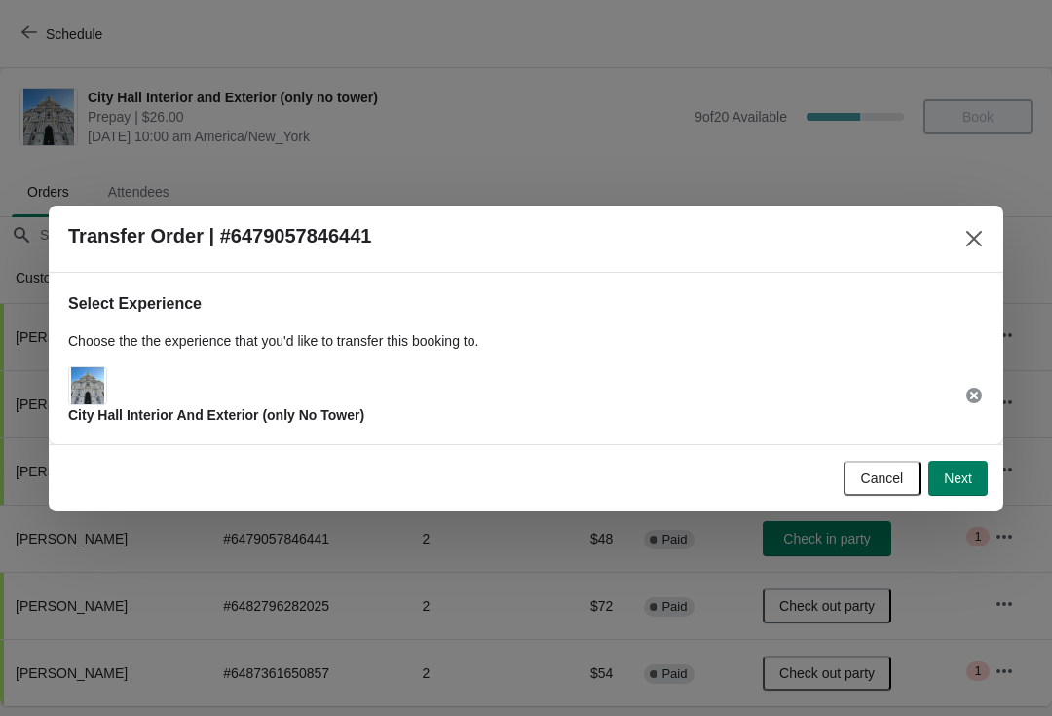
click at [955, 477] on span "Next" at bounding box center [958, 479] width 28 height 16
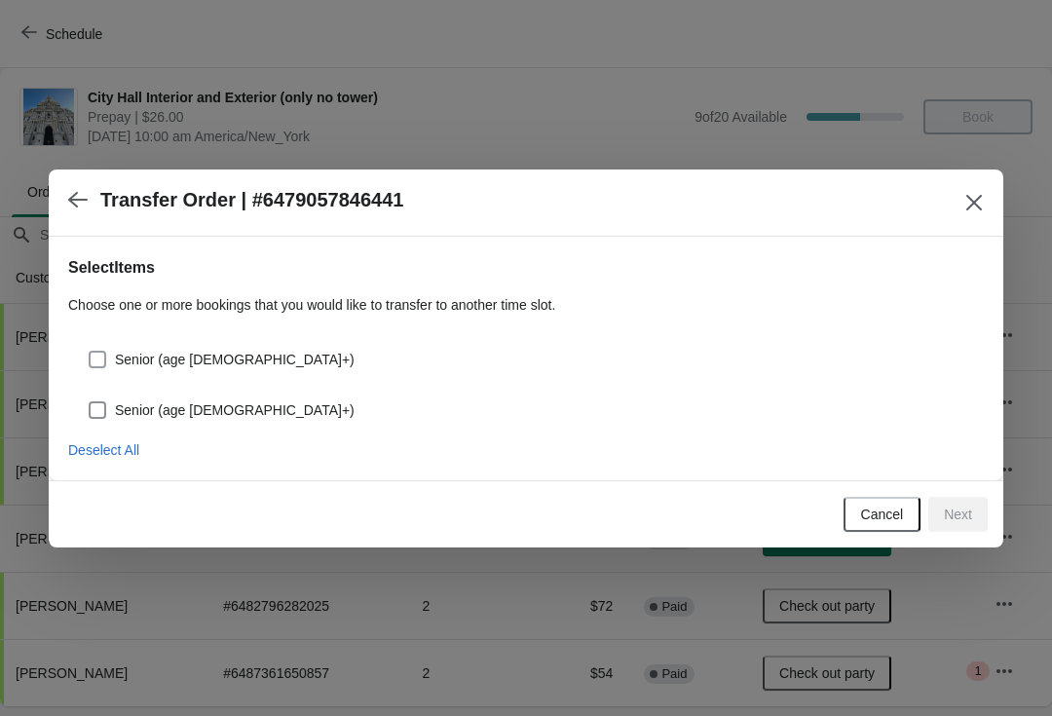
click at [105, 357] on span at bounding box center [98, 360] width 18 height 18
click at [90, 352] on input "Senior (age [DEMOGRAPHIC_DATA]+)" at bounding box center [89, 351] width 1 height 1
checkbox input "true"
select select "Senior (age [DEMOGRAPHIC_DATA]+)"
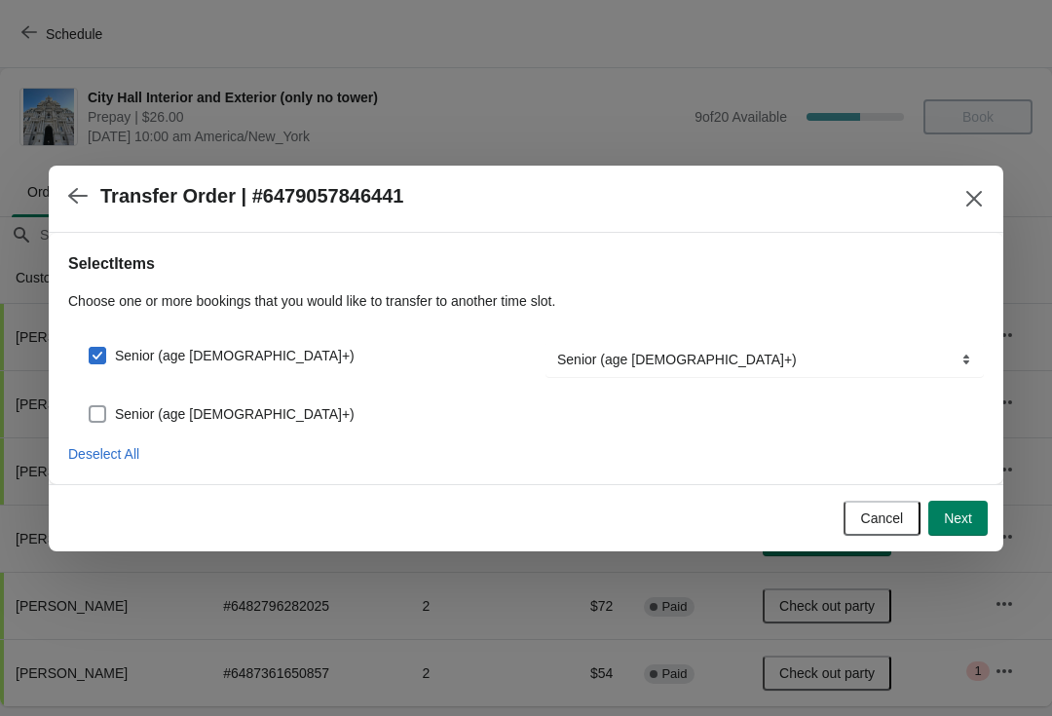
click at [100, 413] on span at bounding box center [98, 414] width 18 height 18
click at [90, 406] on input "Senior (age [DEMOGRAPHIC_DATA]+)" at bounding box center [89, 405] width 1 height 1
checkbox input "true"
select select "Senior (age [DEMOGRAPHIC_DATA]+)"
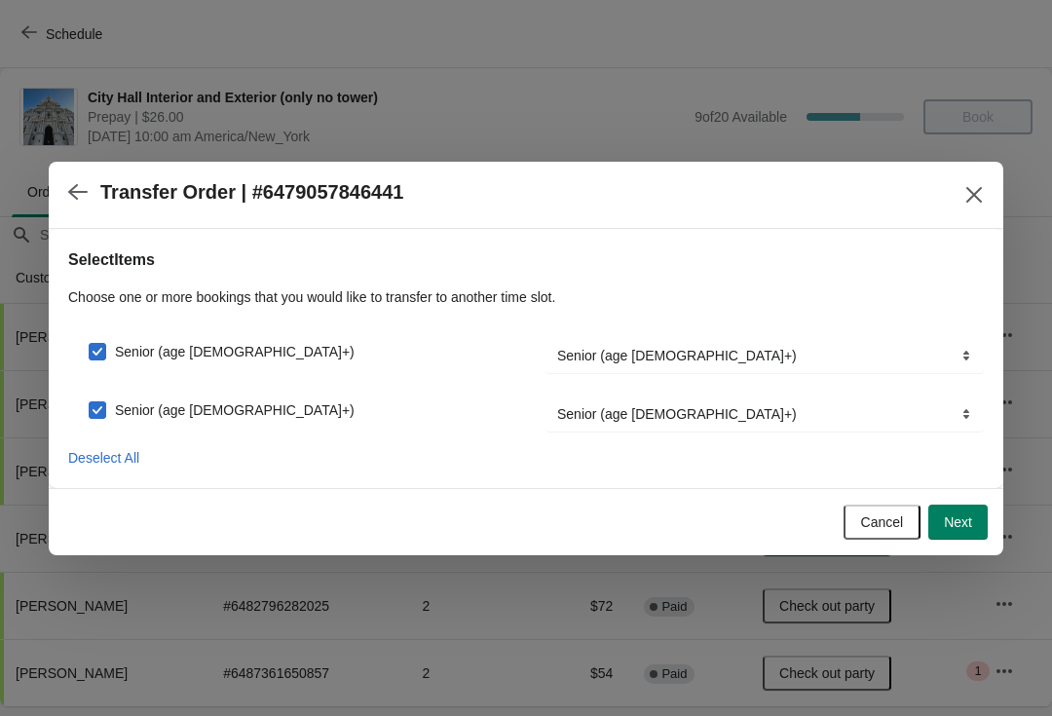
click at [948, 517] on span "Next" at bounding box center [958, 522] width 28 height 16
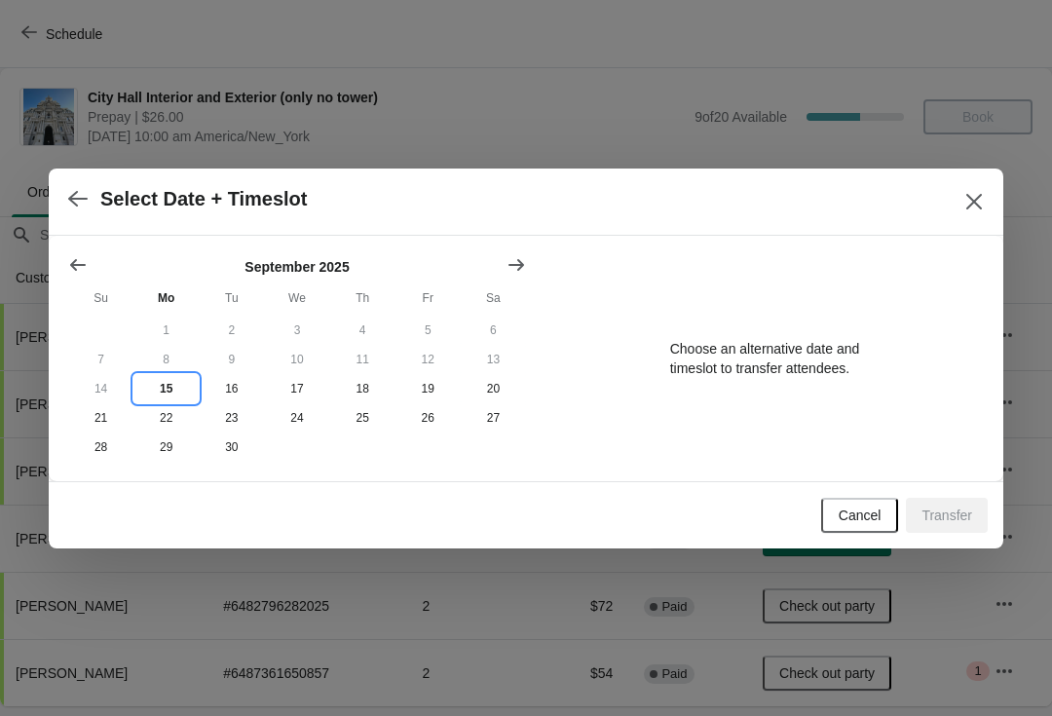
click at [179, 394] on button "15" at bounding box center [165, 388] width 65 height 29
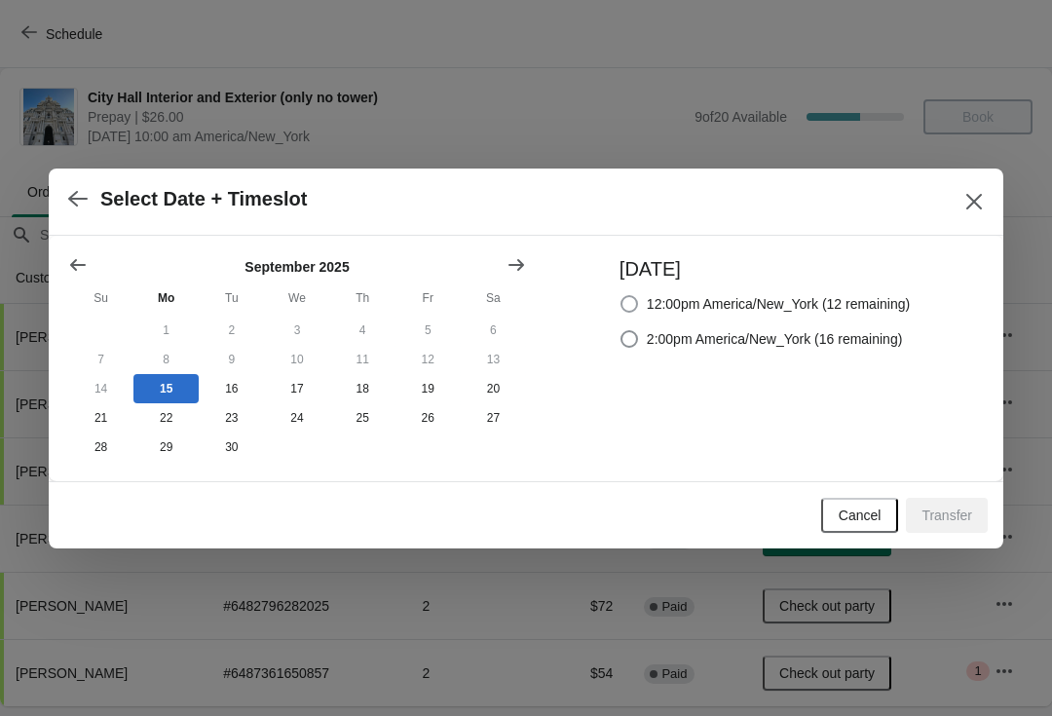
click at [622, 303] on span at bounding box center [630, 304] width 18 height 18
click at [622, 296] on input "12:00pm America/New_York (12 remaining)" at bounding box center [621, 295] width 1 height 1
radio input "true"
click at [946, 518] on span "Transfer" at bounding box center [947, 516] width 51 height 16
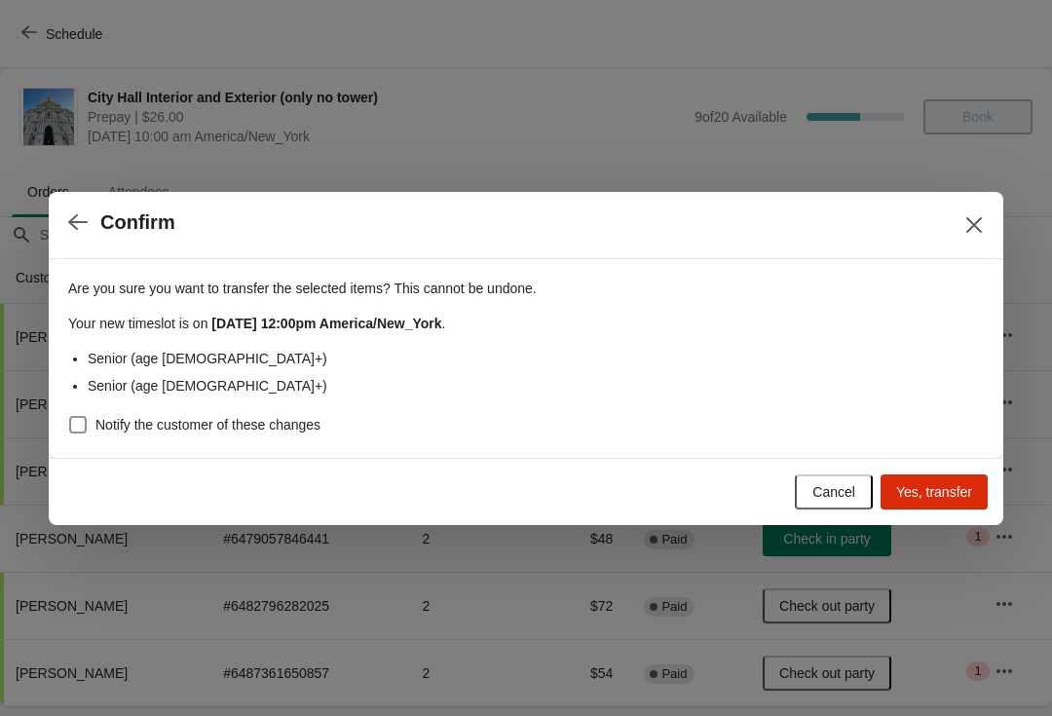
click at [923, 488] on span "Yes, transfer" at bounding box center [934, 492] width 76 height 16
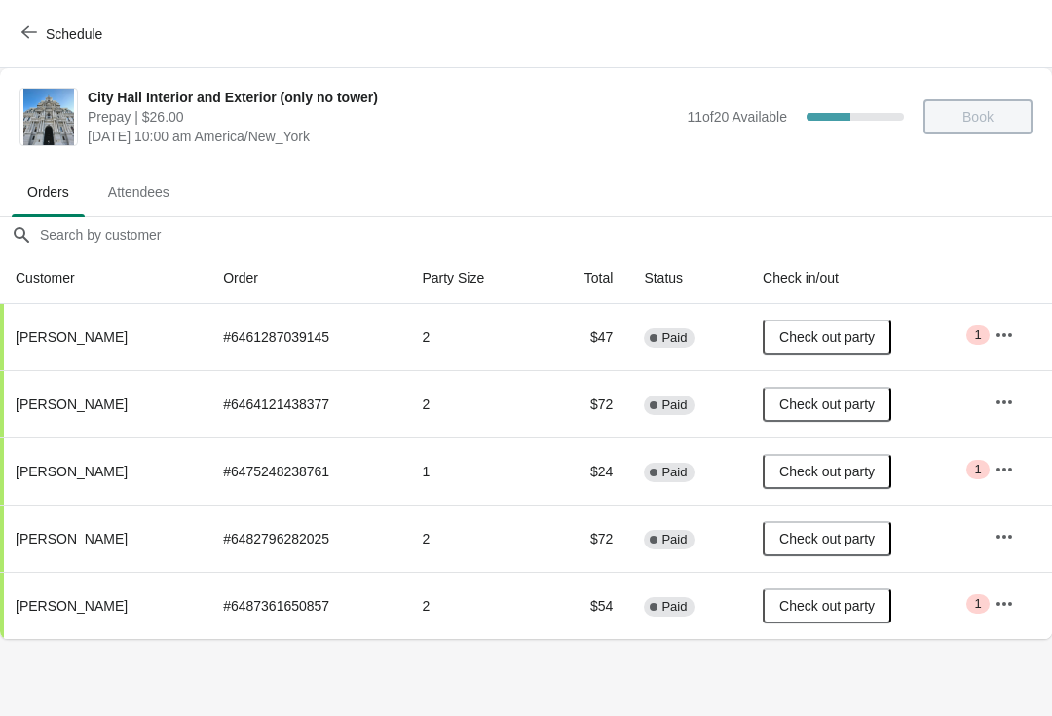
click at [37, 38] on span "Schedule" at bounding box center [63, 33] width 77 height 19
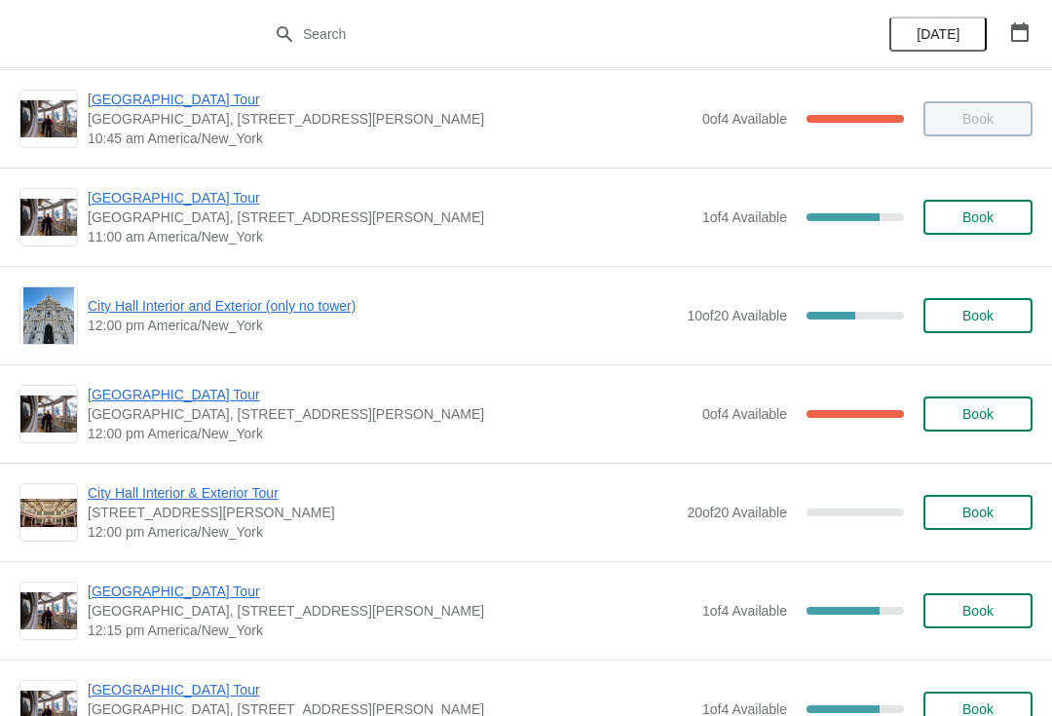
scroll to position [601, 0]
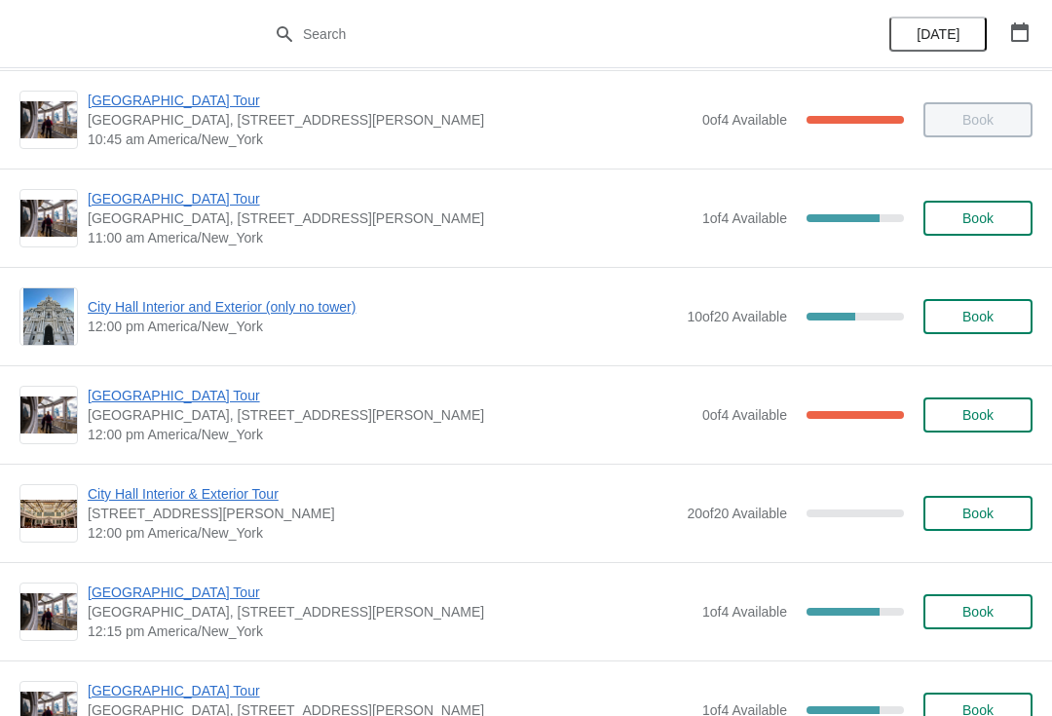
click at [281, 314] on span "City Hall Interior and Exterior (only no tower)" at bounding box center [382, 306] width 589 height 19
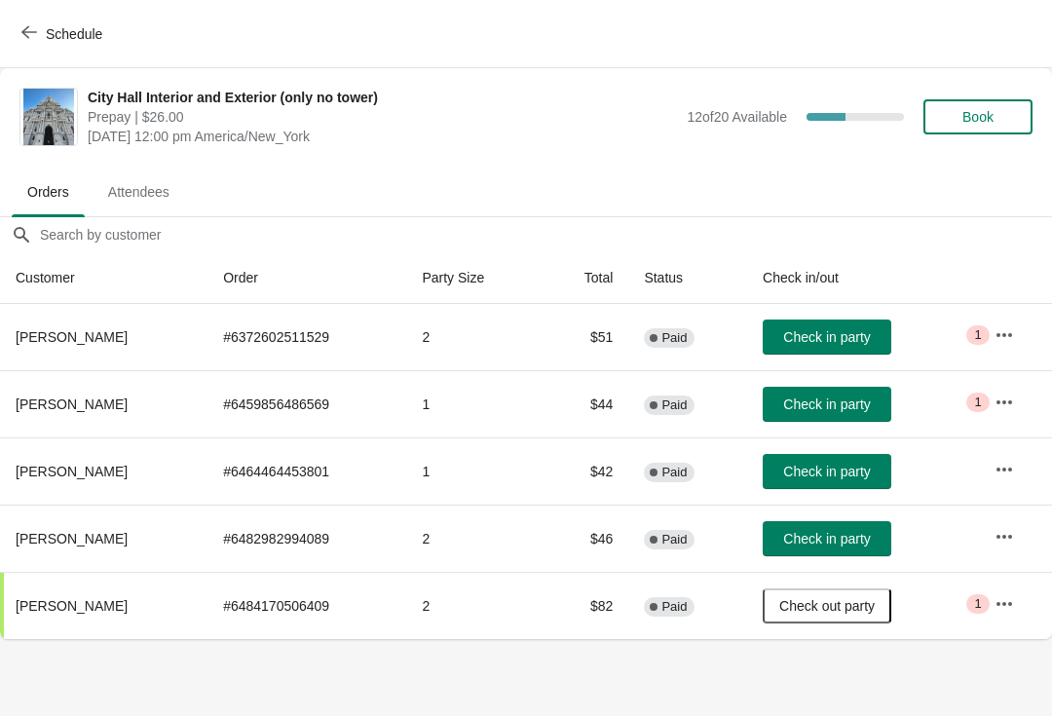
scroll to position [0, 0]
click at [27, 36] on icon "button" at bounding box center [29, 32] width 16 height 13
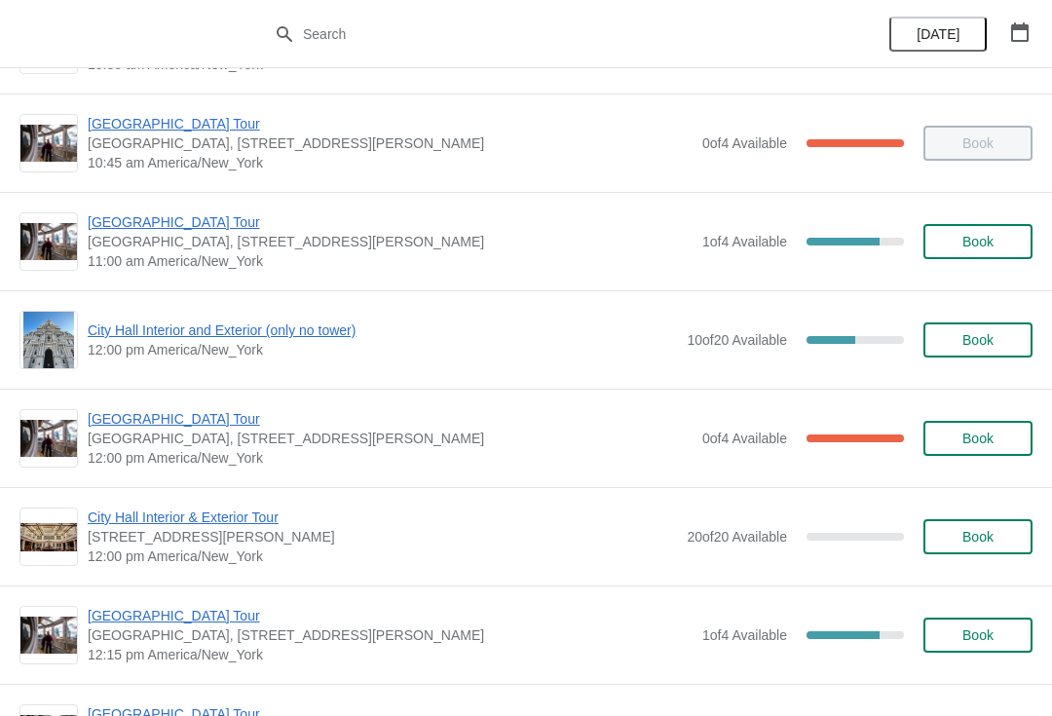
scroll to position [589, 0]
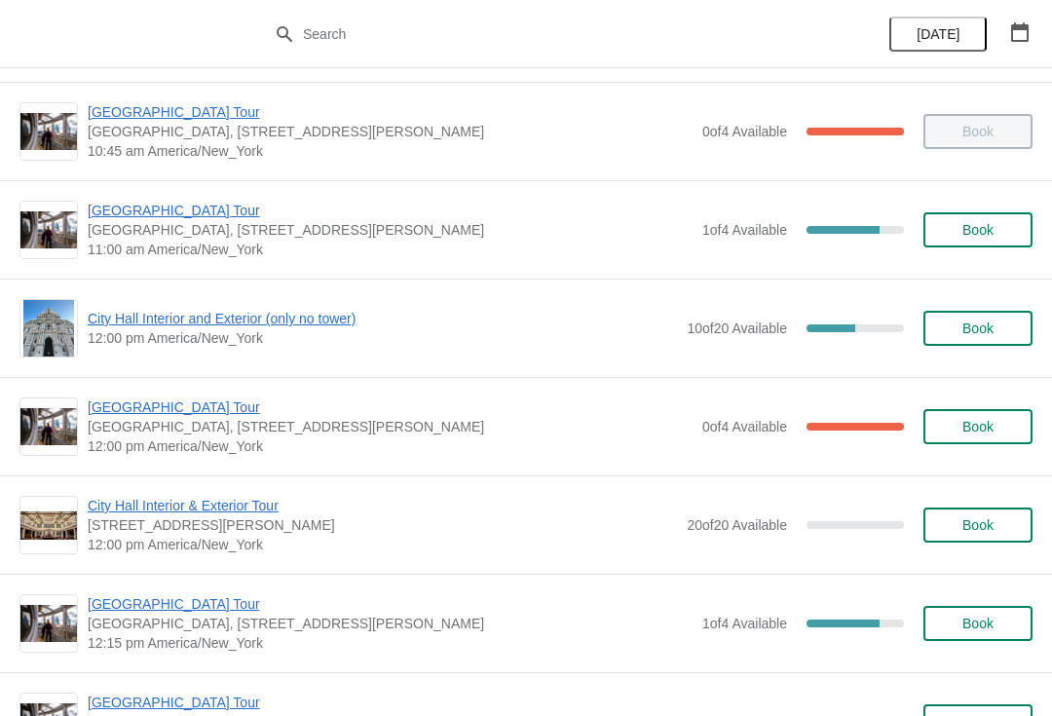
click at [310, 325] on span "City Hall Interior and Exterior (only no tower)" at bounding box center [382, 318] width 589 height 19
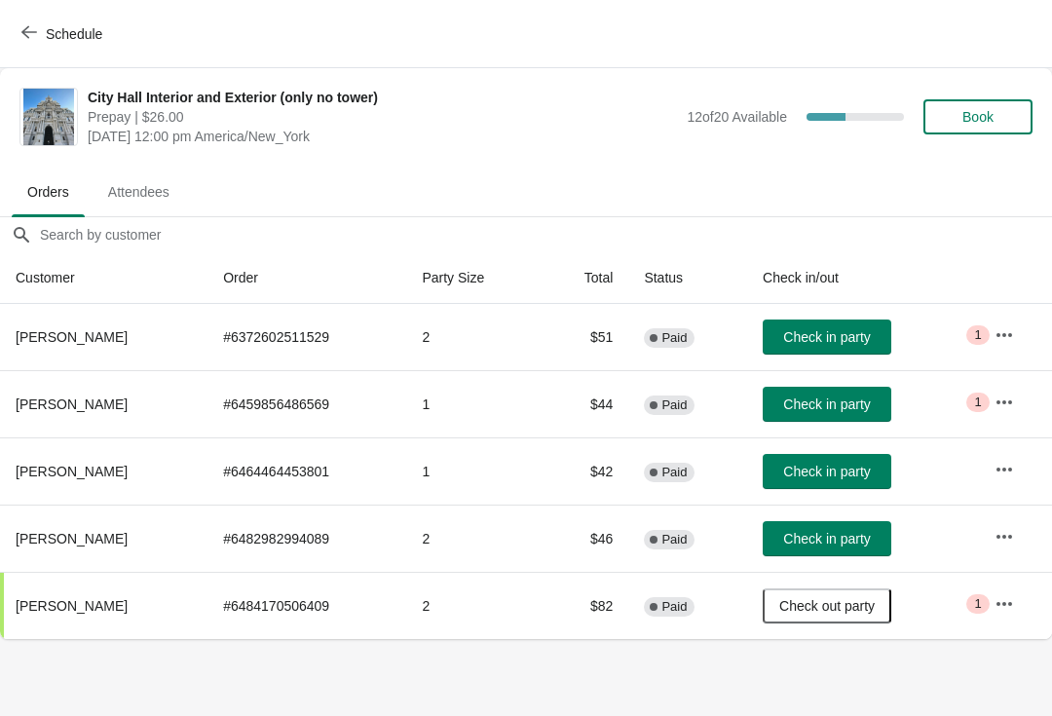
click at [36, 40] on span "button" at bounding box center [29, 33] width 16 height 19
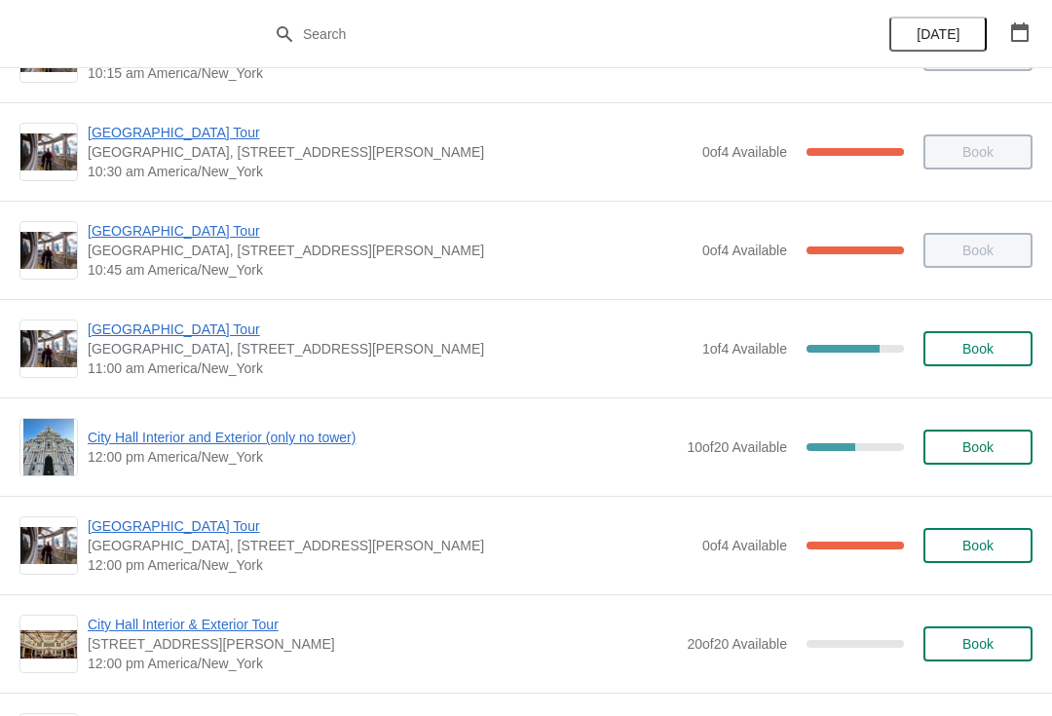
scroll to position [460, 0]
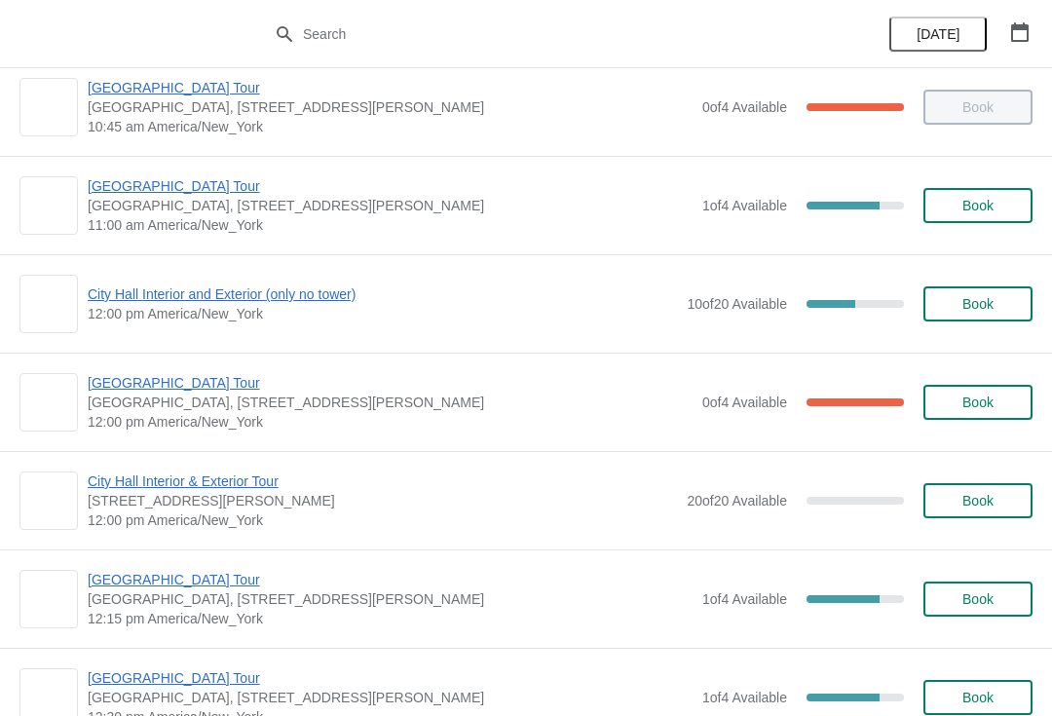
scroll to position [618, 0]
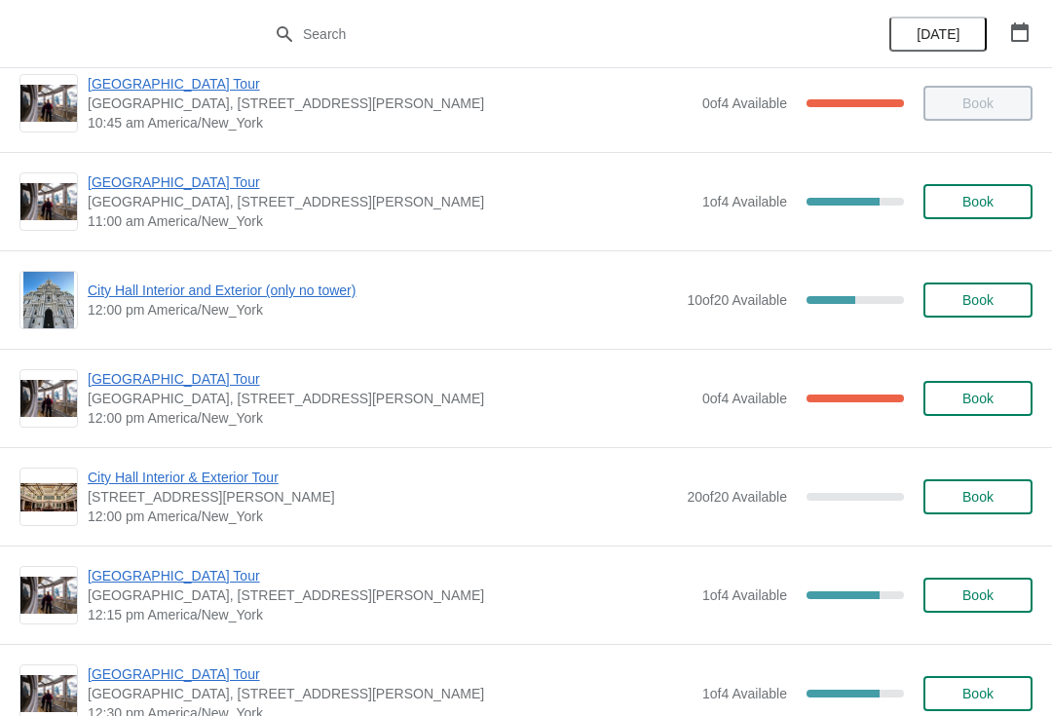
click at [331, 288] on span "City Hall Interior and Exterior (only no tower)" at bounding box center [382, 290] width 589 height 19
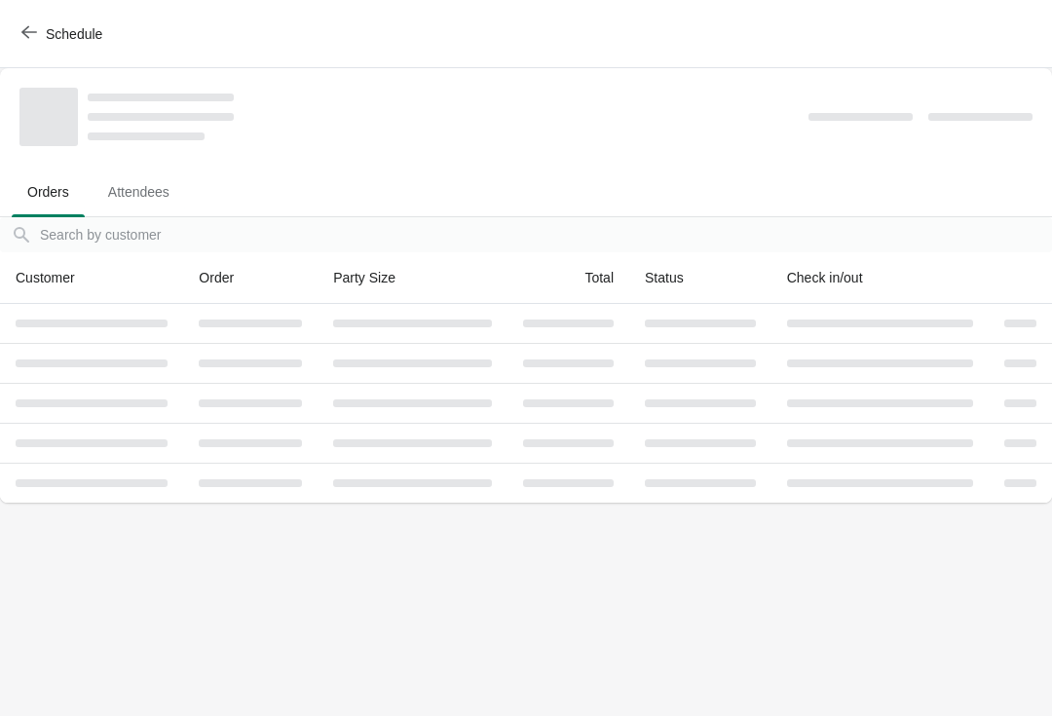
scroll to position [0, 0]
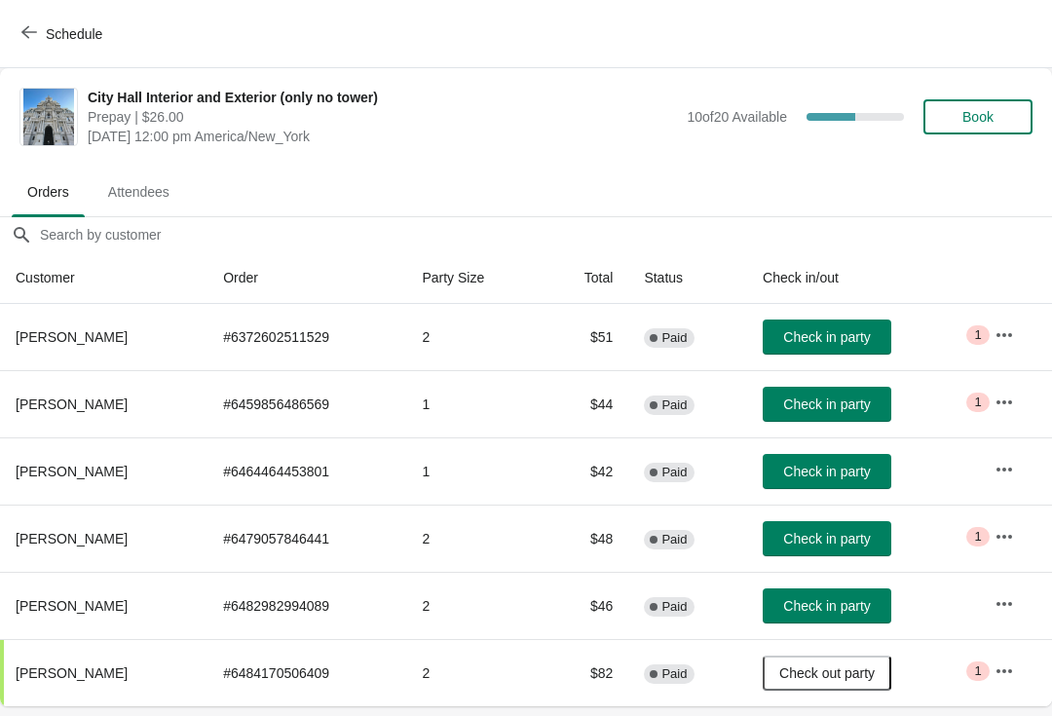
click at [813, 546] on span "Check in party" at bounding box center [826, 539] width 87 height 16
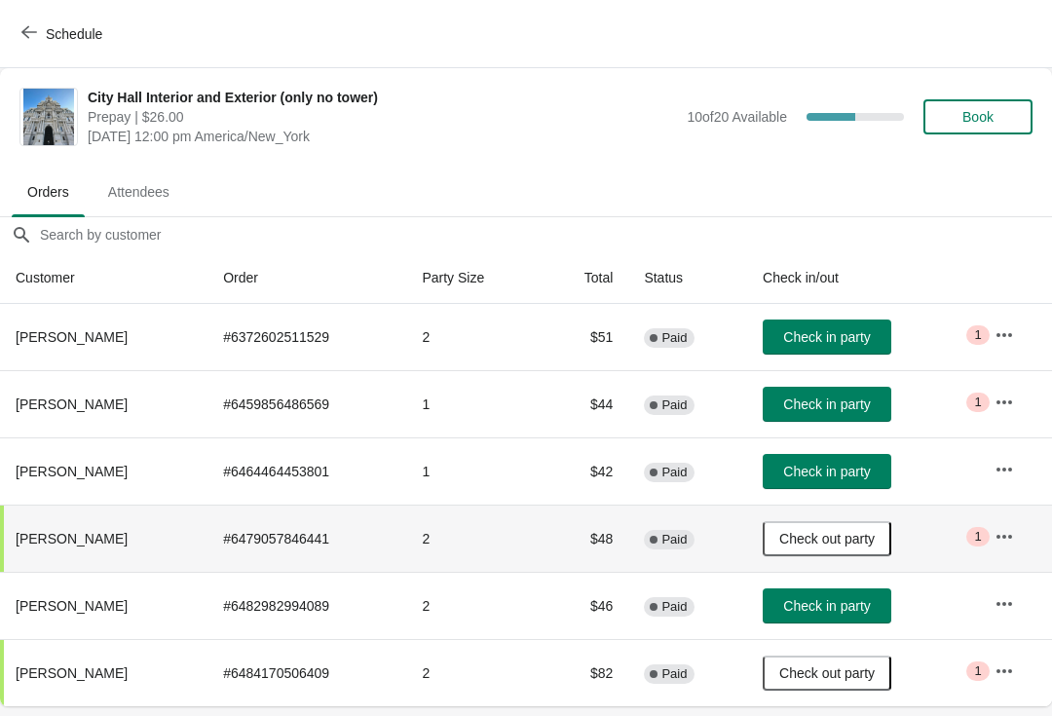
click at [41, 30] on span "Schedule" at bounding box center [63, 33] width 77 height 19
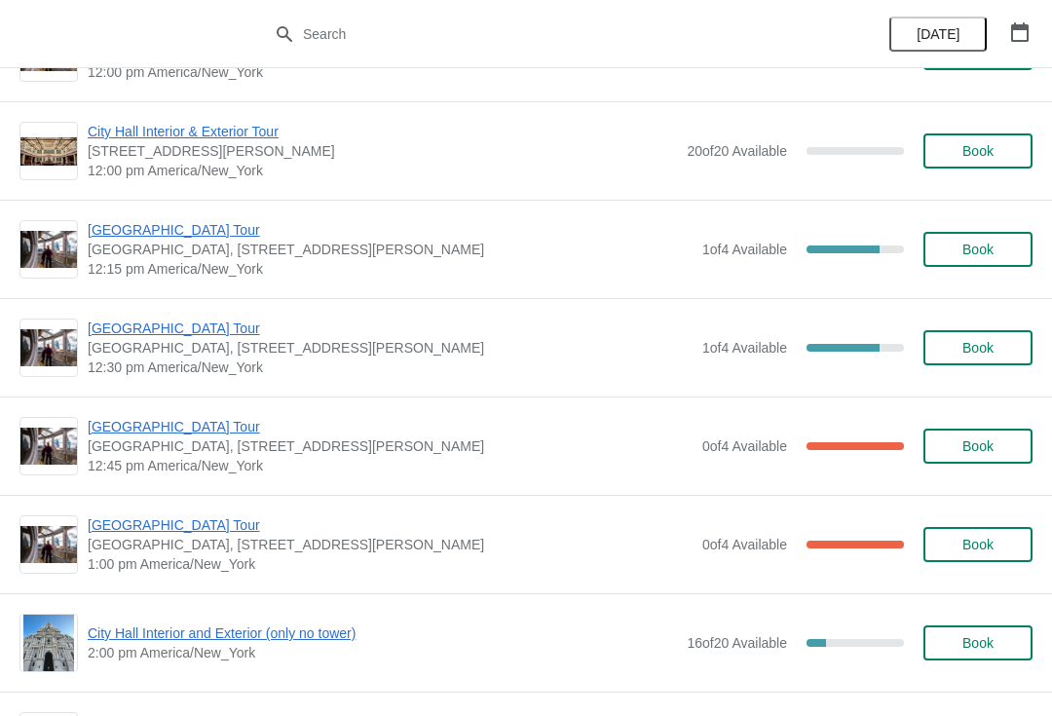
scroll to position [961, 0]
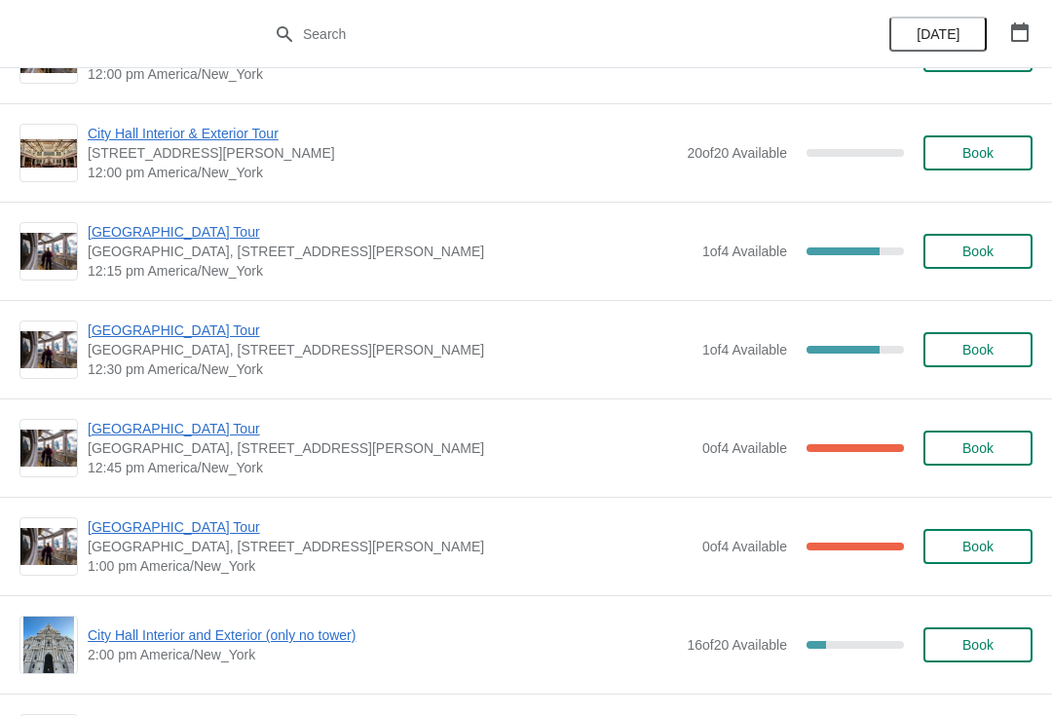
click at [972, 348] on span "Book" at bounding box center [977, 350] width 31 height 16
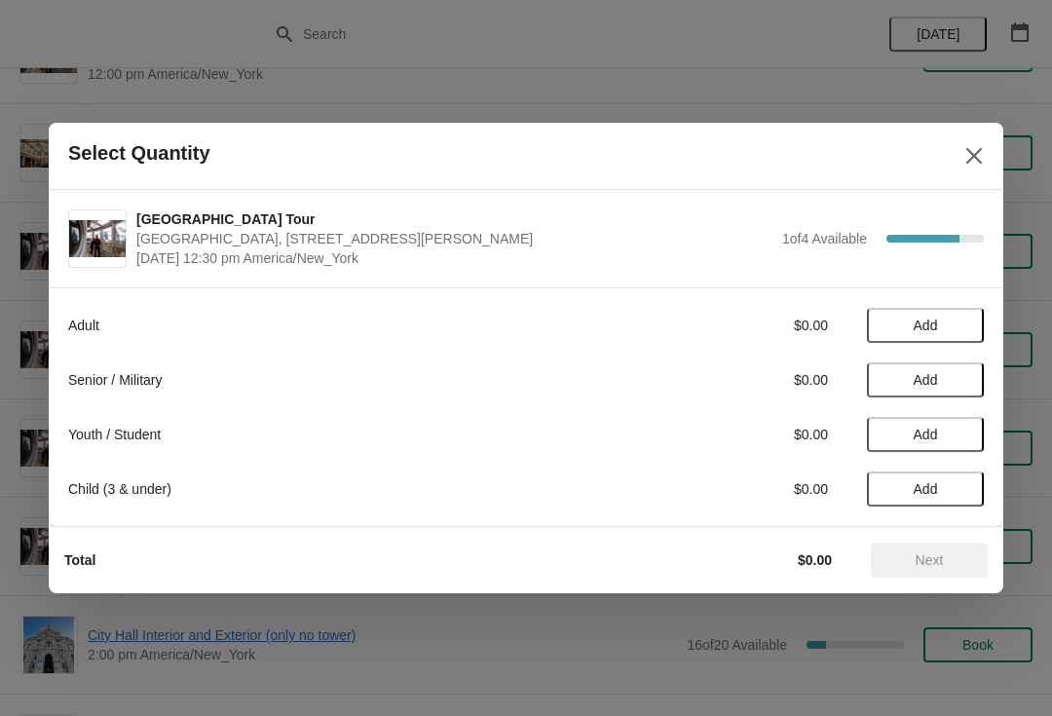
click at [939, 327] on span "Add" at bounding box center [926, 326] width 82 height 16
click at [944, 321] on div "1" at bounding box center [925, 326] width 117 height 20
click at [961, 325] on icon at bounding box center [959, 325] width 7 height 7
click at [923, 555] on span "Next" at bounding box center [930, 560] width 28 height 16
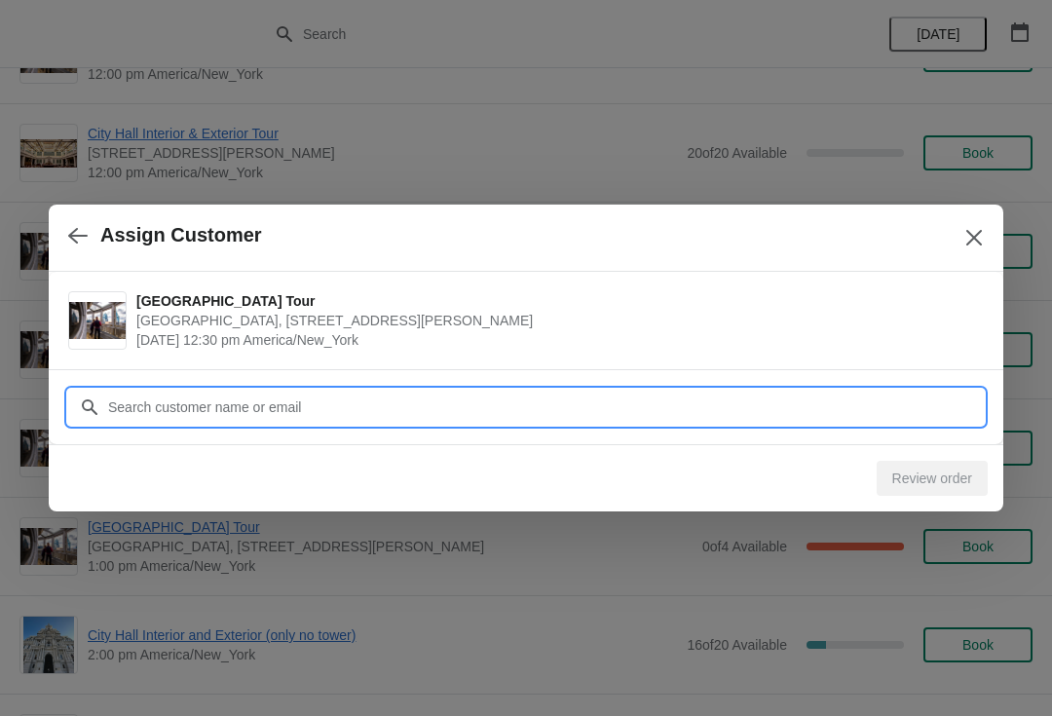
click at [268, 410] on input "Customer" at bounding box center [545, 407] width 877 height 35
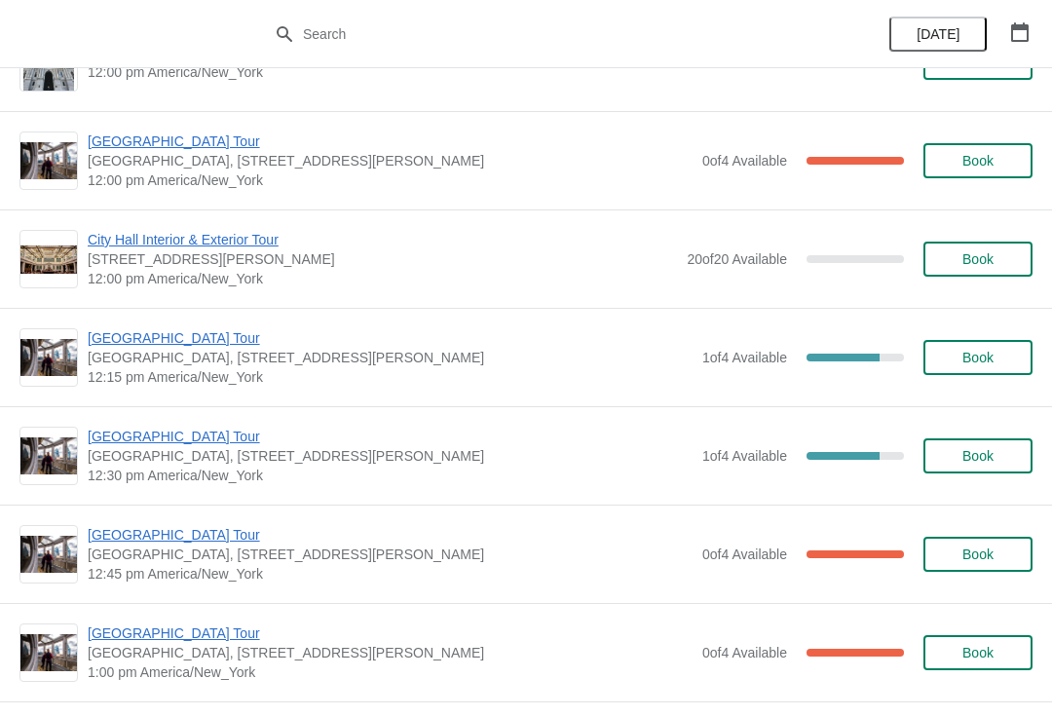
scroll to position [858, 0]
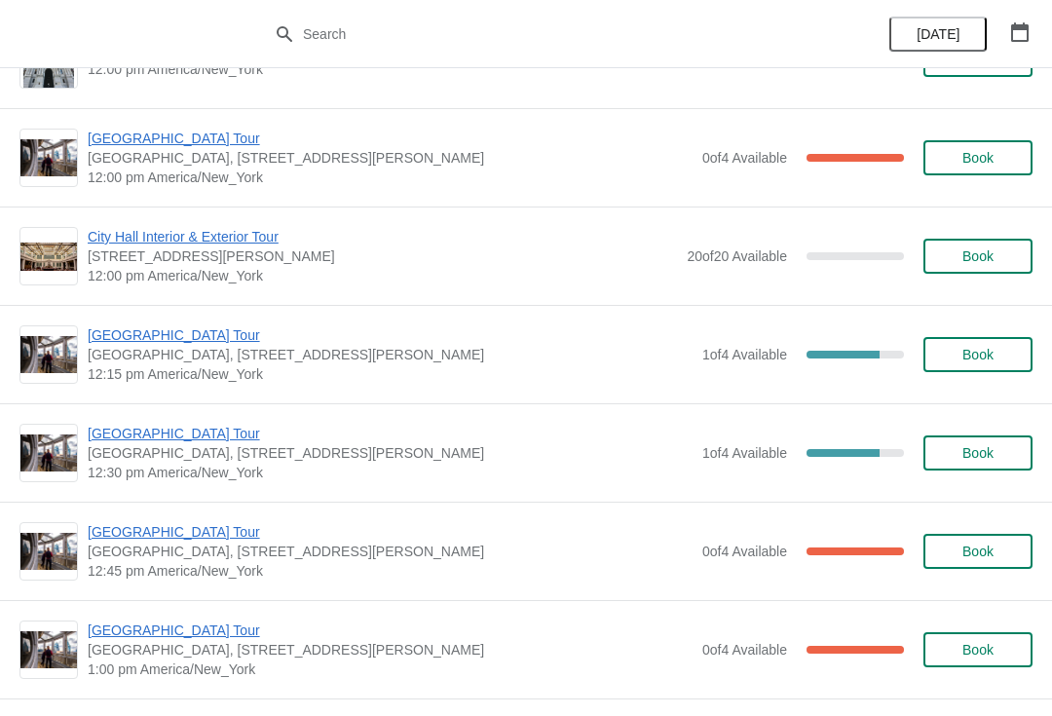
click at [180, 434] on span "[GEOGRAPHIC_DATA] Tour" at bounding box center [390, 433] width 605 height 19
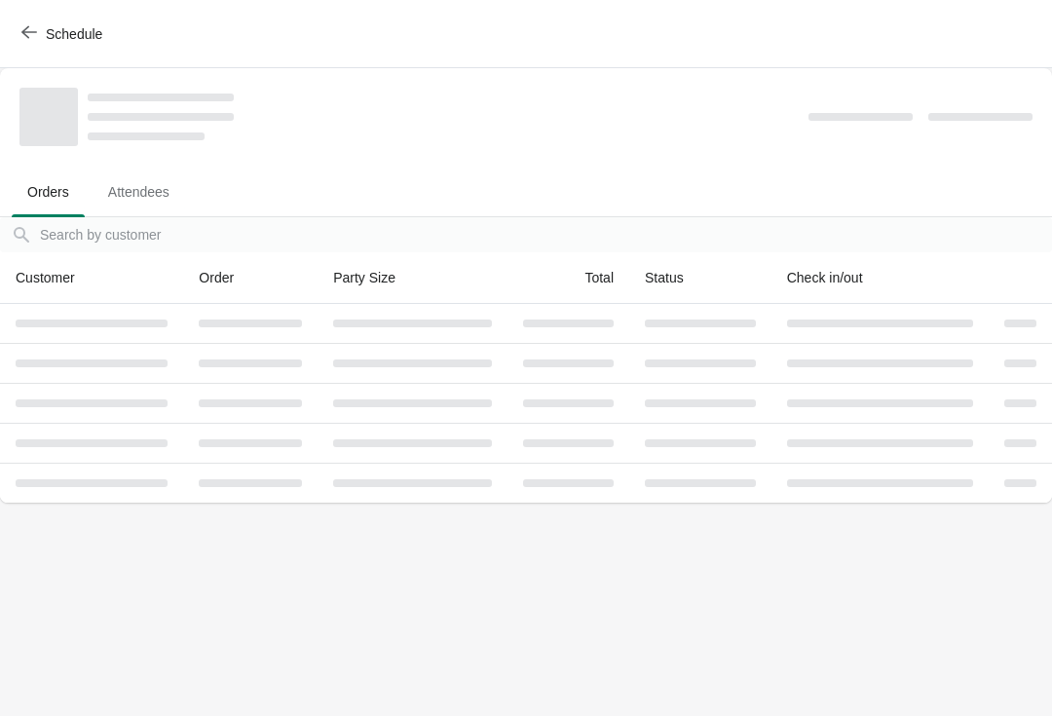
scroll to position [0, 0]
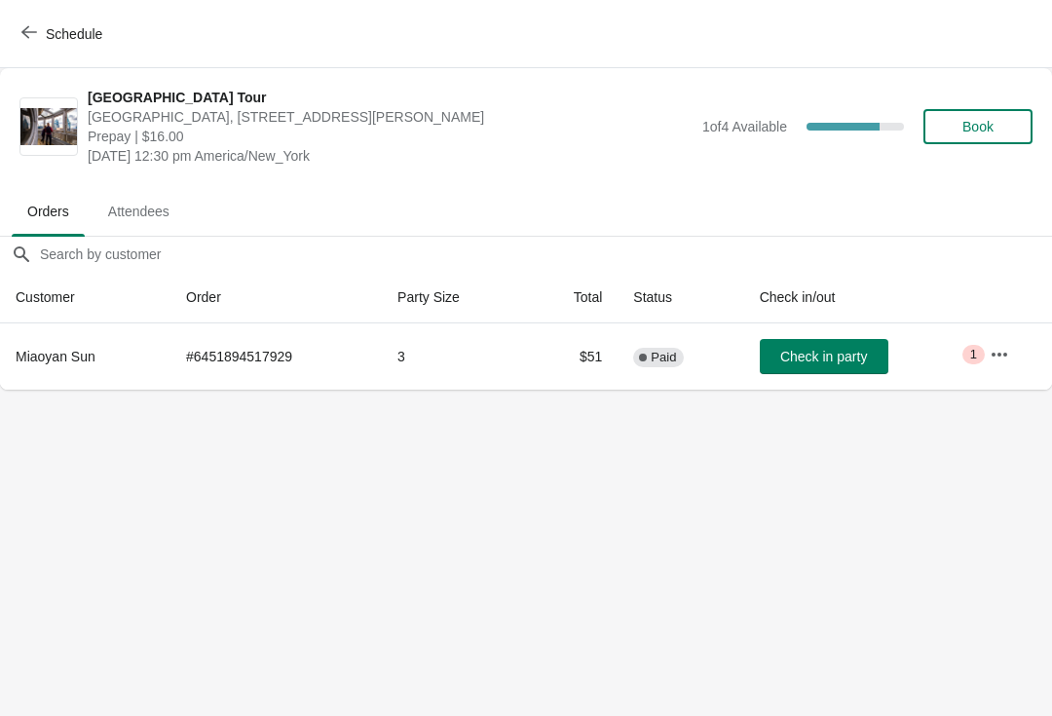
click at [964, 132] on span "Book" at bounding box center [977, 127] width 31 height 16
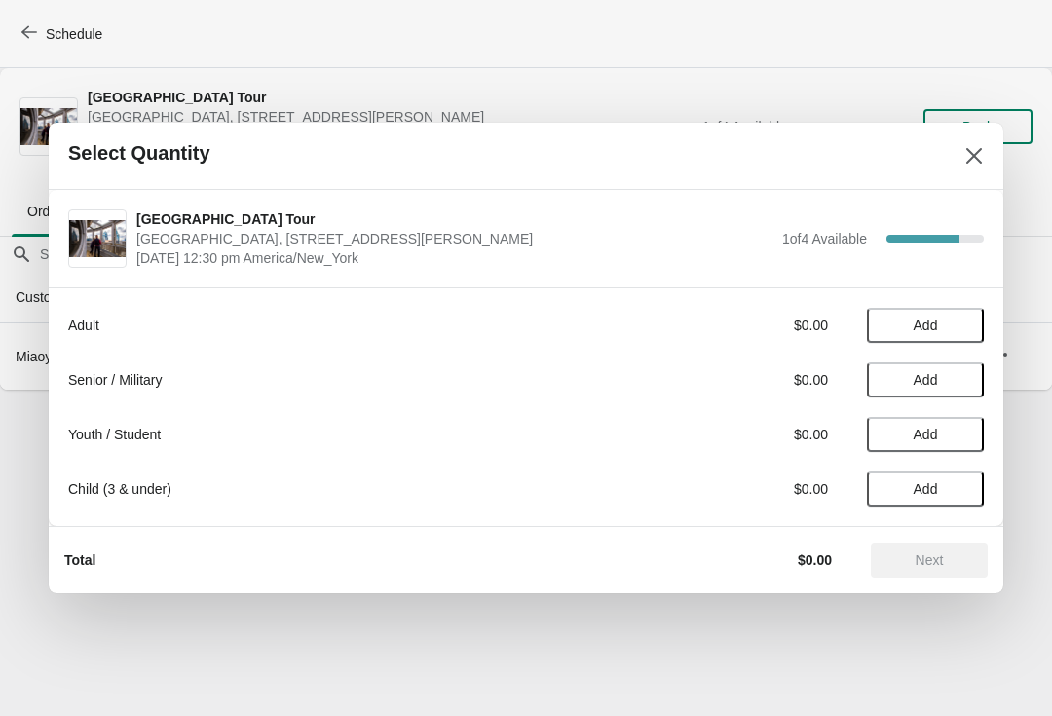
click at [923, 324] on span "Add" at bounding box center [926, 326] width 24 height 16
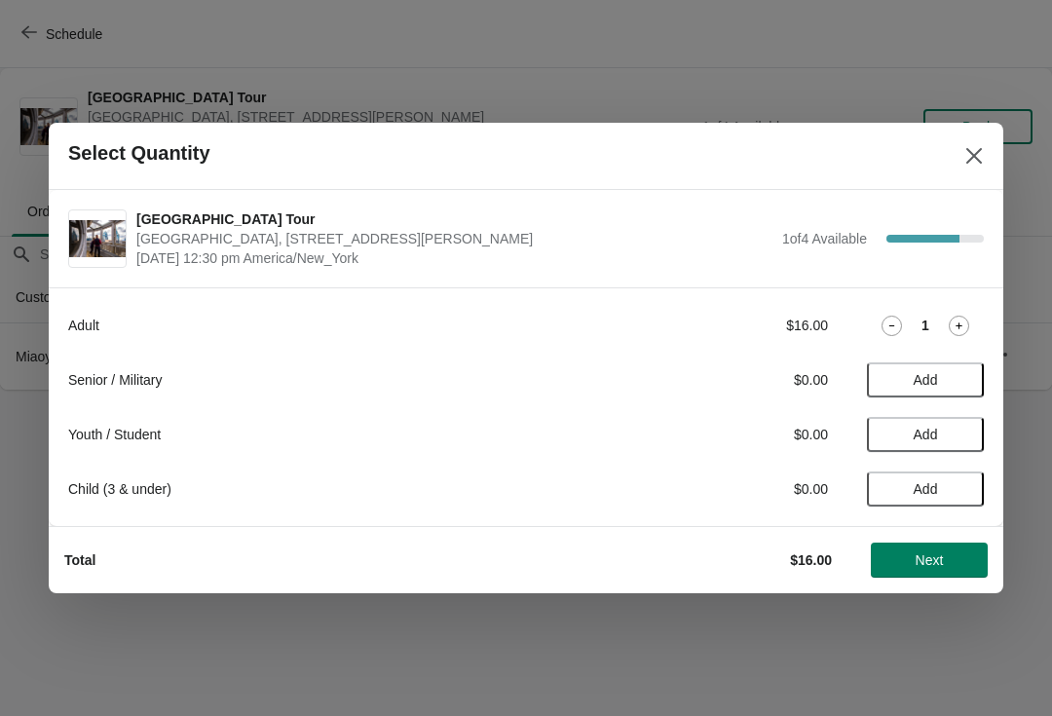
click at [955, 323] on icon at bounding box center [959, 326] width 20 height 20
click at [898, 550] on button "Next" at bounding box center [929, 560] width 117 height 35
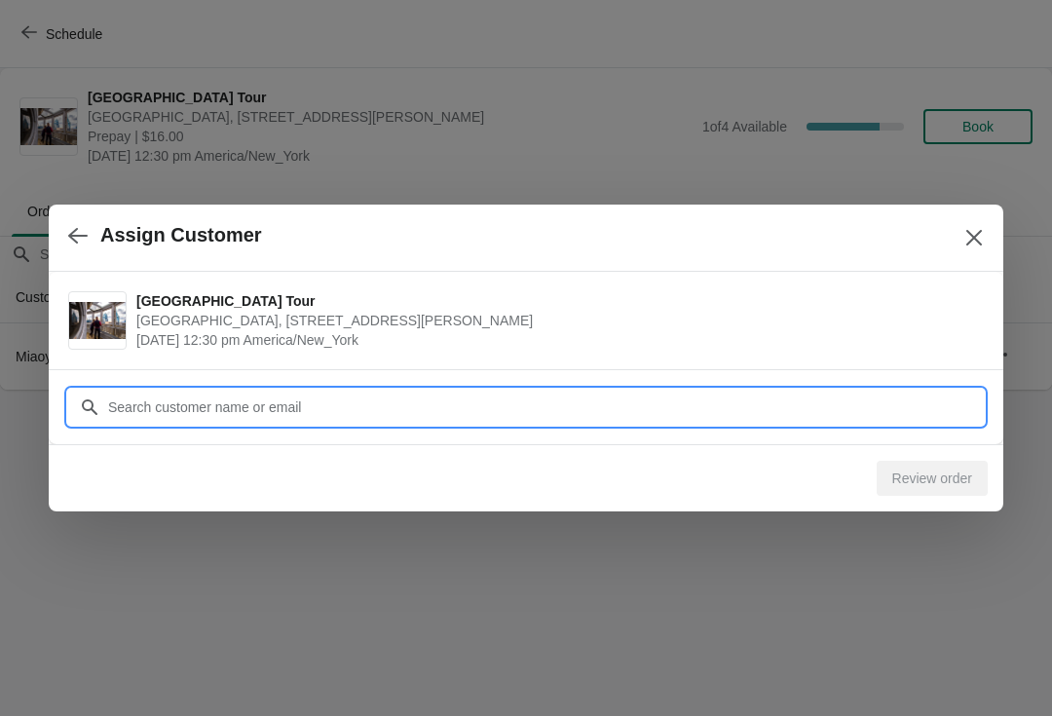
click at [246, 405] on input "Customer" at bounding box center [545, 407] width 877 height 35
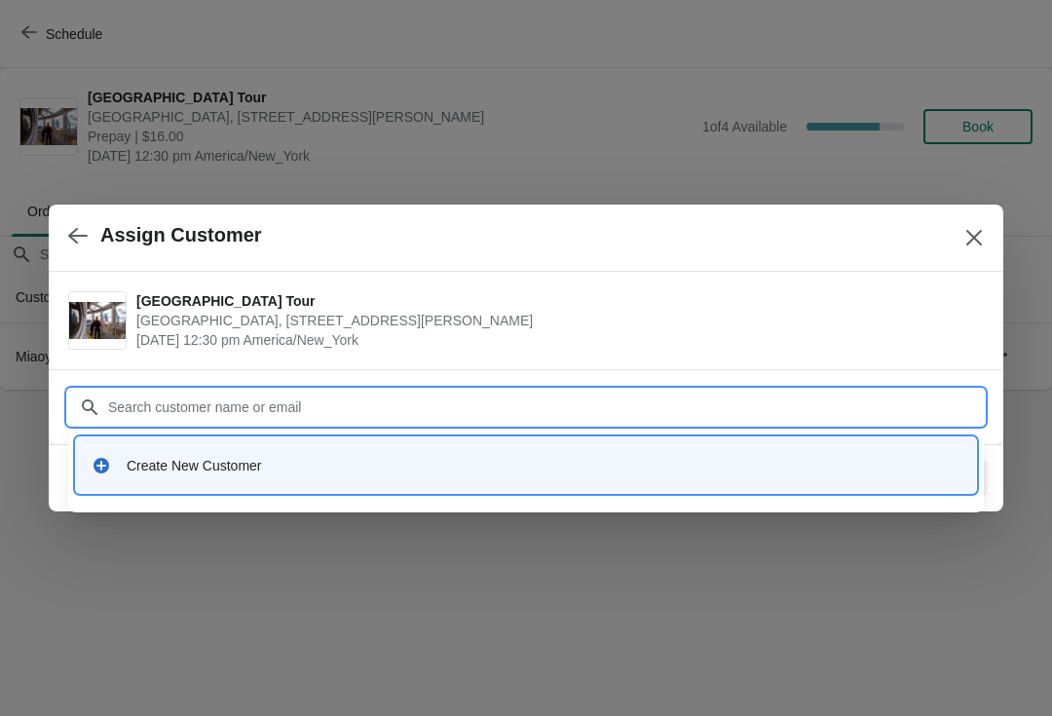
click at [255, 470] on div "Create New Customer" at bounding box center [544, 465] width 834 height 19
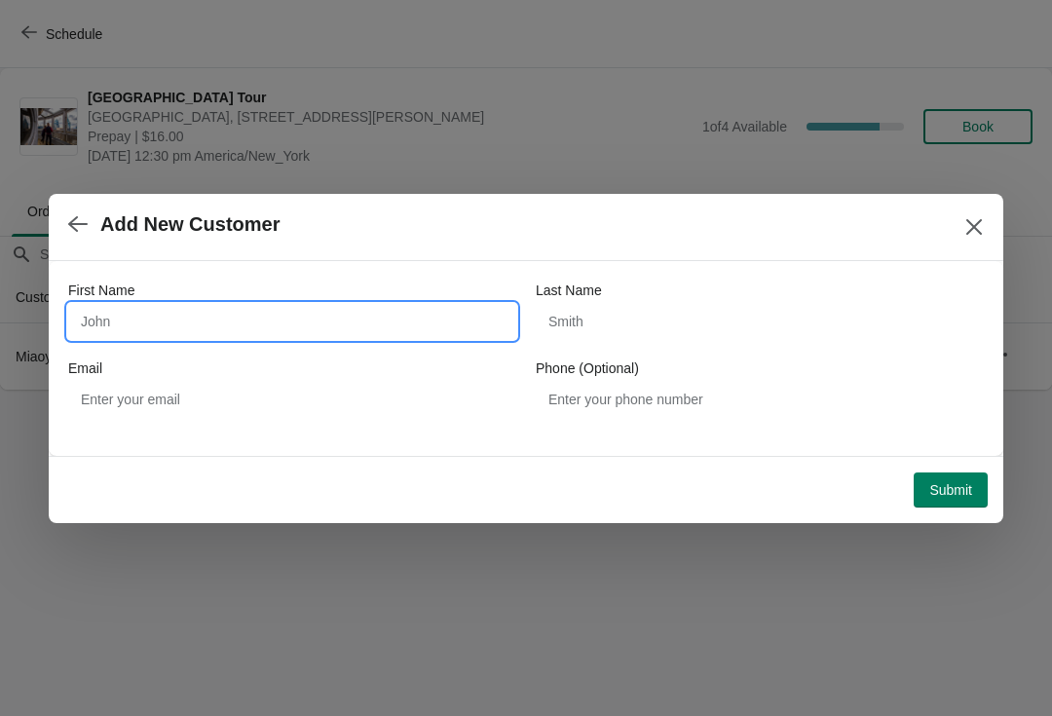
click at [263, 337] on input "First Name" at bounding box center [292, 321] width 448 height 35
click at [250, 324] on input "First Name" at bounding box center [292, 321] width 448 height 35
click at [243, 324] on input "First Name" at bounding box center [292, 321] width 448 height 35
type input "Coltyr"
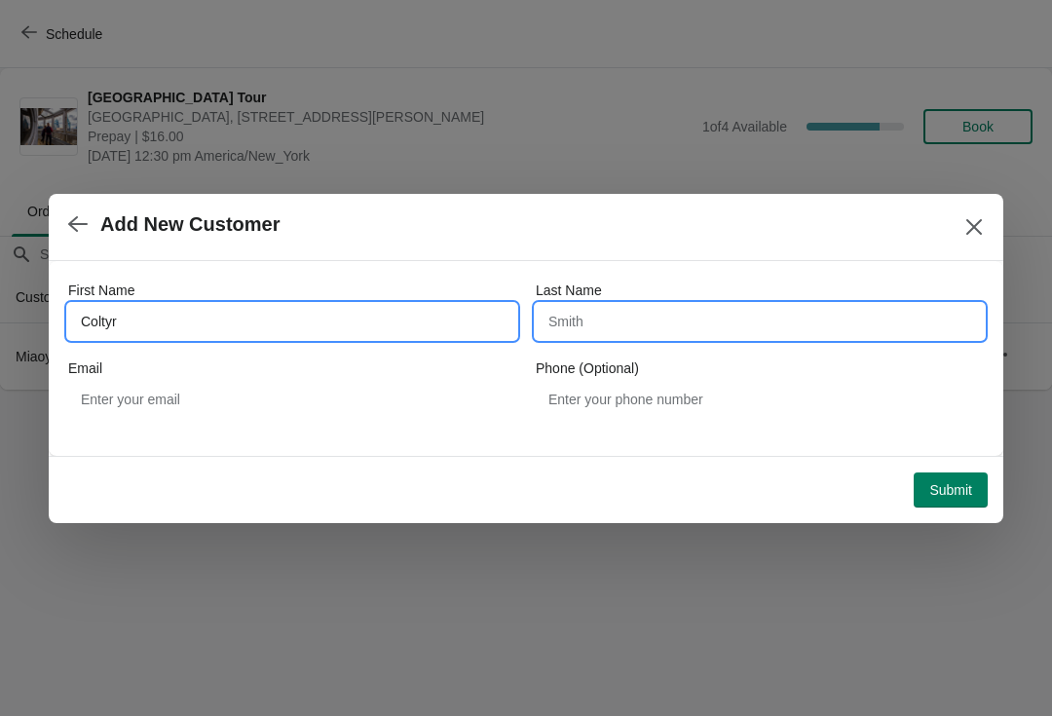
click at [584, 326] on input "Last Name" at bounding box center [760, 321] width 448 height 35
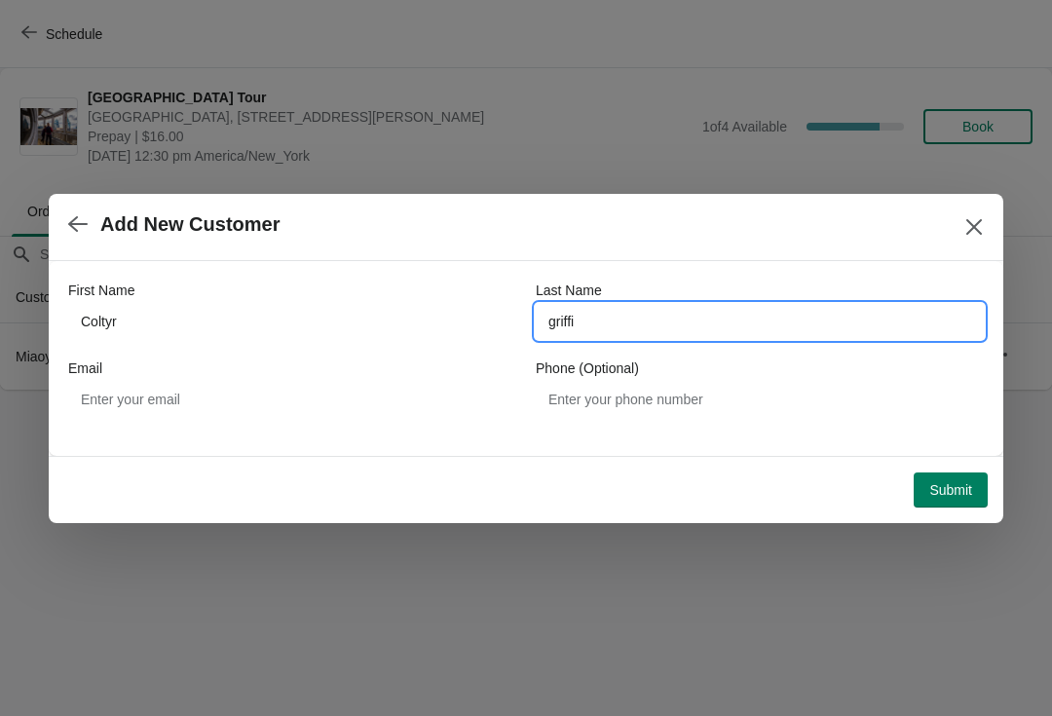
type input "griffin"
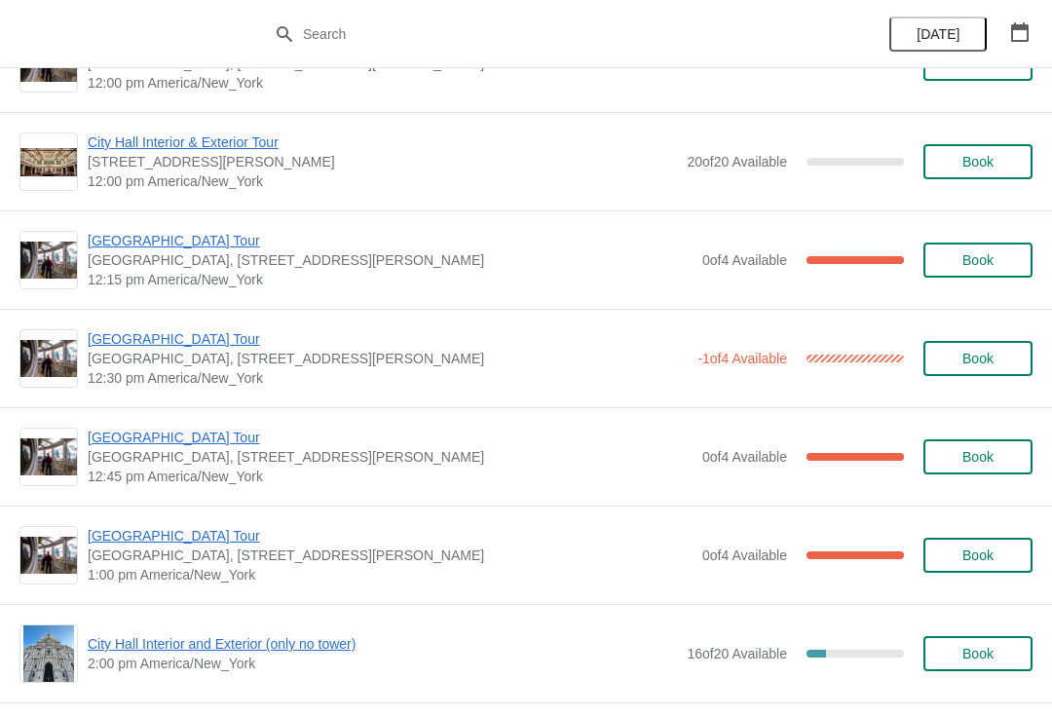
scroll to position [1025, 0]
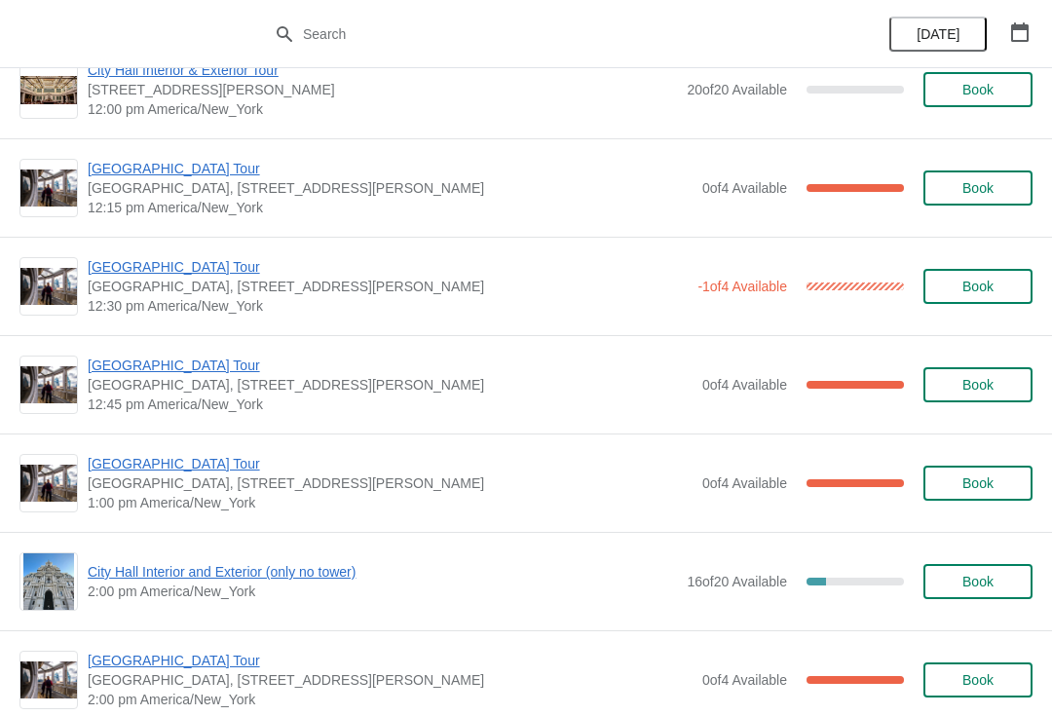
click at [201, 270] on span "[GEOGRAPHIC_DATA] Tour" at bounding box center [388, 266] width 600 height 19
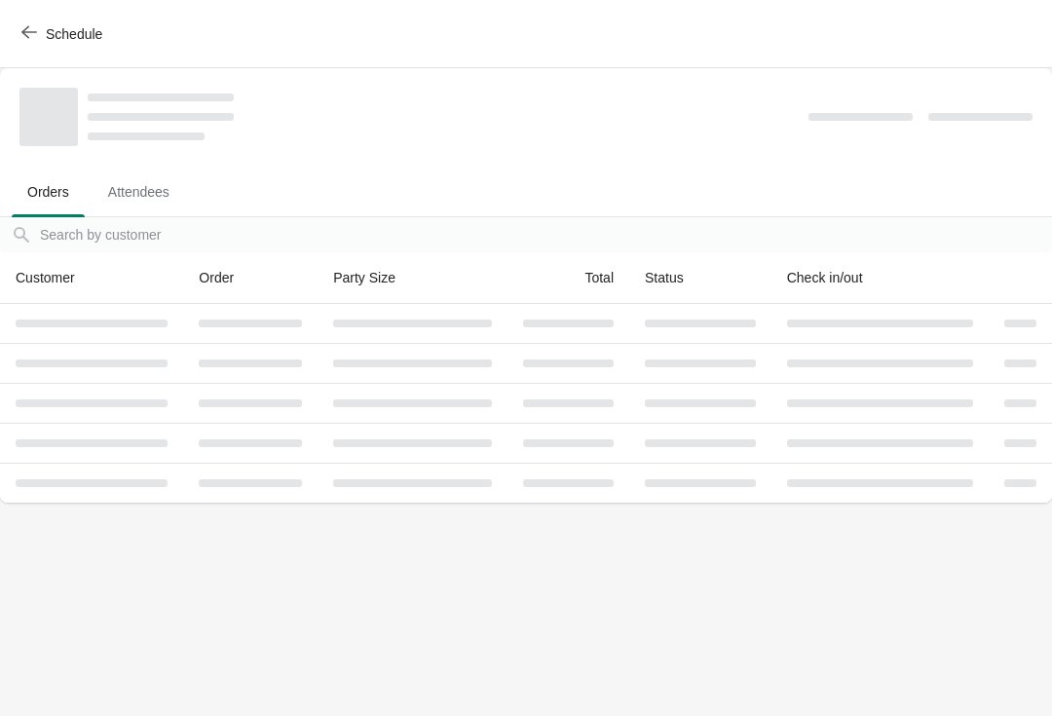
scroll to position [0, 0]
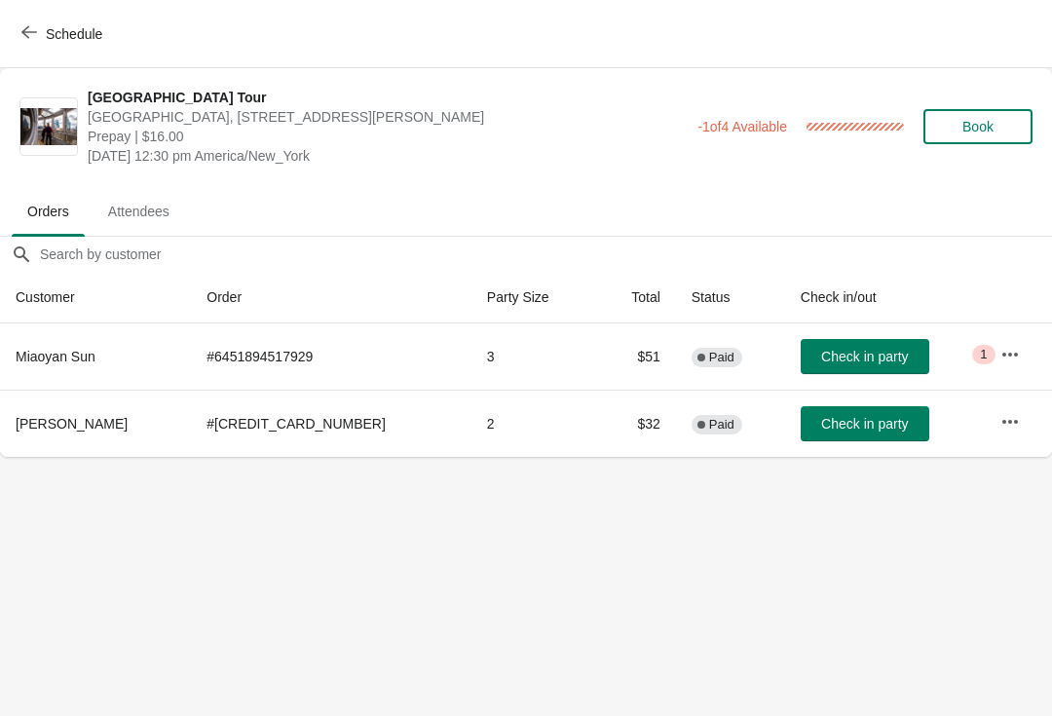
click at [57, 27] on span "Schedule" at bounding box center [74, 34] width 57 height 16
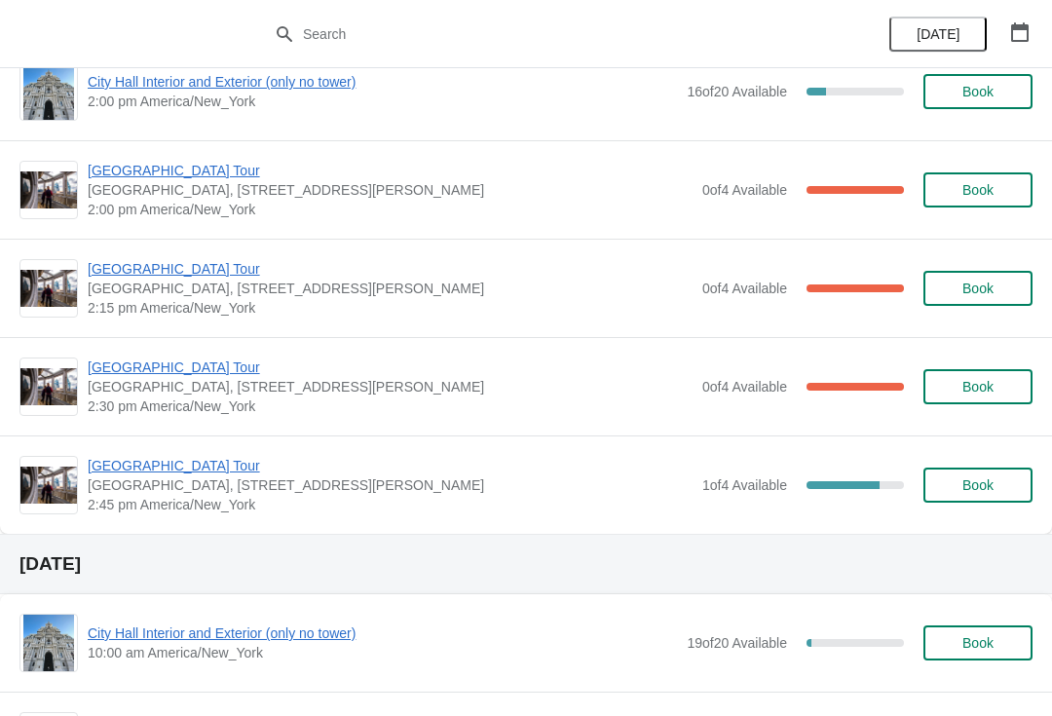
scroll to position [1506, 0]
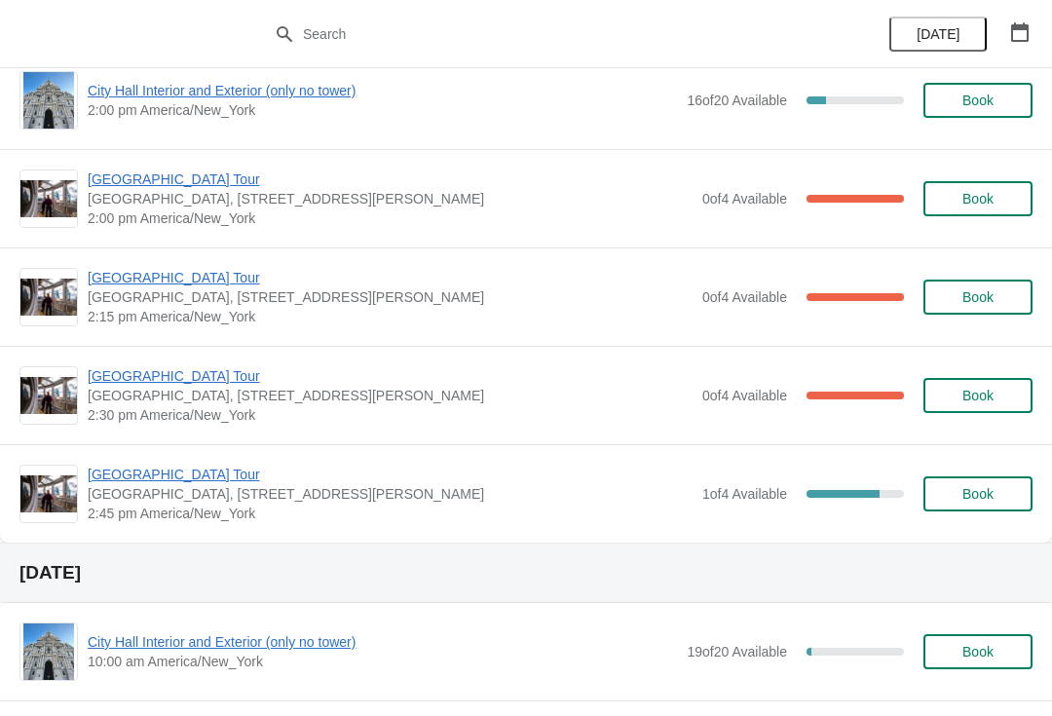
click at [954, 483] on button "Book" at bounding box center [977, 493] width 109 height 35
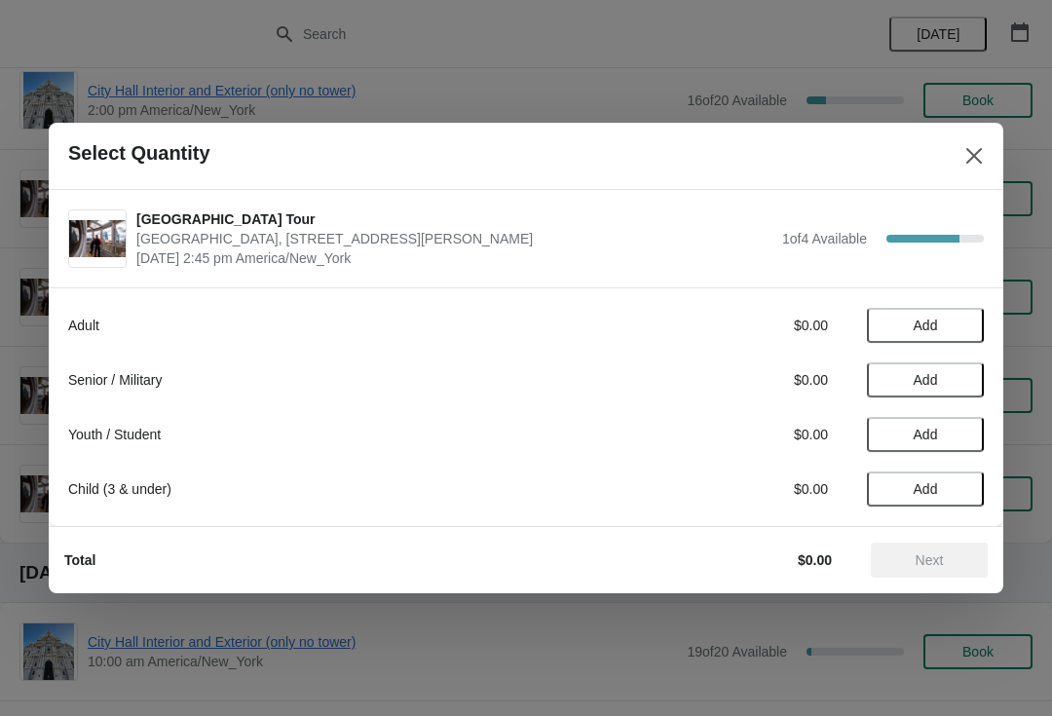
click at [942, 325] on span "Add" at bounding box center [926, 326] width 82 height 16
click at [959, 319] on icon at bounding box center [959, 326] width 20 height 20
click at [918, 552] on span "Next" at bounding box center [930, 560] width 28 height 16
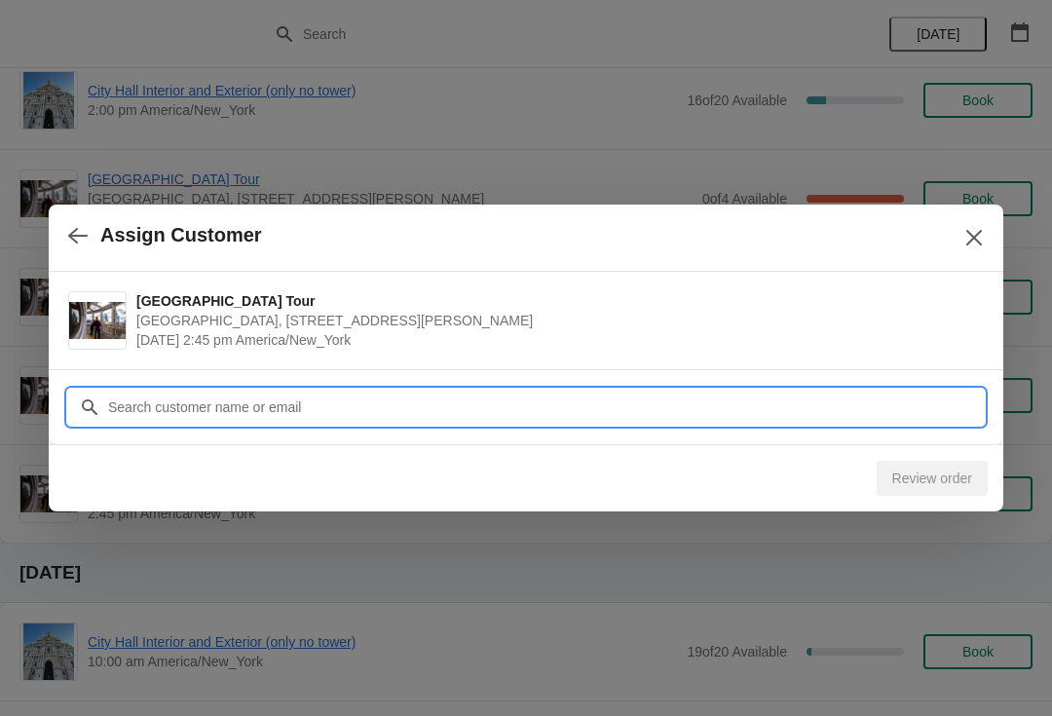
click at [255, 406] on input "Customer" at bounding box center [545, 407] width 877 height 35
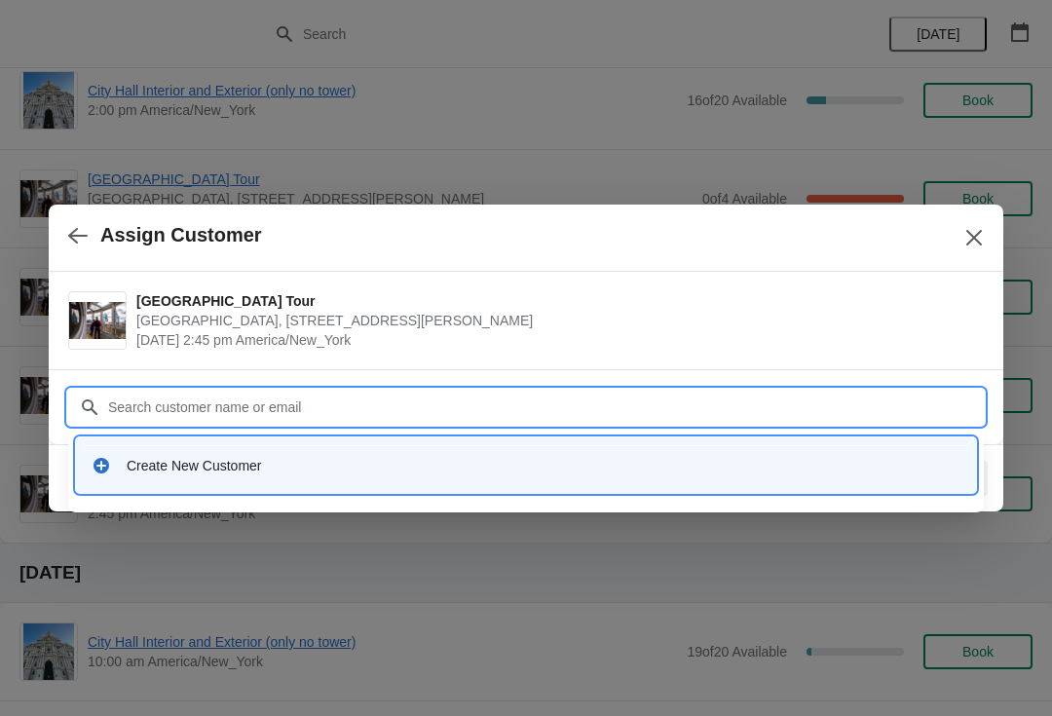
click at [240, 465] on div "Create New Customer" at bounding box center [544, 465] width 834 height 19
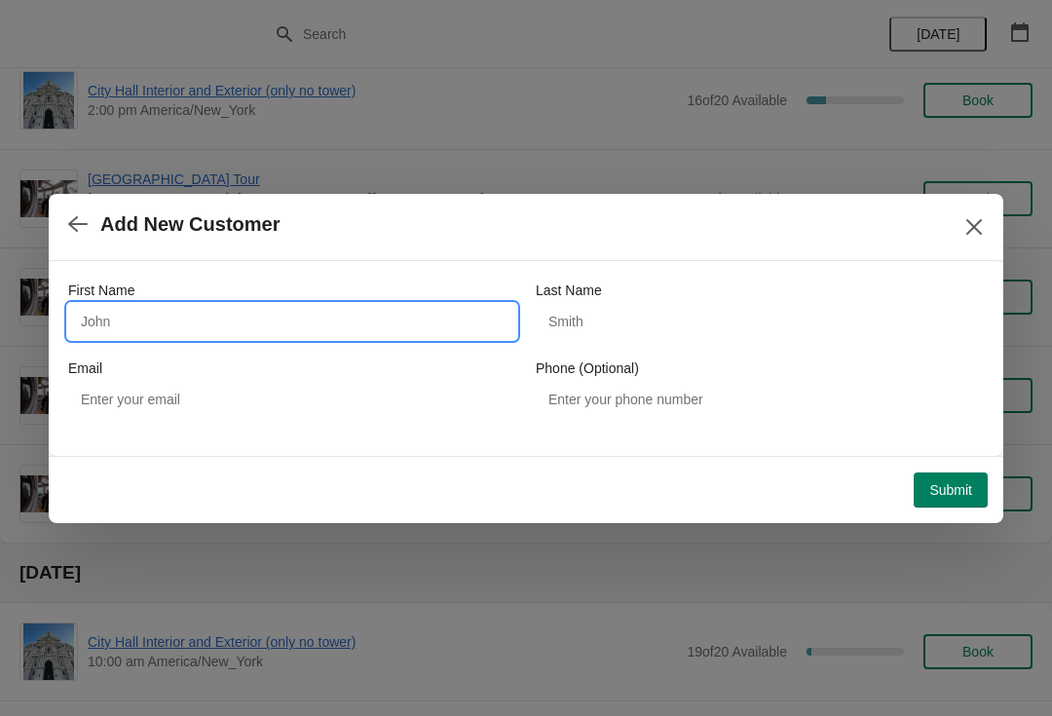
click at [240, 316] on input "First Name" at bounding box center [292, 321] width 448 height 35
type input "[PERSON_NAME]"
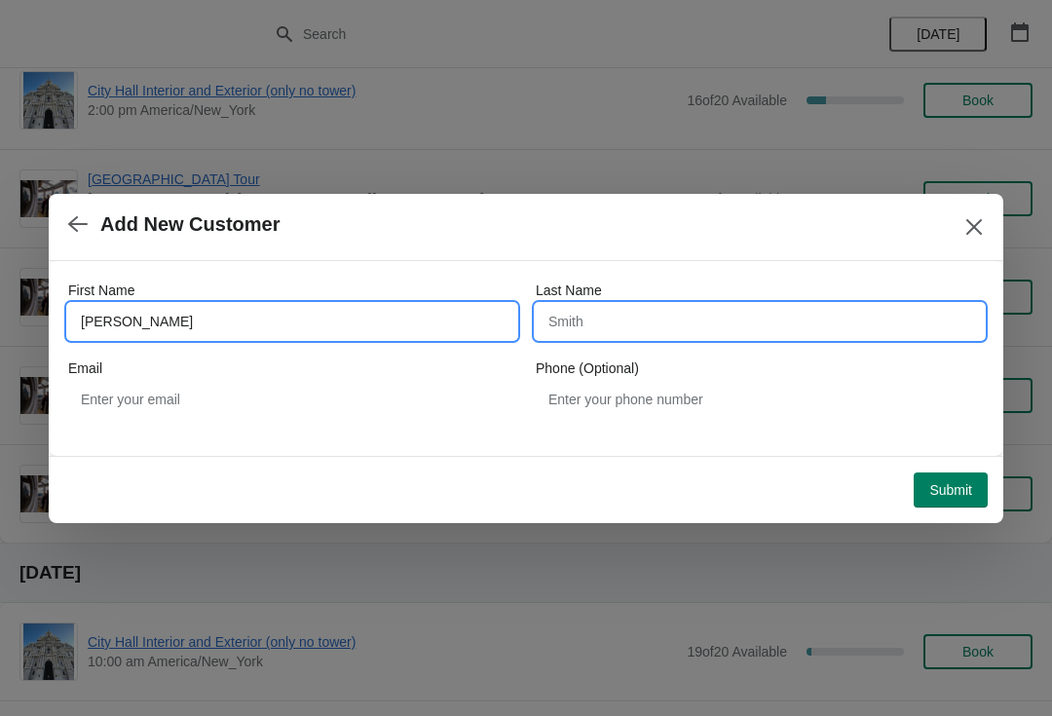
click at [588, 316] on input "Last Name" at bounding box center [760, 321] width 448 height 35
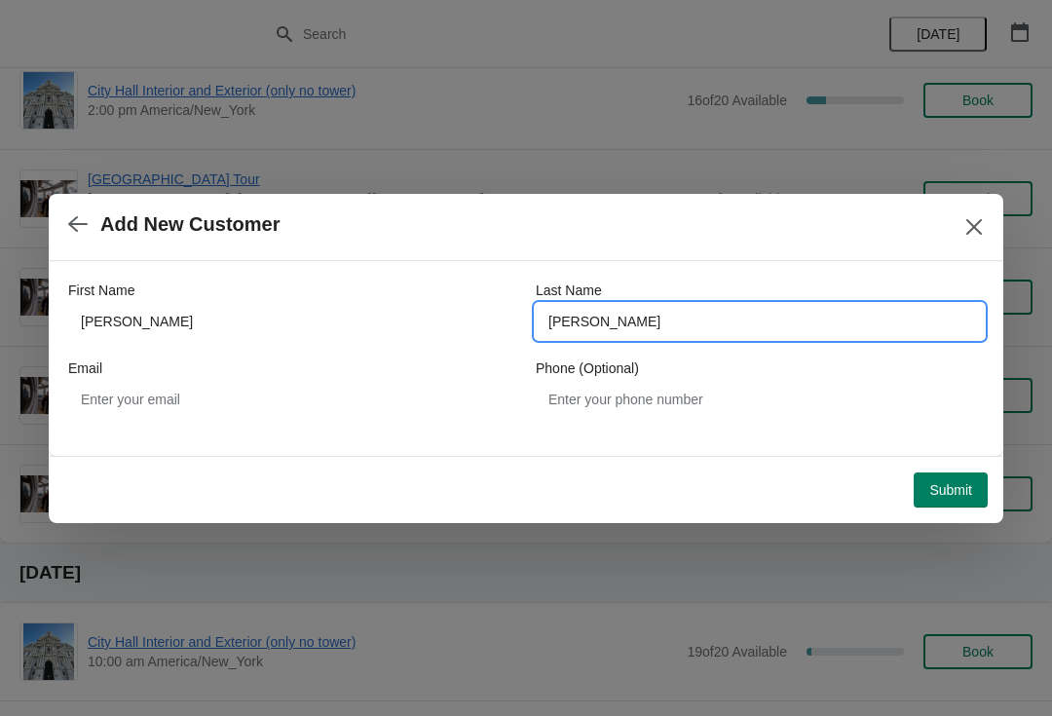
type input "[PERSON_NAME]"
click at [946, 484] on span "Submit" at bounding box center [950, 490] width 43 height 16
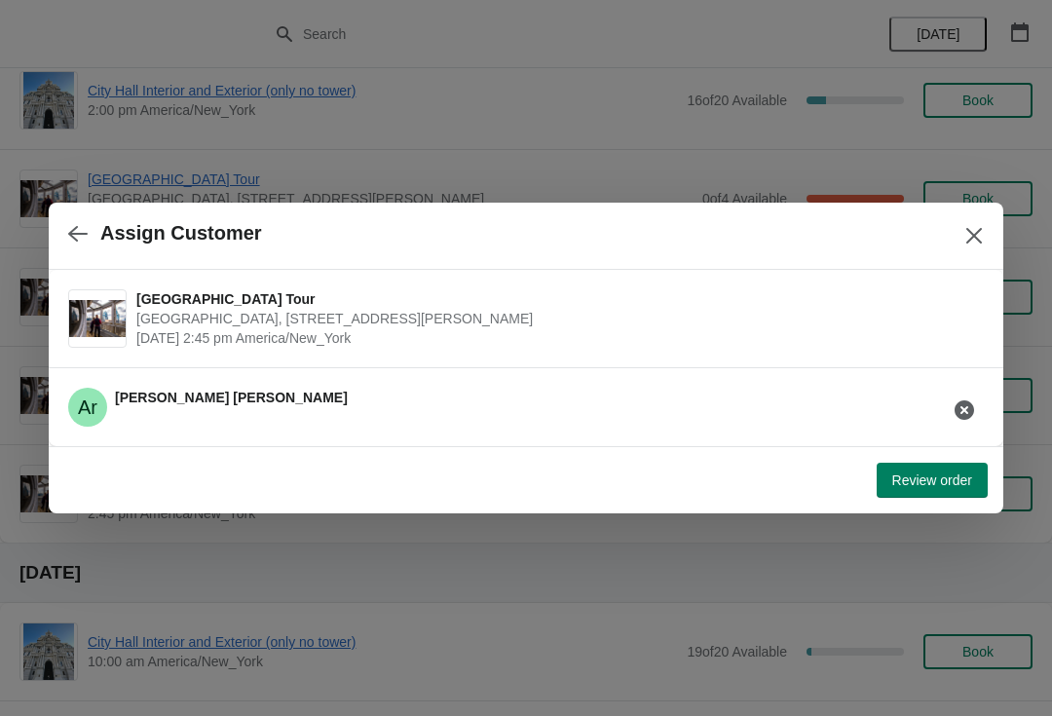
click at [928, 477] on span "Review order" at bounding box center [932, 480] width 80 height 16
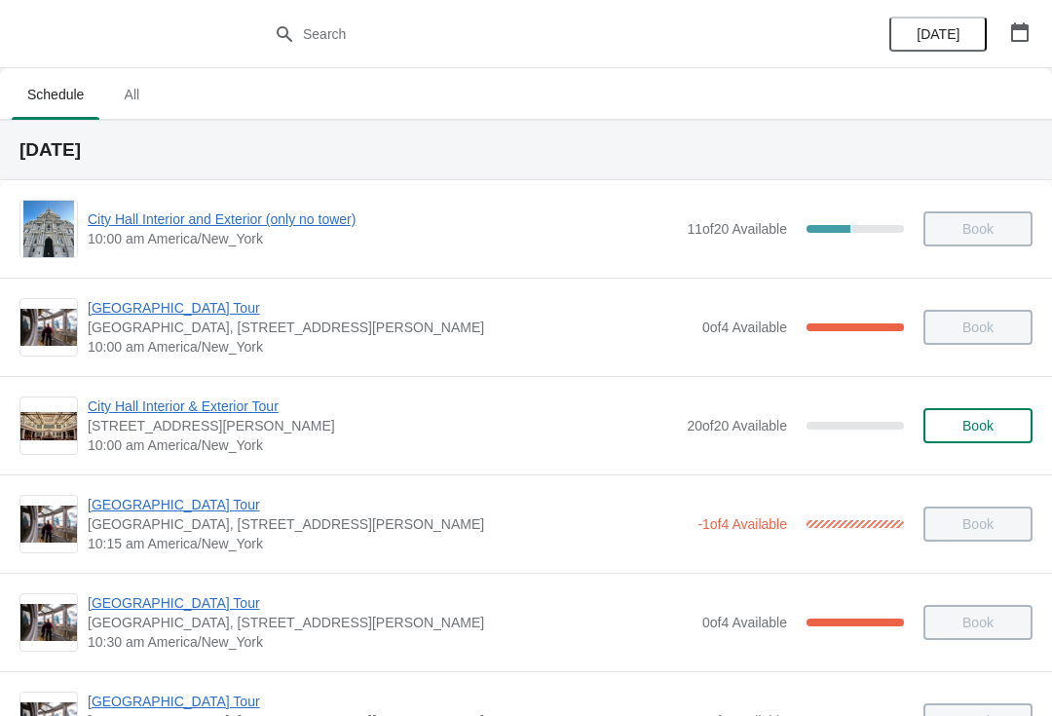
scroll to position [210, 0]
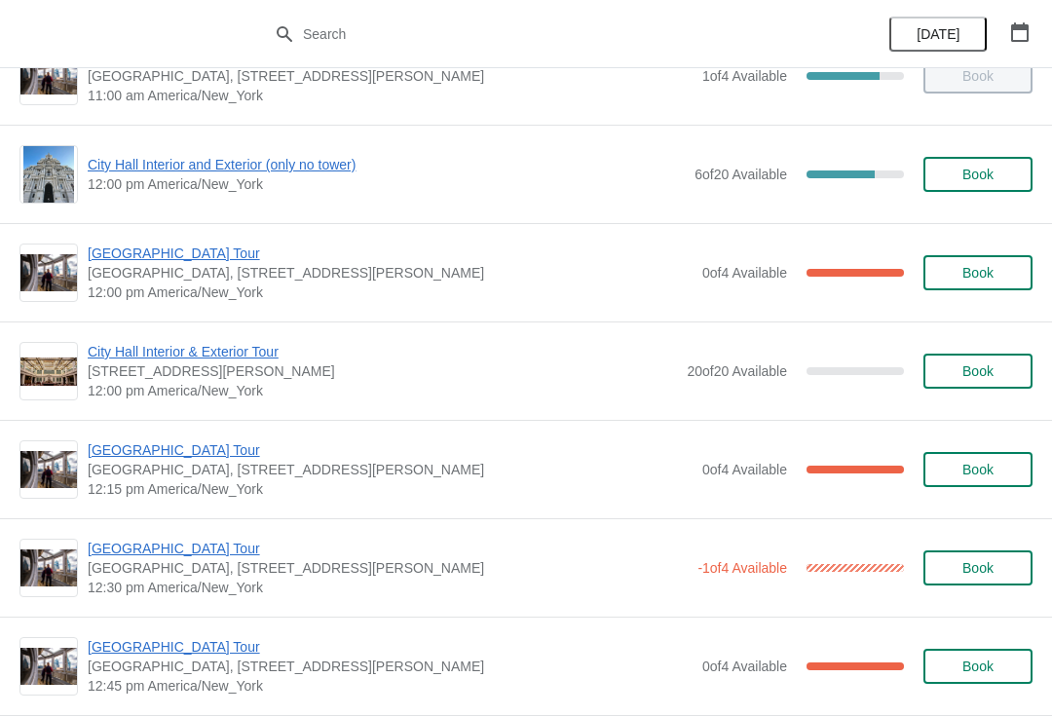
scroll to position [737, 0]
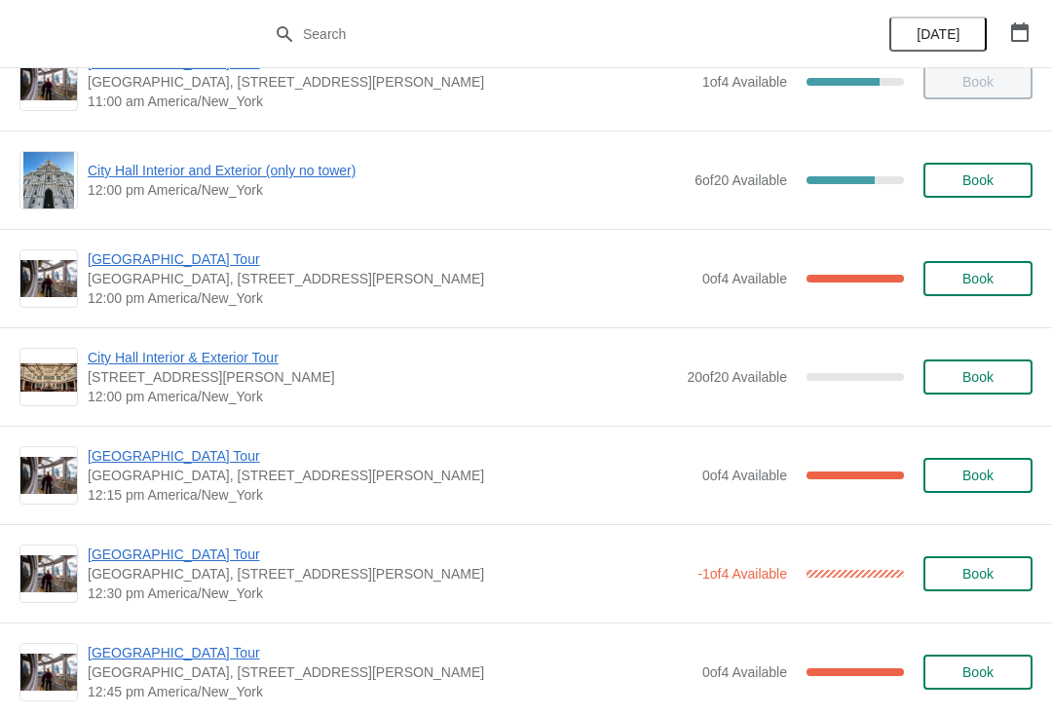
click at [196, 265] on span "[GEOGRAPHIC_DATA] Tour" at bounding box center [390, 258] width 605 height 19
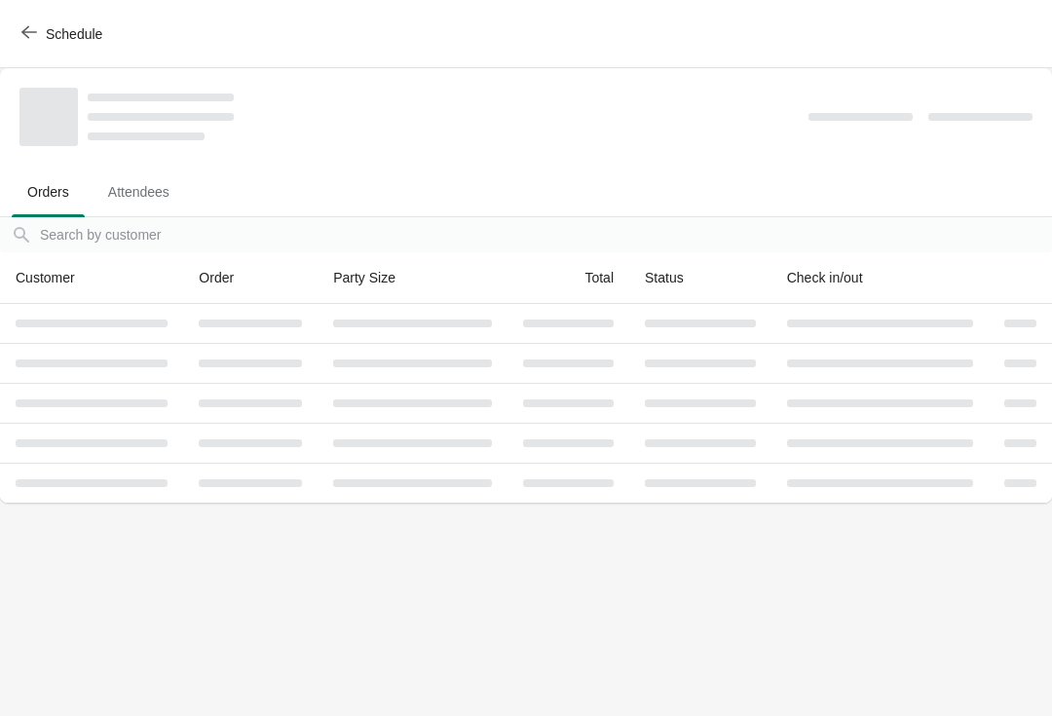
scroll to position [0, 0]
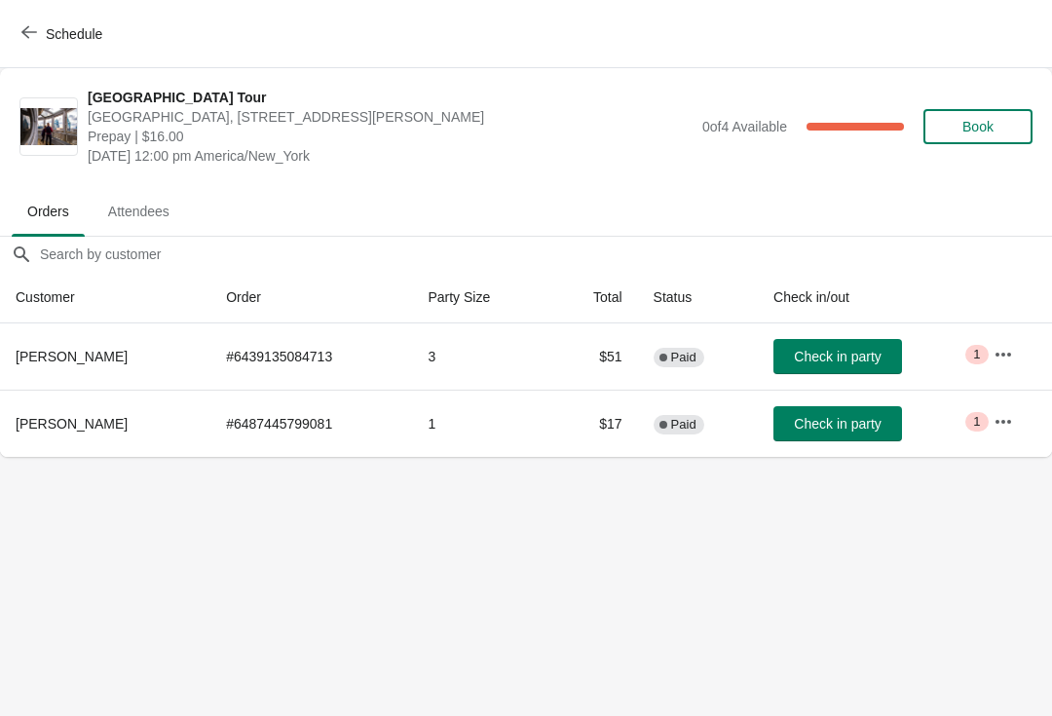
click at [834, 357] on span "Check in party" at bounding box center [837, 357] width 87 height 16
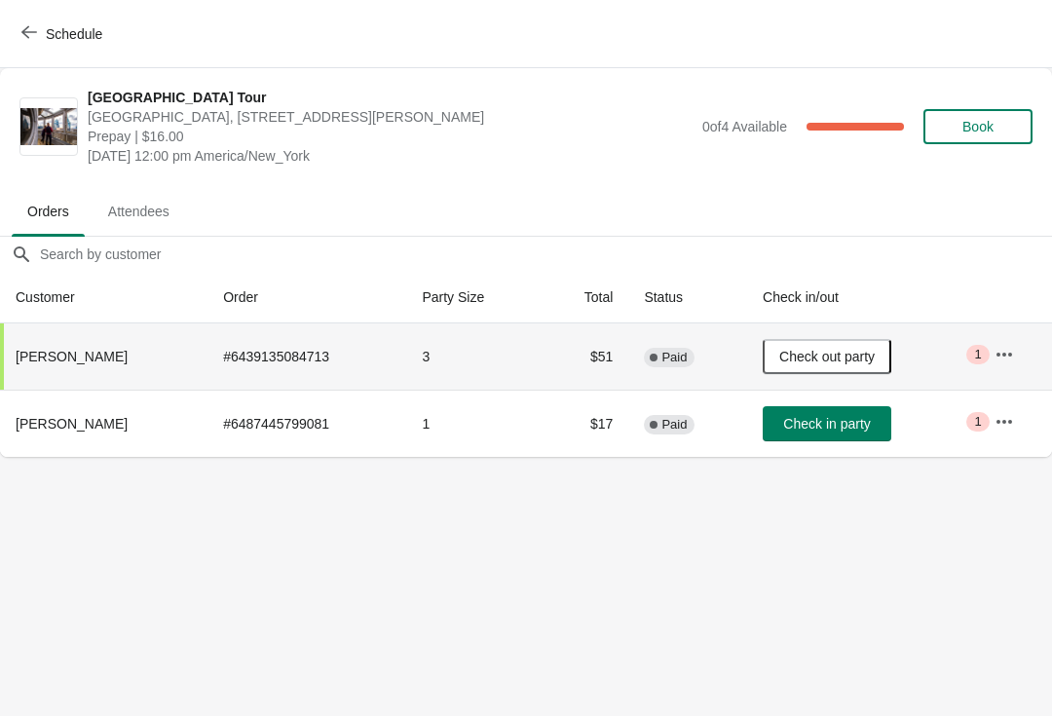
click at [37, 34] on span "Schedule" at bounding box center [63, 33] width 77 height 19
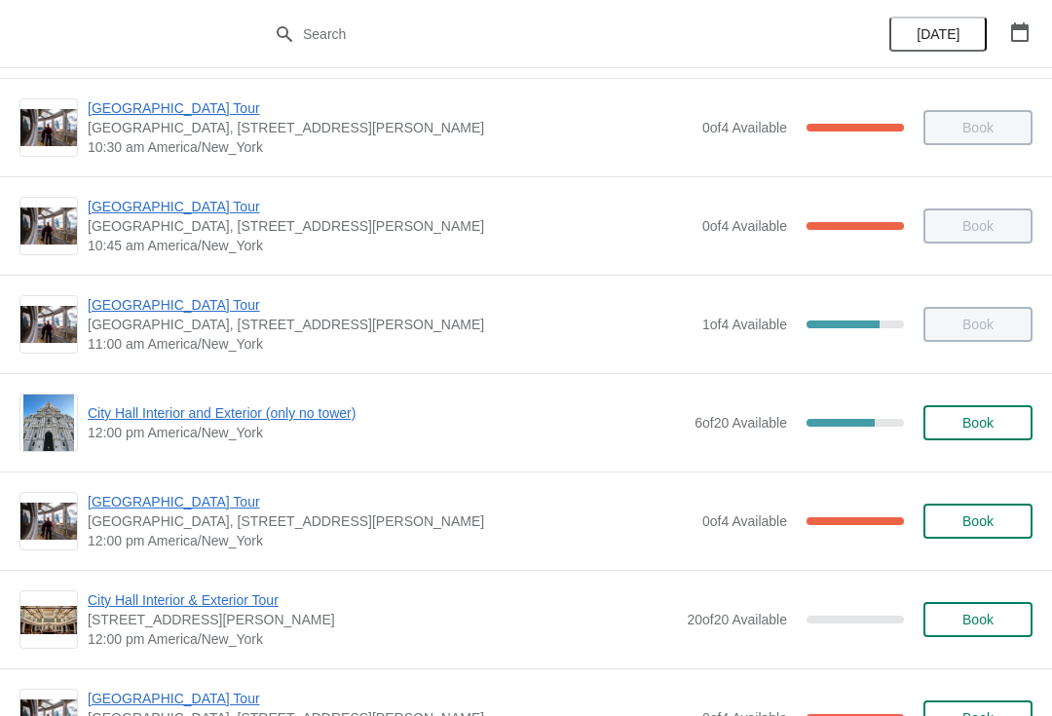
scroll to position [492, 0]
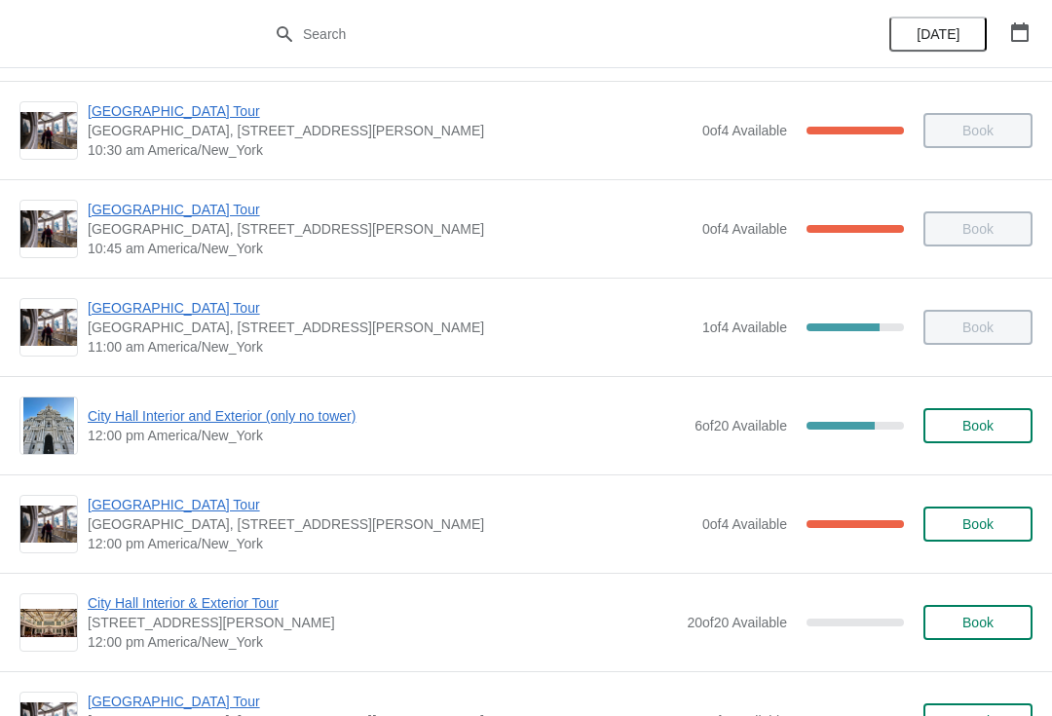
click at [189, 311] on span "[GEOGRAPHIC_DATA] Tour" at bounding box center [390, 307] width 605 height 19
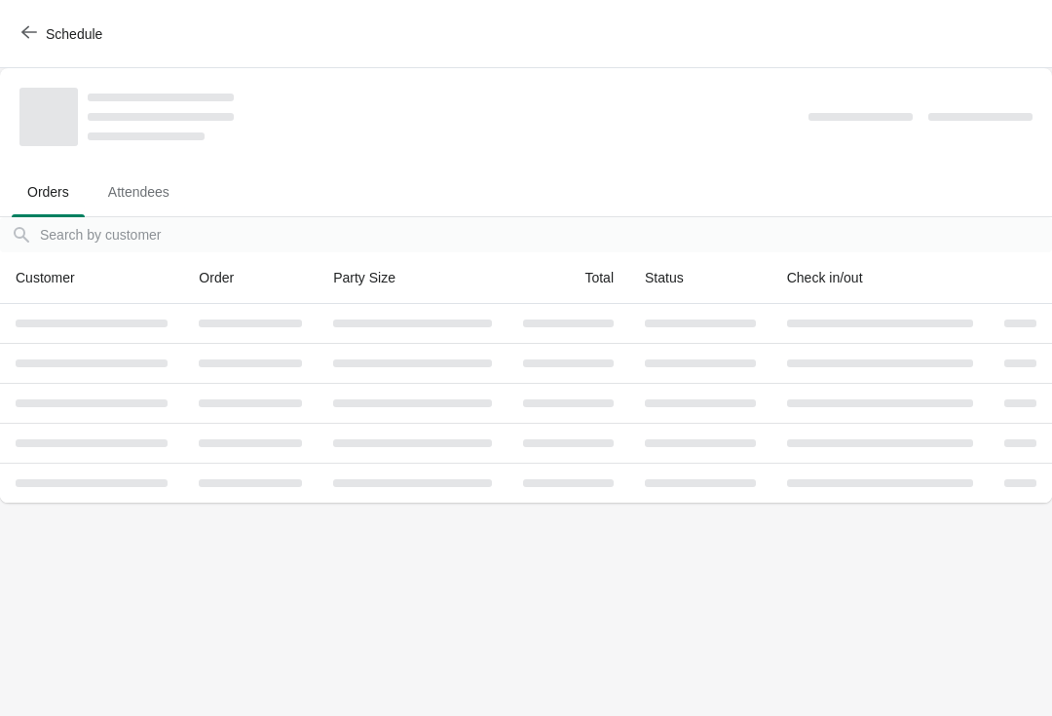
scroll to position [0, 0]
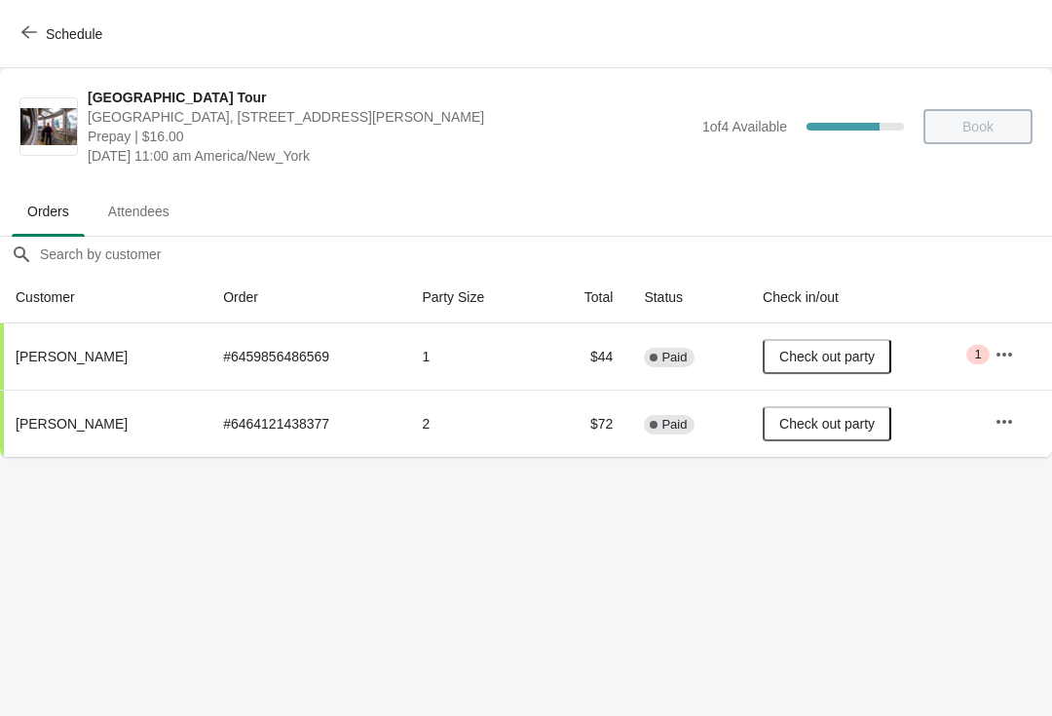
click at [52, 33] on span "Schedule" at bounding box center [74, 34] width 57 height 16
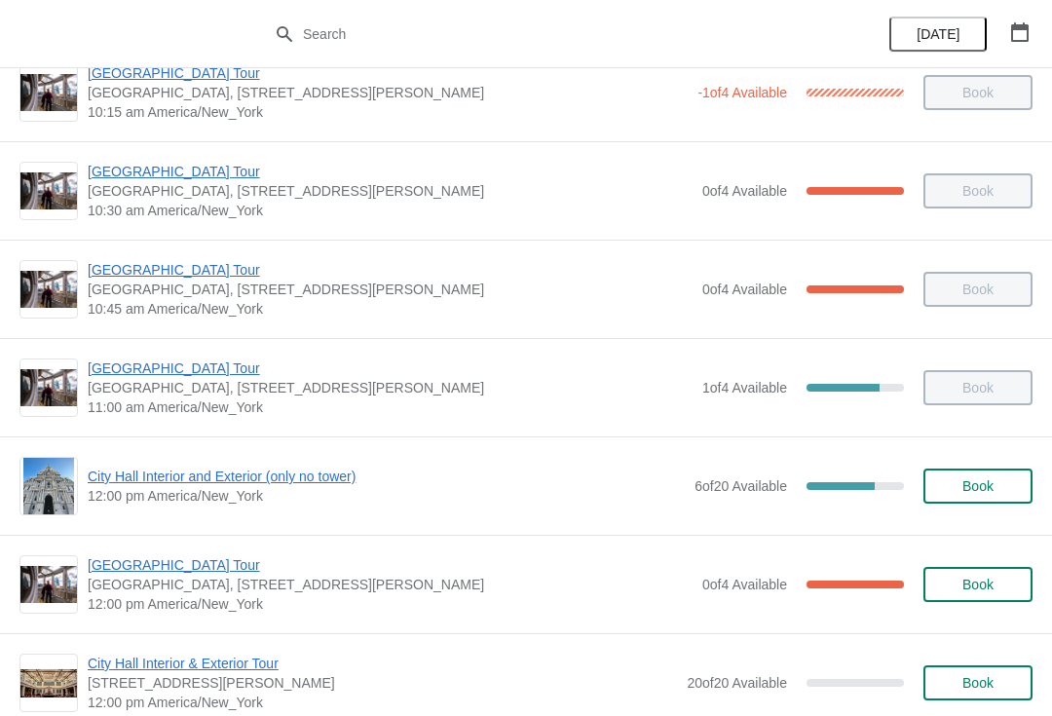
scroll to position [424, 0]
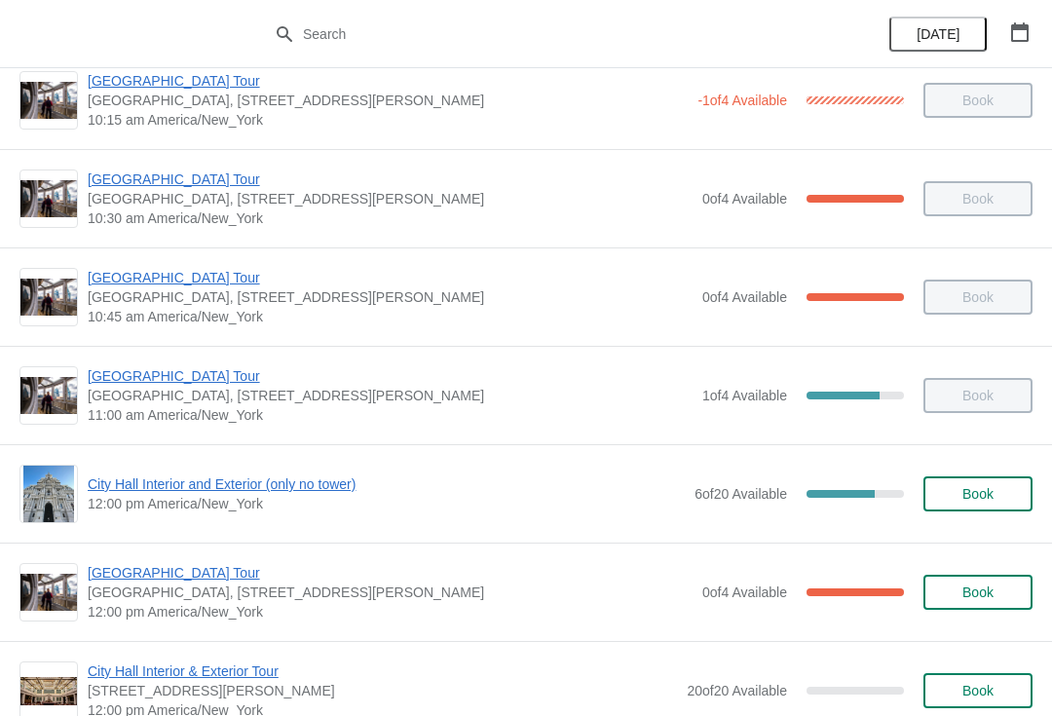
click at [180, 382] on span "[GEOGRAPHIC_DATA] Tour" at bounding box center [390, 375] width 605 height 19
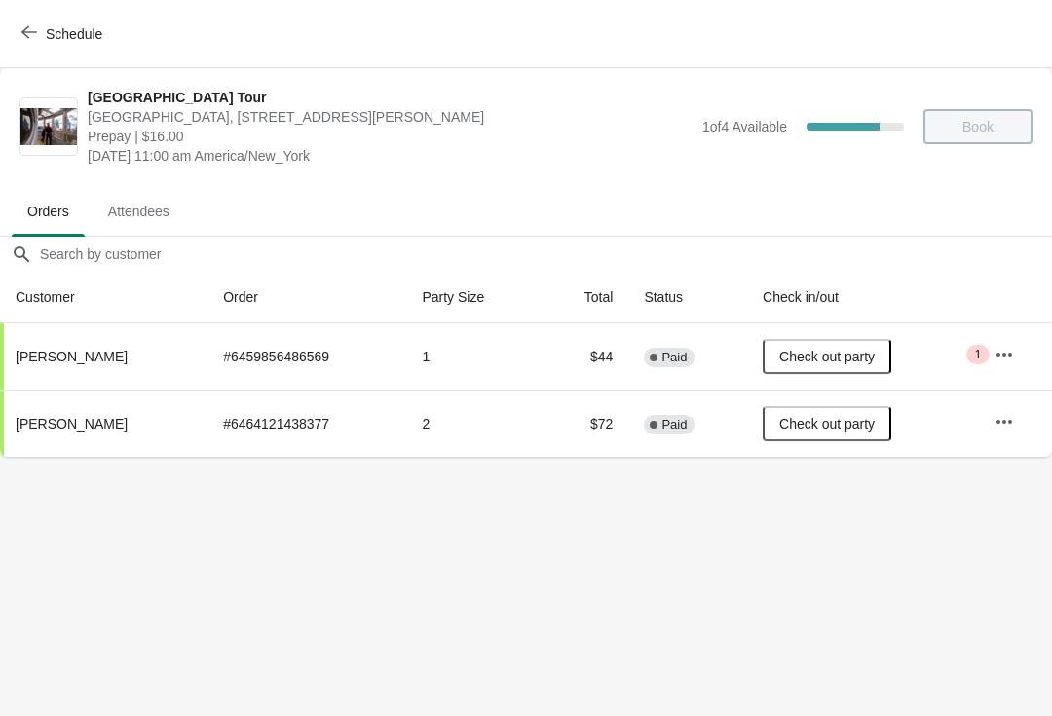
scroll to position [0, 0]
